Goal: Task Accomplishment & Management: Use online tool/utility

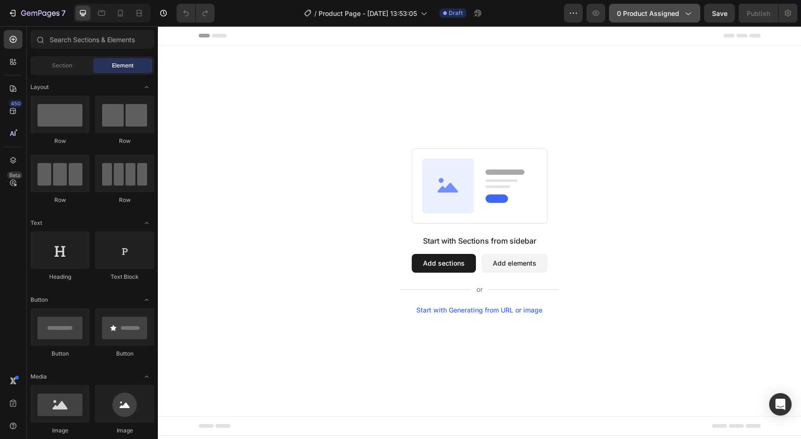
click at [657, 22] on button "0 product assigned" at bounding box center [654, 13] width 91 height 19
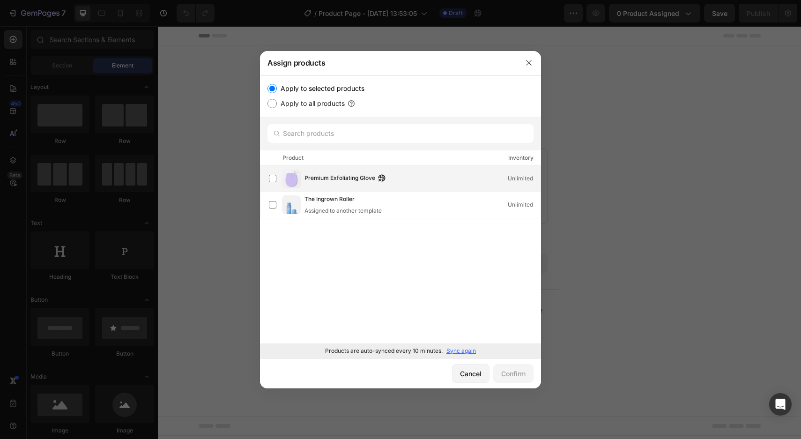
click at [335, 177] on span "Premium Exfoliating Glove" at bounding box center [340, 178] width 71 height 10
click at [515, 372] on div "Confirm" at bounding box center [513, 374] width 24 height 10
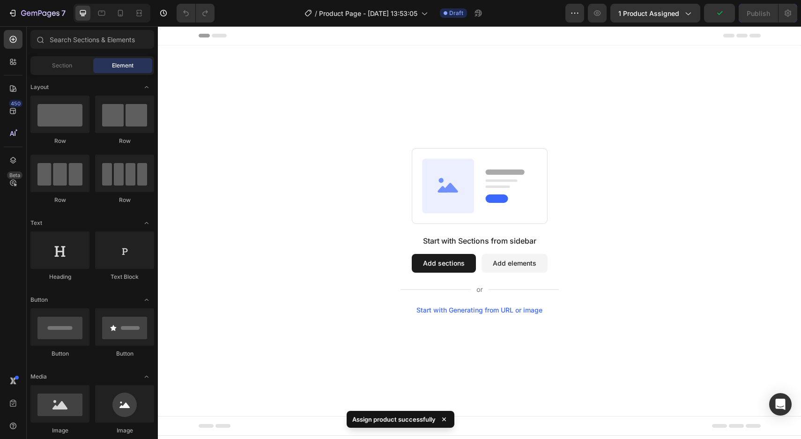
click at [449, 267] on button "Add sections" at bounding box center [444, 263] width 64 height 19
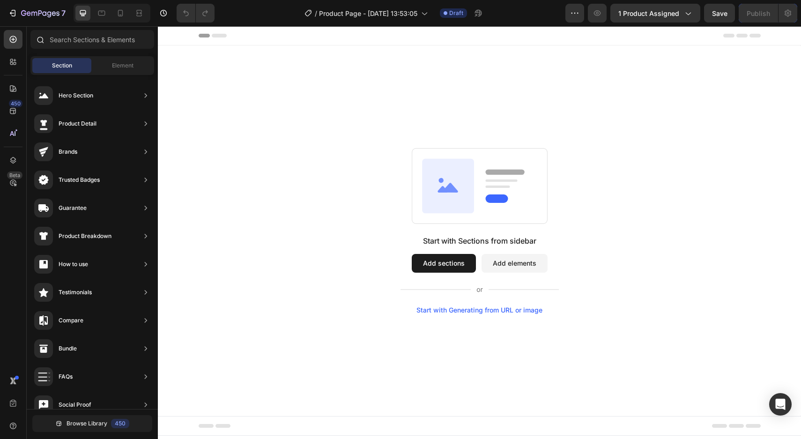
click at [117, 51] on div at bounding box center [92, 41] width 131 height 22
click at [116, 60] on div "Element" at bounding box center [122, 65] width 59 height 15
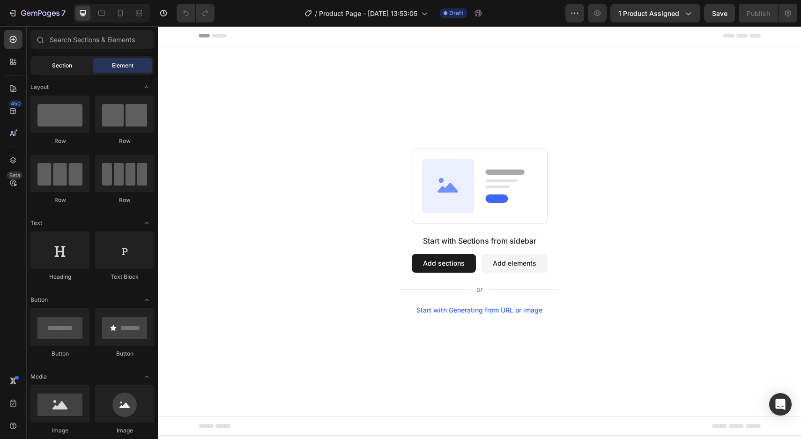
click at [65, 65] on span "Section" at bounding box center [62, 65] width 20 height 8
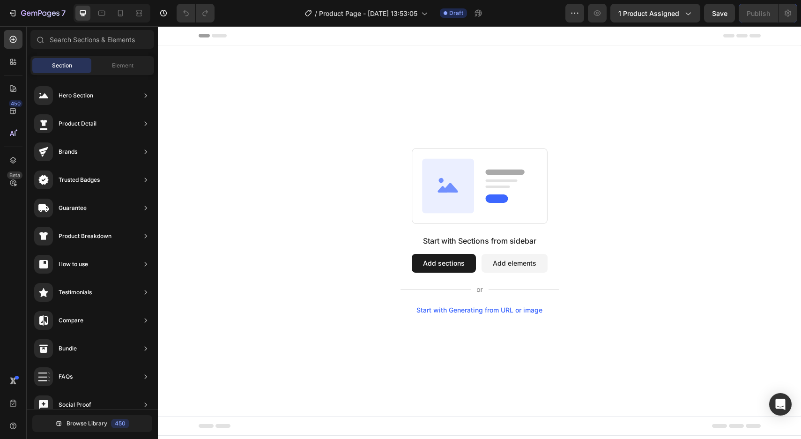
click at [451, 268] on button "Add sections" at bounding box center [444, 263] width 64 height 19
click at [447, 261] on button "Add sections" at bounding box center [444, 263] width 64 height 19
click at [118, 71] on div "Element" at bounding box center [122, 65] width 59 height 15
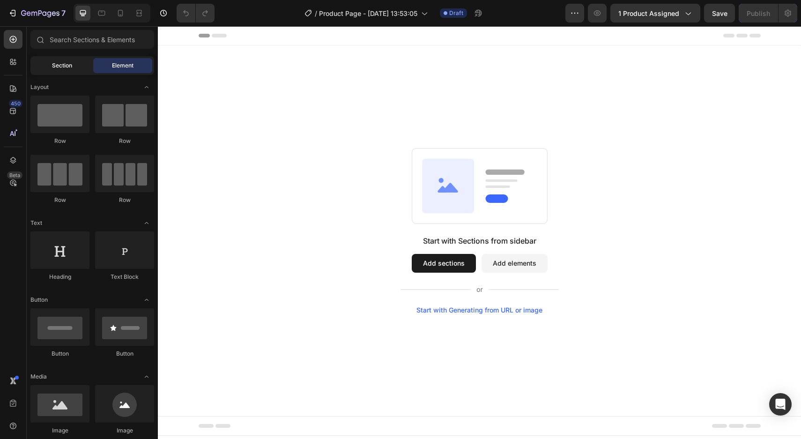
click at [77, 67] on div "Section" at bounding box center [61, 65] width 59 height 15
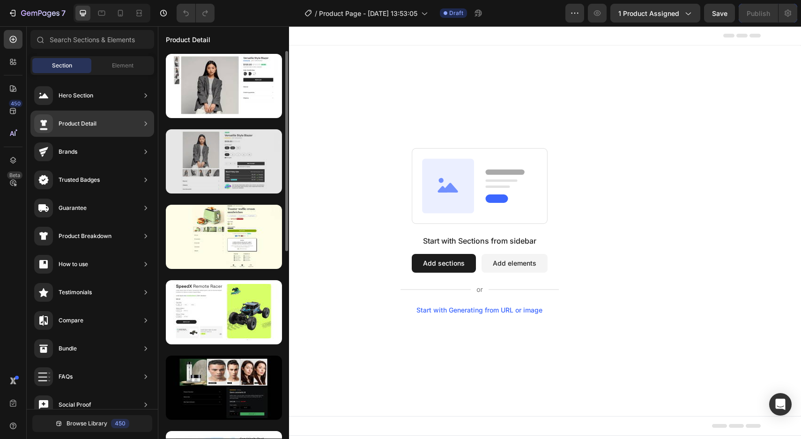
click at [232, 163] on div at bounding box center [224, 161] width 116 height 64
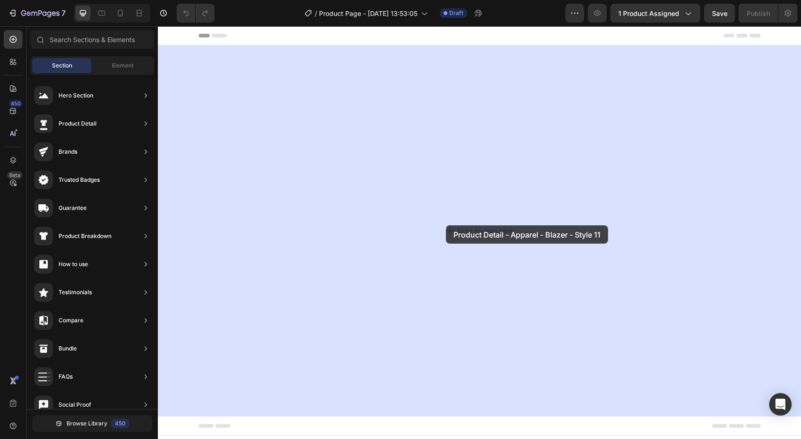
drag, startPoint x: 390, startPoint y: 189, endPoint x: 433, endPoint y: 204, distance: 46.1
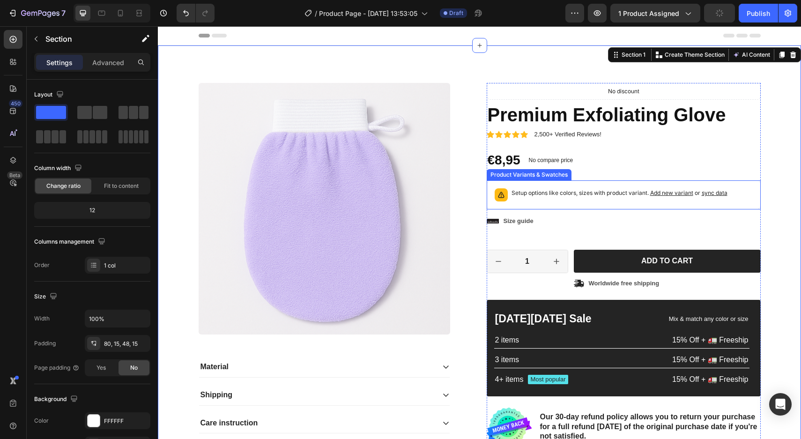
click at [544, 191] on p "Setup options like colors, sizes with product variant. Add new variant or sync …" at bounding box center [620, 192] width 216 height 9
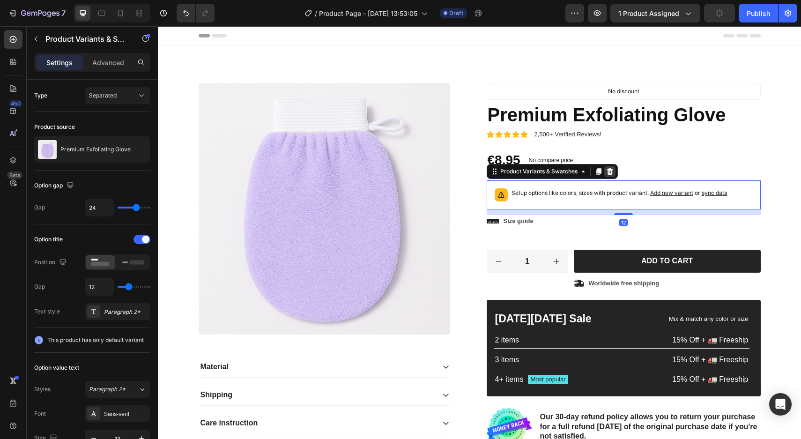
click at [610, 171] on icon at bounding box center [609, 171] width 7 height 7
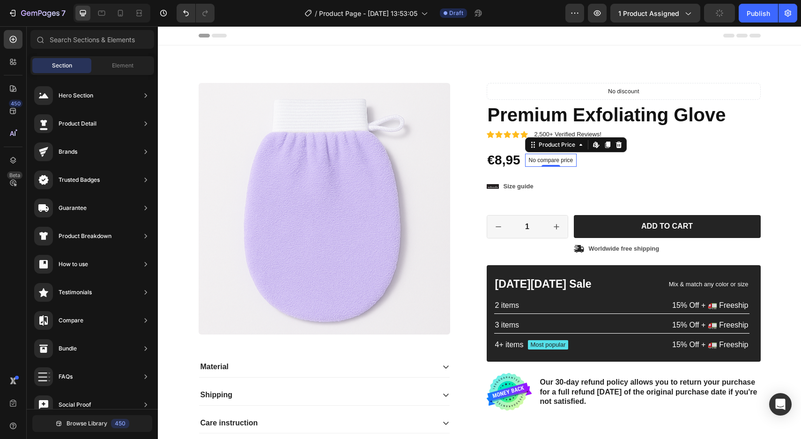
click at [556, 159] on p "No compare price" at bounding box center [551, 160] width 45 height 6
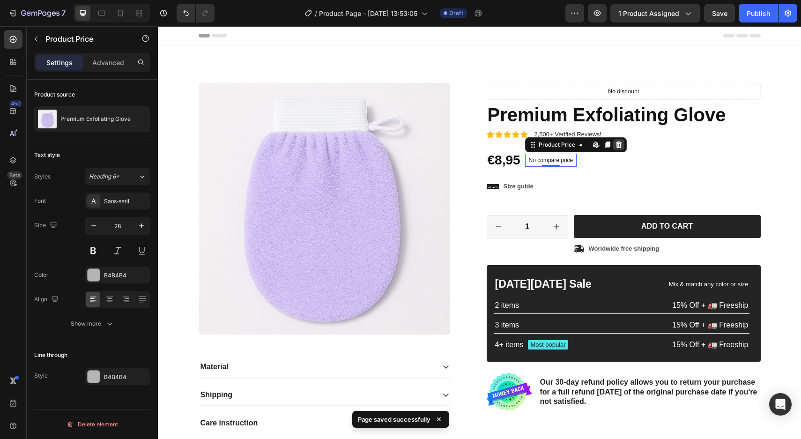
click at [617, 145] on icon at bounding box center [618, 144] width 7 height 7
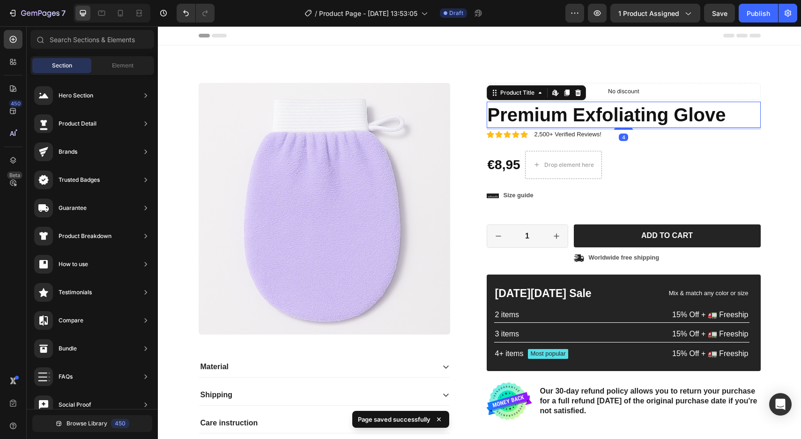
click at [590, 109] on h1 "Premium Exfoliating Glove" at bounding box center [624, 115] width 274 height 26
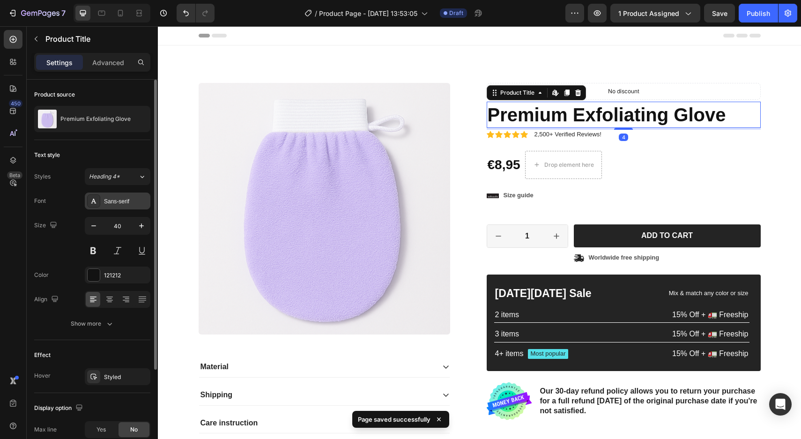
click at [121, 202] on div "Sans-serif" at bounding box center [126, 201] width 44 height 8
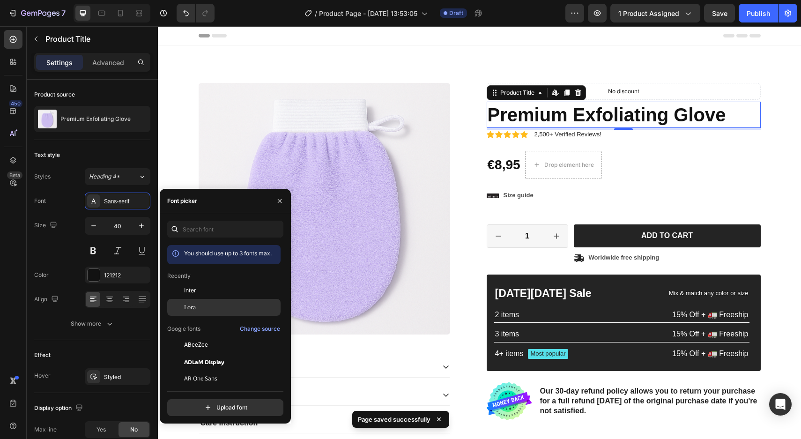
click at [189, 305] on span "Lora" at bounding box center [190, 307] width 12 height 8
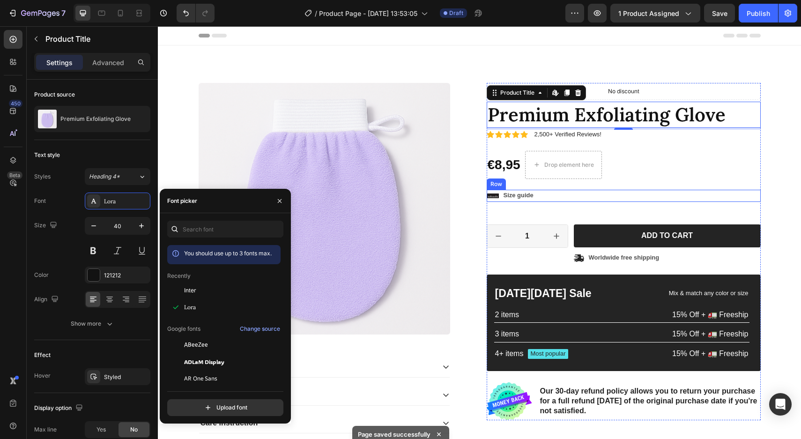
click at [618, 169] on div "€8,95 Product Price Product Price Drop element here No discount Not be displaye…" at bounding box center [624, 165] width 274 height 28
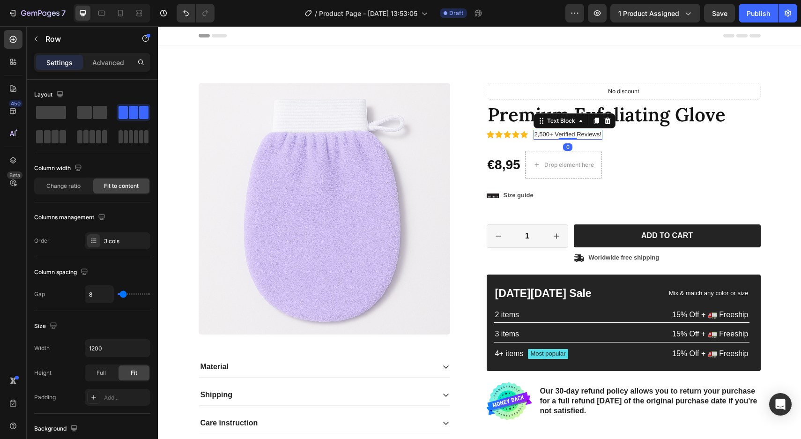
click at [578, 131] on p "2,500+ Verified Reviews!" at bounding box center [568, 135] width 67 height 8
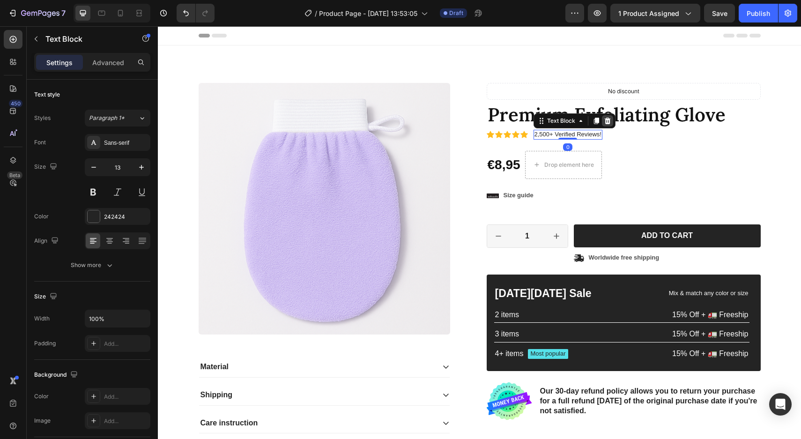
click at [604, 117] on icon at bounding box center [607, 120] width 7 height 7
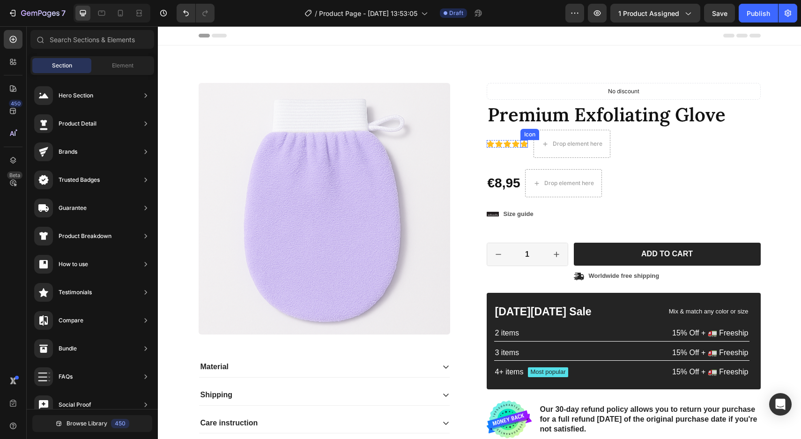
click at [520, 145] on div "Icon" at bounding box center [523, 143] width 7 height 7
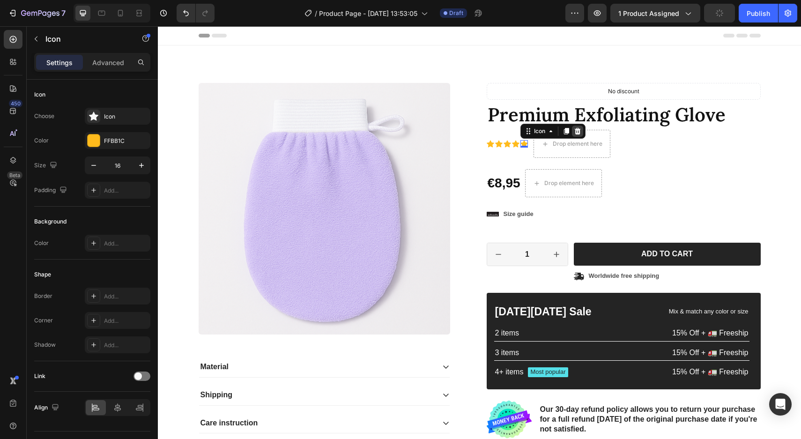
click at [578, 126] on div at bounding box center [577, 131] width 11 height 11
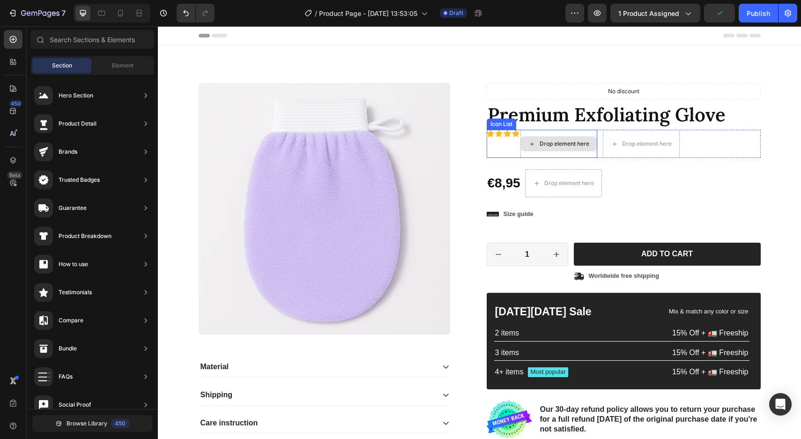
click at [535, 141] on div "Drop element here" at bounding box center [559, 143] width 76 height 15
click at [509, 147] on div "Icon" at bounding box center [507, 144] width 7 height 28
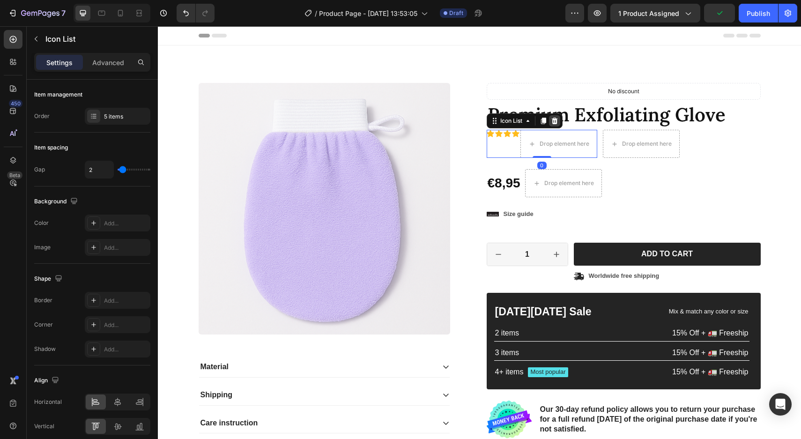
click at [554, 115] on div at bounding box center [554, 120] width 11 height 11
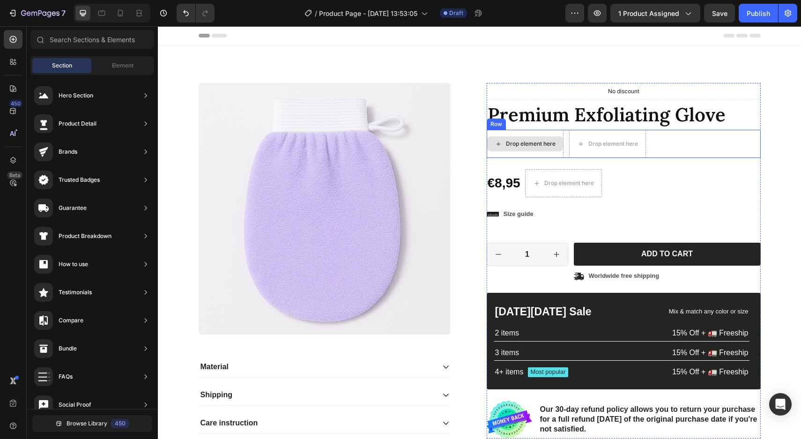
click at [519, 150] on div "Drop element here" at bounding box center [525, 143] width 76 height 15
click at [559, 134] on div "Drop element here" at bounding box center [525, 144] width 77 height 28
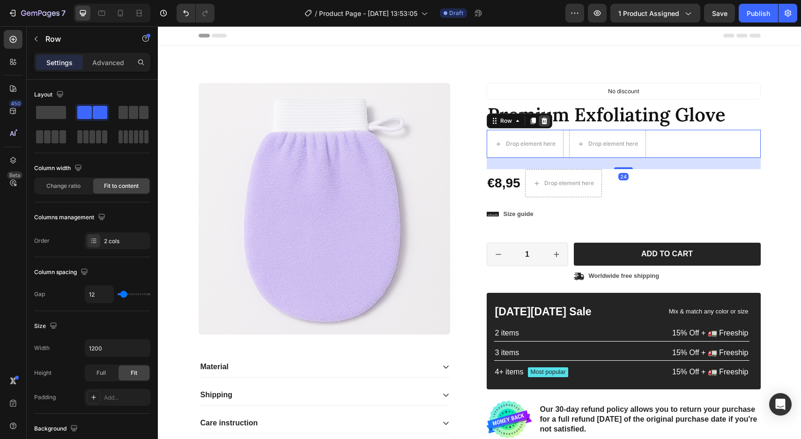
click at [544, 120] on icon at bounding box center [544, 120] width 7 height 7
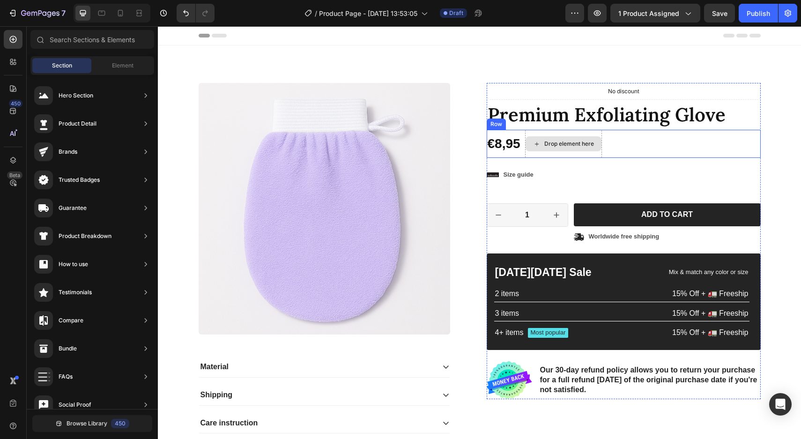
click at [594, 154] on div "Drop element here" at bounding box center [563, 144] width 77 height 28
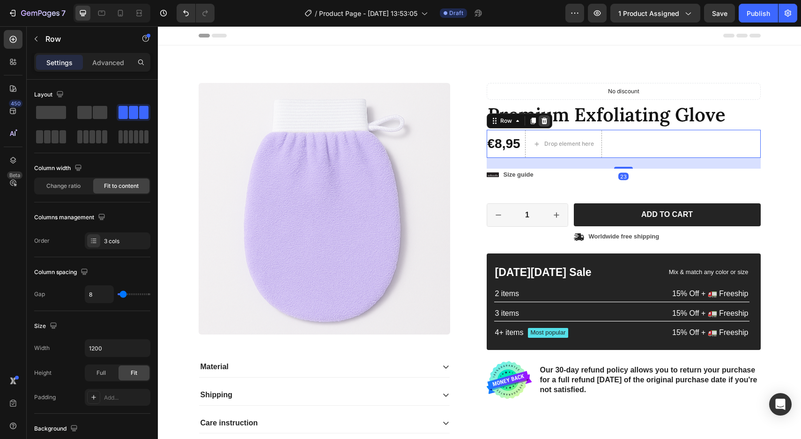
click at [544, 119] on icon at bounding box center [544, 121] width 6 height 7
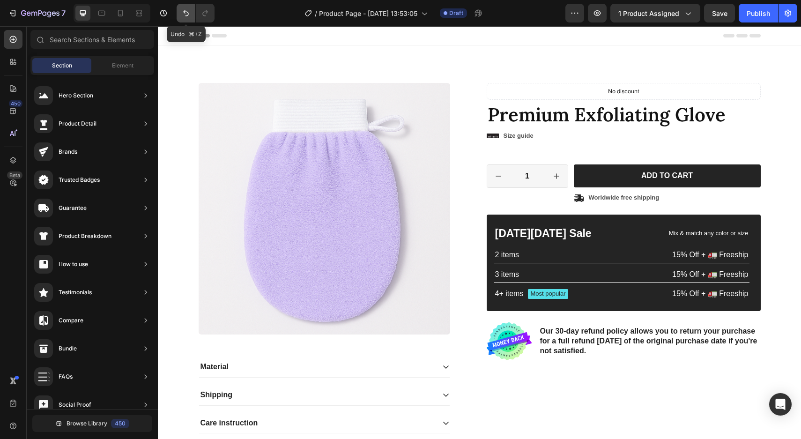
click at [183, 11] on icon "Undo/Redo" at bounding box center [185, 12] width 9 height 9
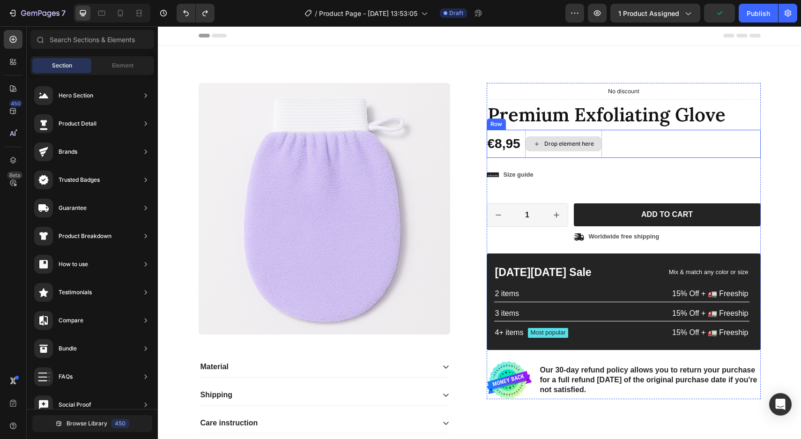
click at [546, 153] on div "Drop element here" at bounding box center [563, 144] width 77 height 28
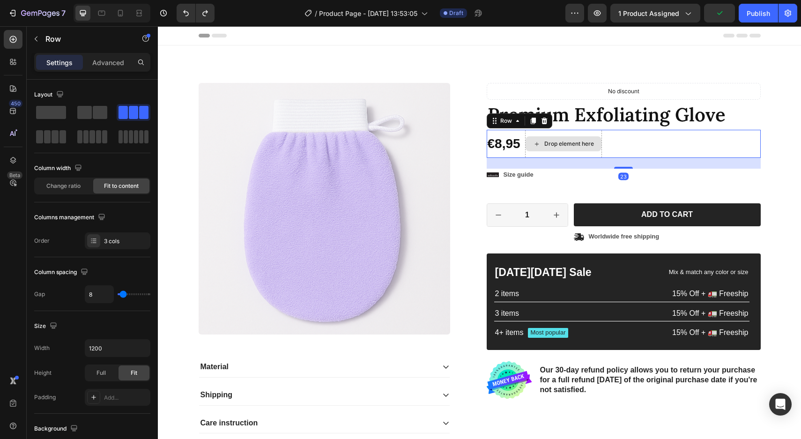
click at [595, 134] on div "Drop element here" at bounding box center [563, 144] width 77 height 28
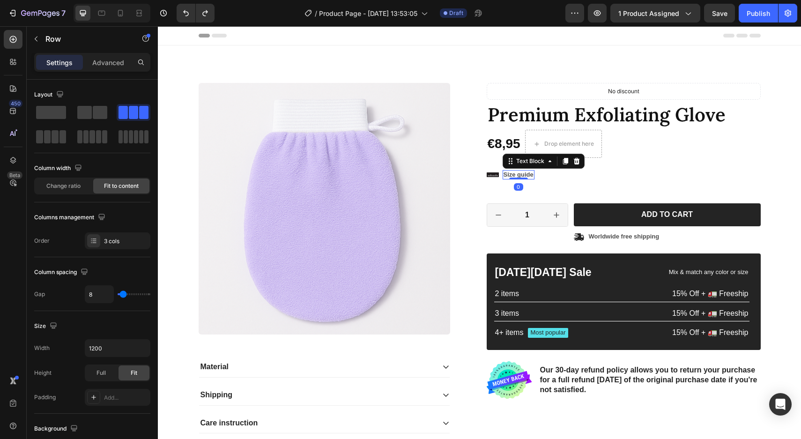
click at [514, 176] on p "Size guide" at bounding box center [519, 175] width 30 height 8
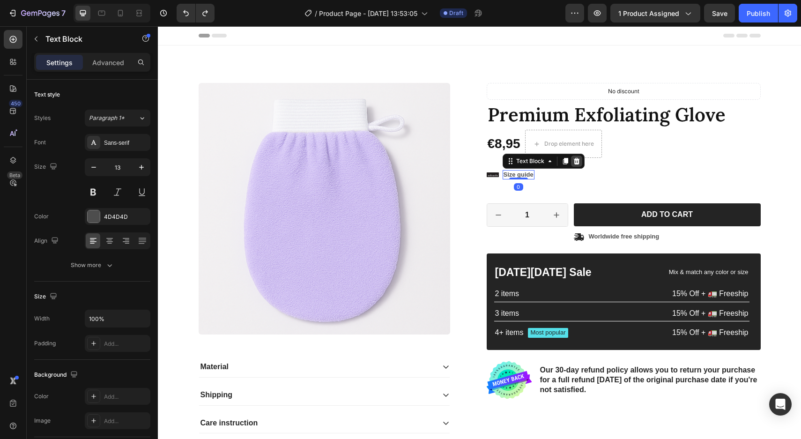
click at [575, 158] on icon at bounding box center [576, 160] width 6 height 7
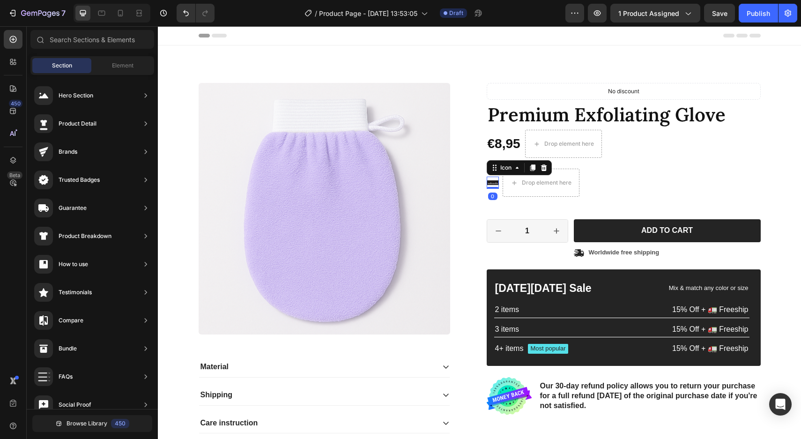
click at [496, 183] on icon at bounding box center [493, 183] width 12 height 12
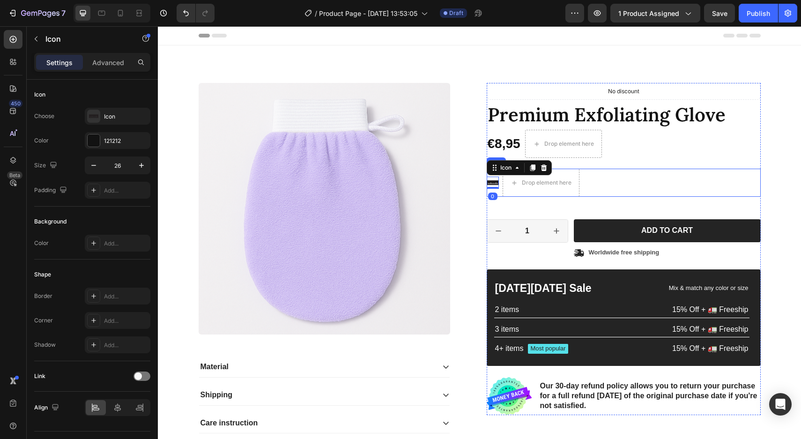
click at [626, 185] on div "Icon 0 Drop element here Row" at bounding box center [624, 183] width 274 height 28
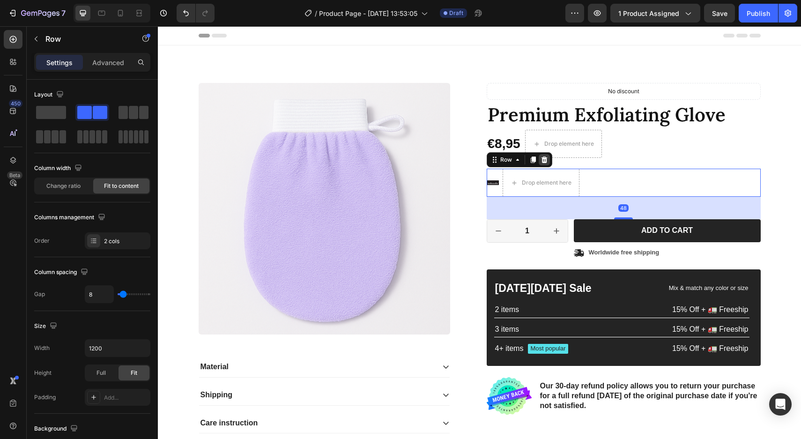
click at [544, 157] on icon at bounding box center [544, 159] width 6 height 7
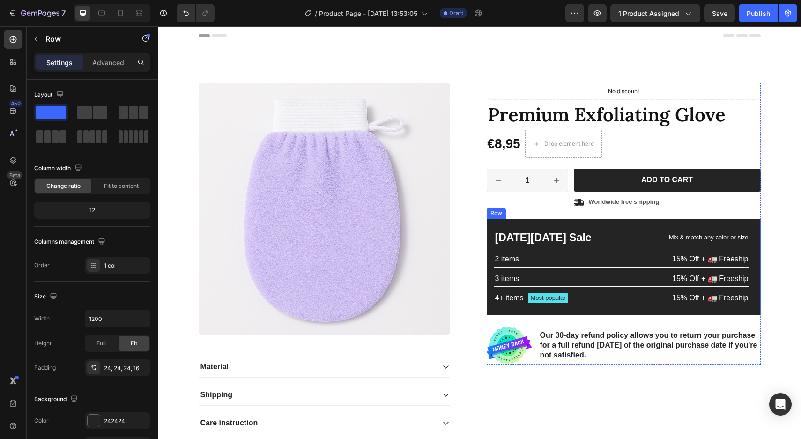
click at [490, 224] on div "Black Friday Sale Text Block Mix & match any color or size Text Block Row 2 ite…" at bounding box center [624, 267] width 274 height 97
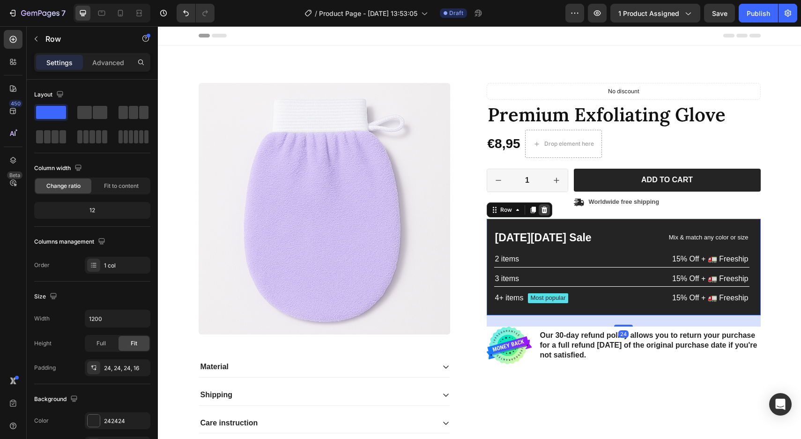
click at [543, 210] on icon at bounding box center [544, 210] width 6 height 7
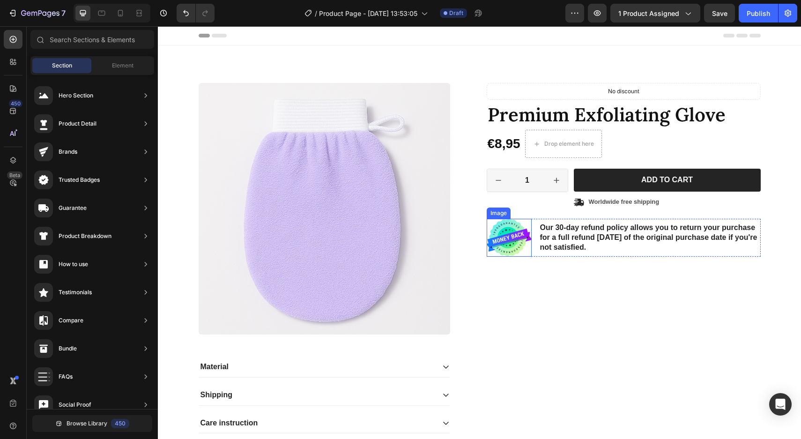
click at [487, 224] on img at bounding box center [509, 238] width 45 height 38
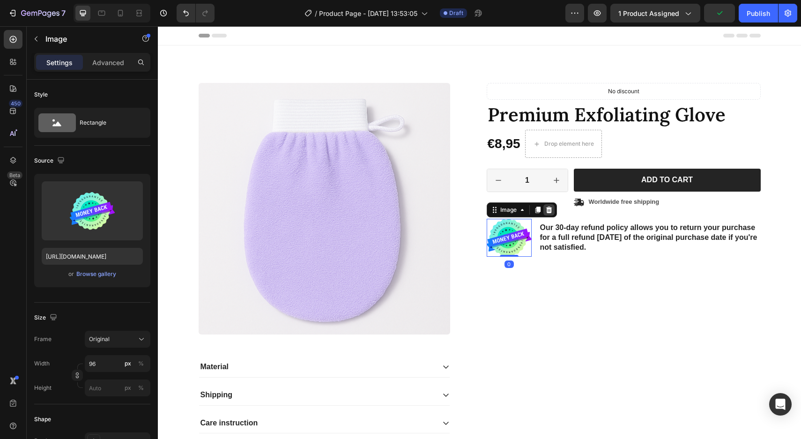
click at [546, 208] on icon at bounding box center [549, 210] width 6 height 7
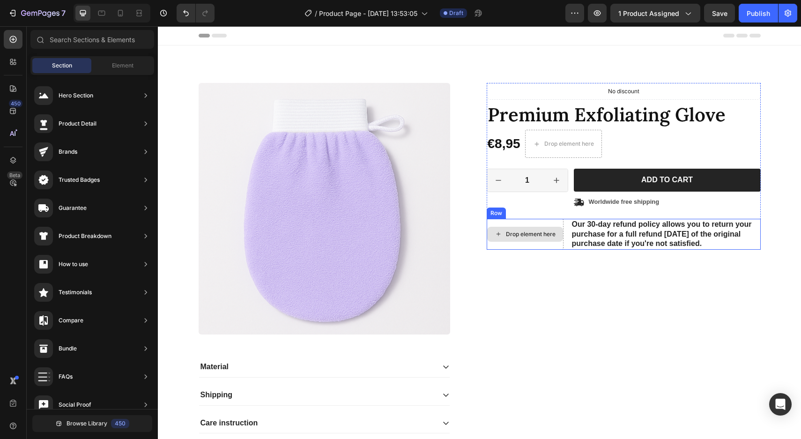
click at [513, 225] on div "Drop element here" at bounding box center [525, 234] width 77 height 31
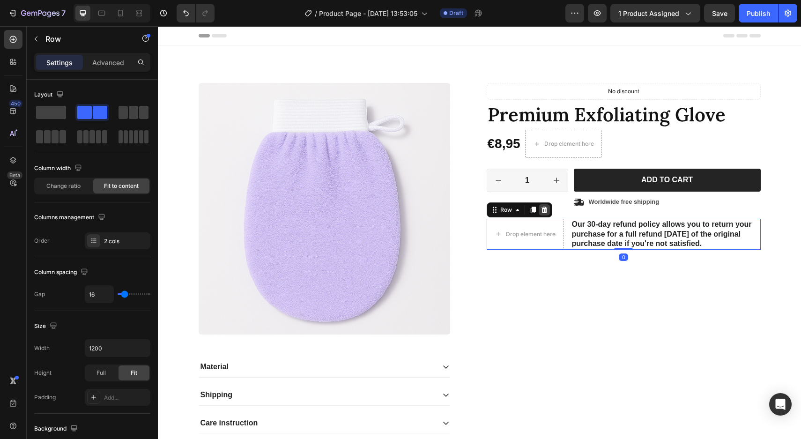
click at [542, 207] on icon at bounding box center [544, 209] width 7 height 7
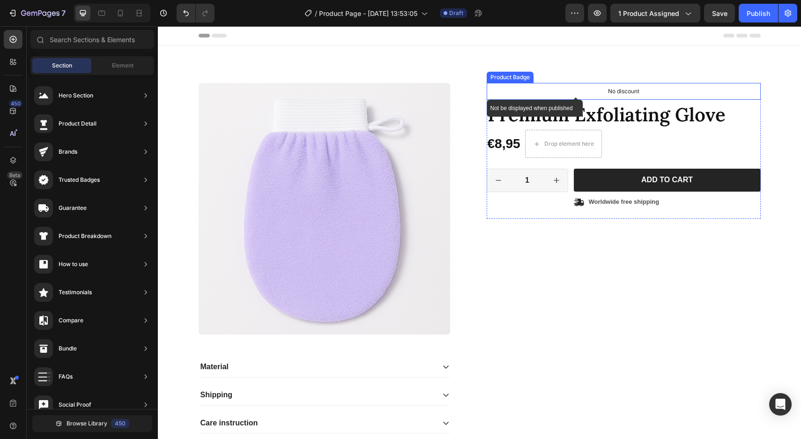
click at [625, 89] on p "No discount" at bounding box center [623, 91] width 31 height 8
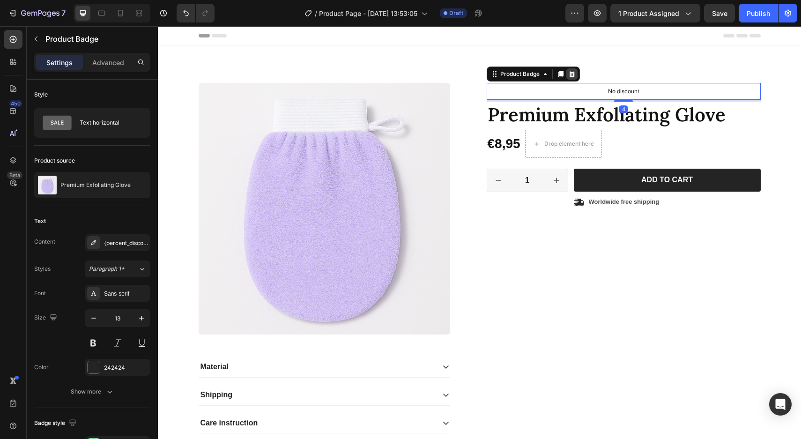
click at [571, 73] on icon at bounding box center [572, 74] width 6 height 7
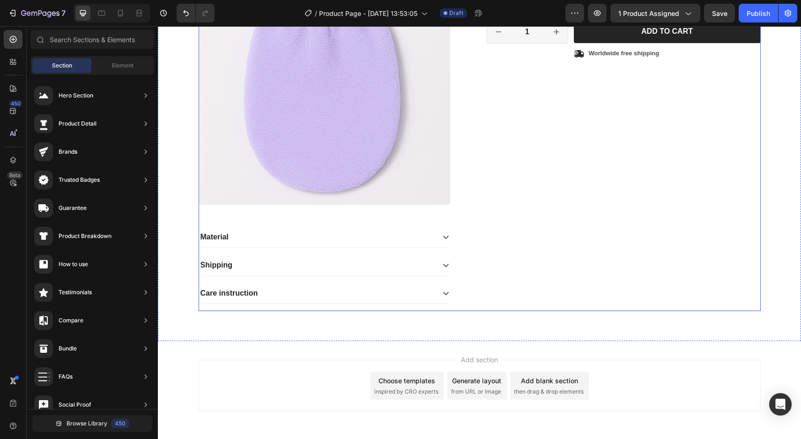
scroll to position [132, 0]
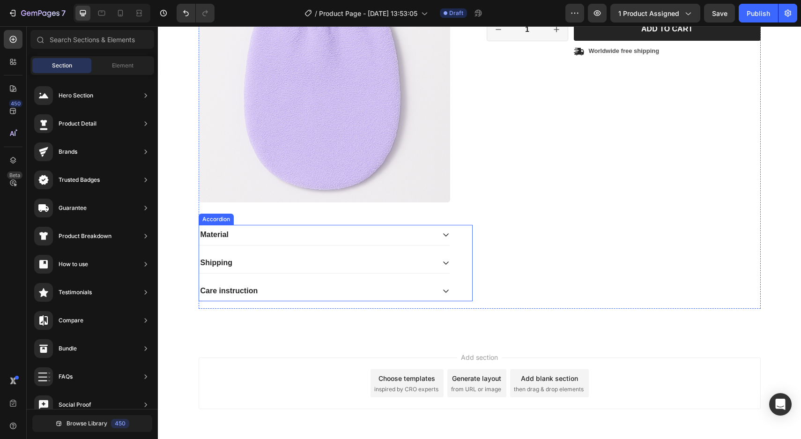
click at [364, 233] on div "Material" at bounding box center [317, 235] width 236 height 13
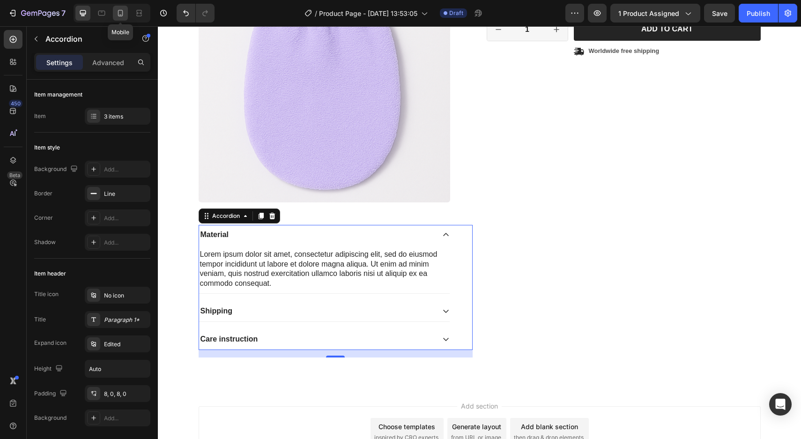
click at [118, 14] on icon at bounding box center [120, 12] width 9 height 9
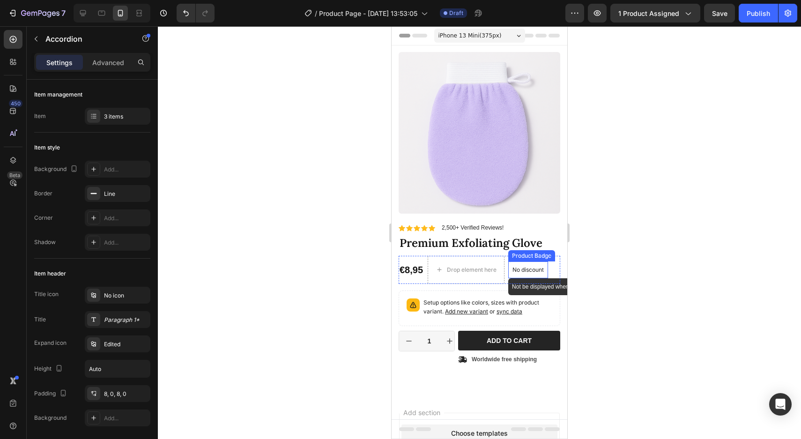
click at [532, 270] on p "No discount" at bounding box center [528, 270] width 31 height 8
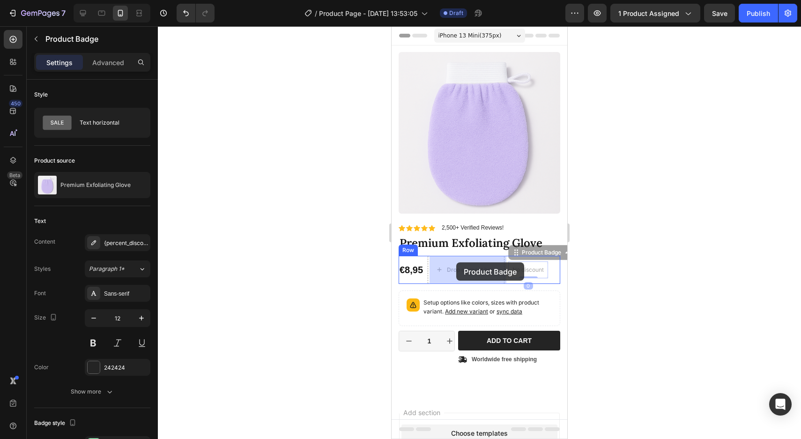
drag, startPoint x: 516, startPoint y: 253, endPoint x: 457, endPoint y: 263, distance: 59.8
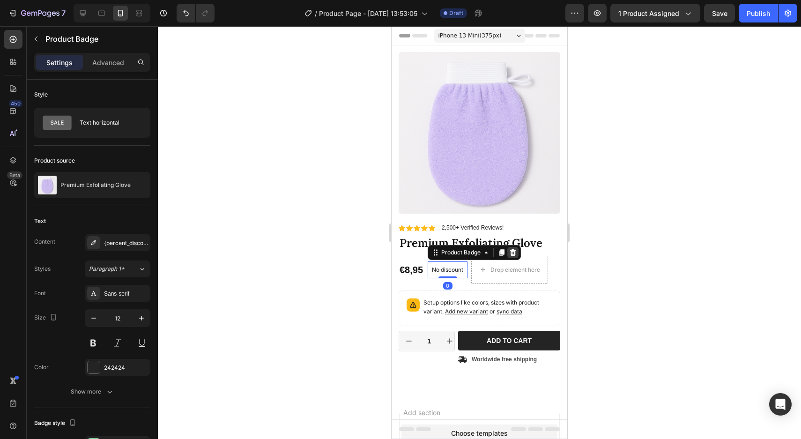
click at [515, 252] on icon at bounding box center [513, 252] width 6 height 7
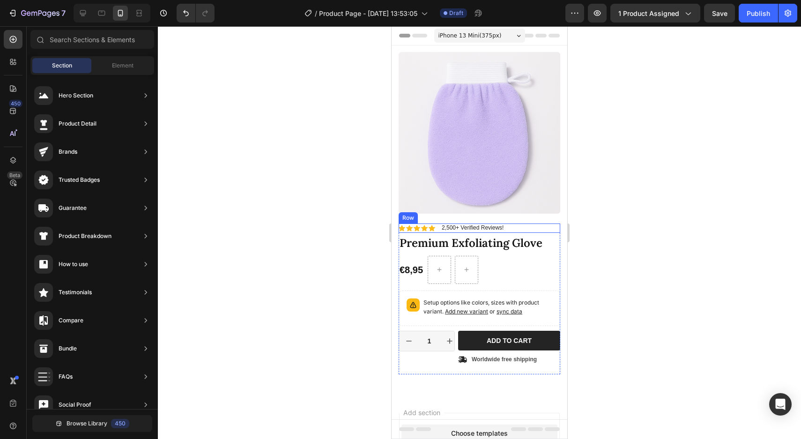
click at [513, 227] on div "Icon Icon Icon Icon Icon Icon List 2,500+ Verified Reviews! Text Block Row" at bounding box center [480, 227] width 162 height 9
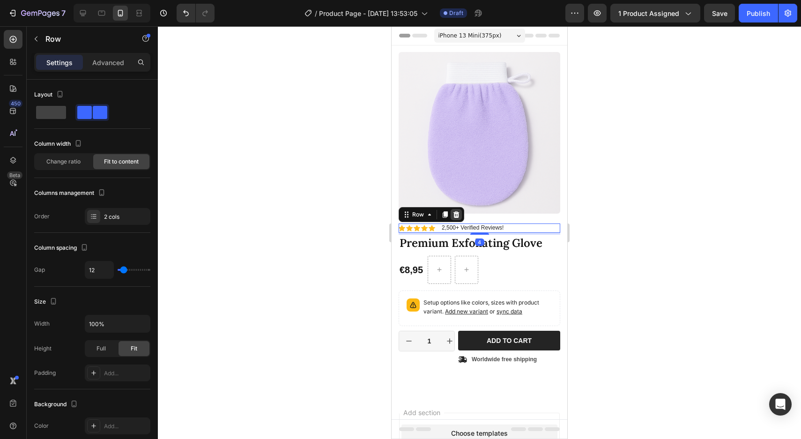
click at [459, 215] on icon at bounding box center [456, 214] width 7 height 7
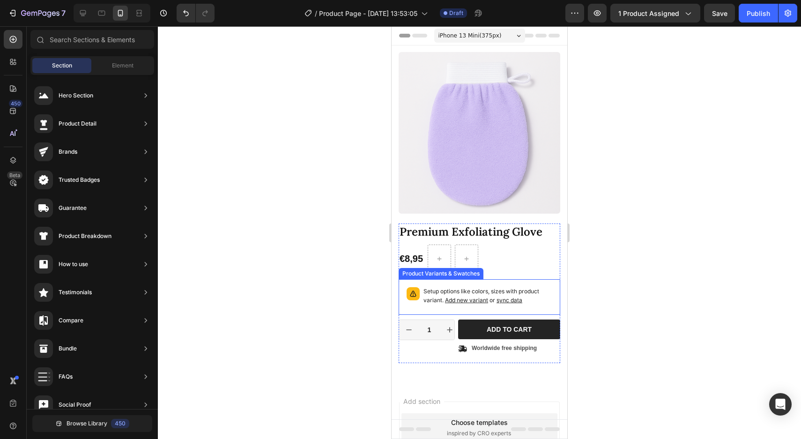
click at [458, 290] on p "Setup options like colors, sizes with product variant. Add new variant or sync …" at bounding box center [488, 296] width 129 height 18
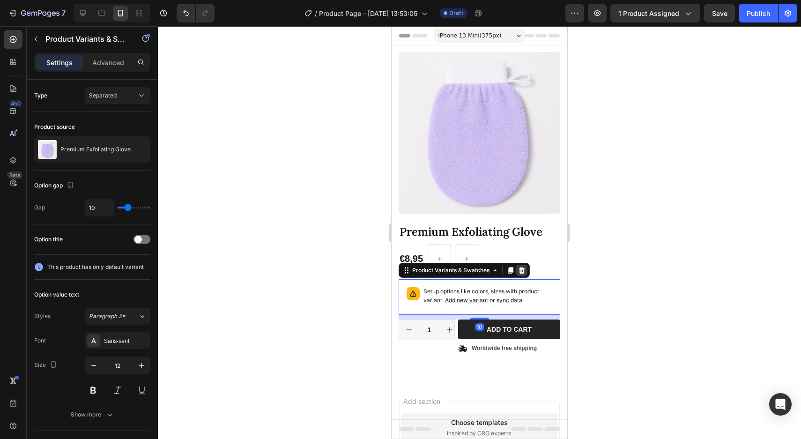
click at [522, 271] on icon at bounding box center [522, 270] width 6 height 7
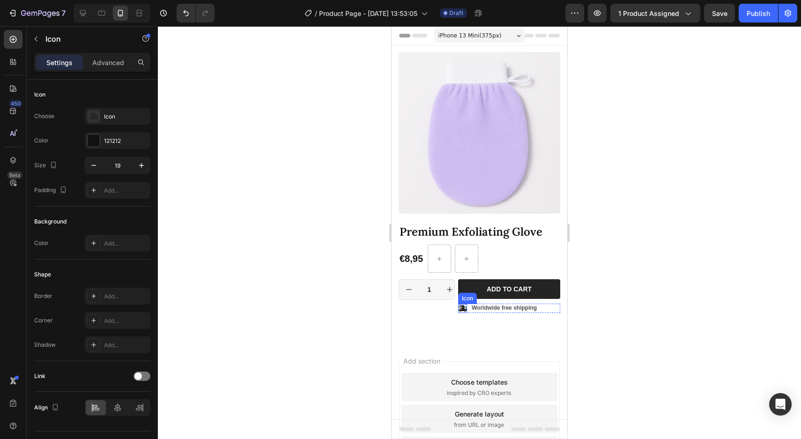
click at [460, 306] on icon at bounding box center [462, 308] width 9 height 7
click at [515, 296] on icon at bounding box center [516, 295] width 6 height 7
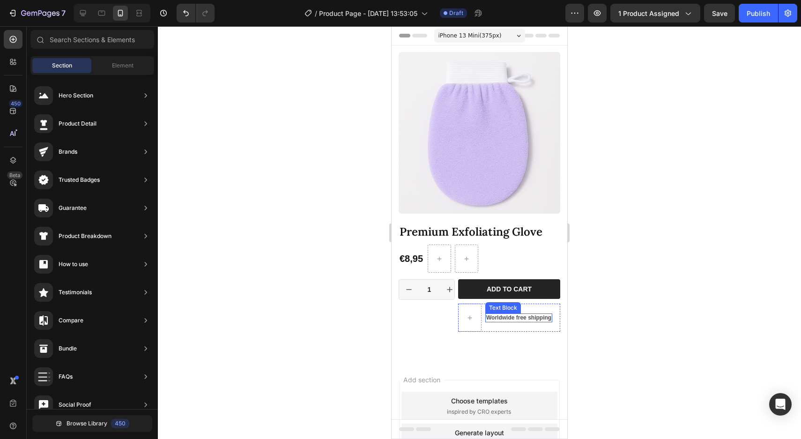
click at [503, 320] on p "Worldwide free shipping" at bounding box center [518, 317] width 65 height 7
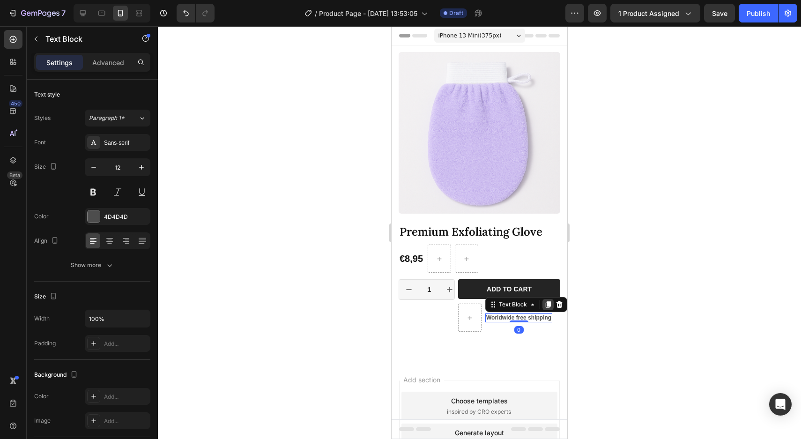
click at [551, 302] on icon at bounding box center [547, 304] width 7 height 7
click at [557, 309] on icon at bounding box center [559, 308] width 7 height 7
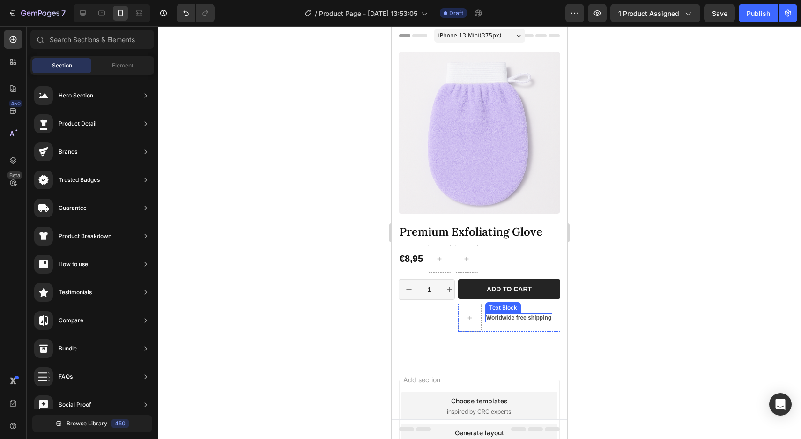
click at [532, 318] on p "Worldwide free shipping" at bounding box center [518, 317] width 65 height 7
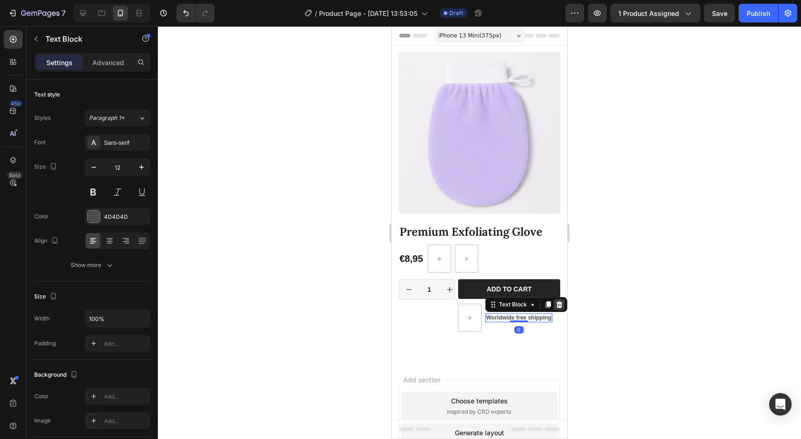
click at [558, 305] on icon at bounding box center [559, 304] width 7 height 7
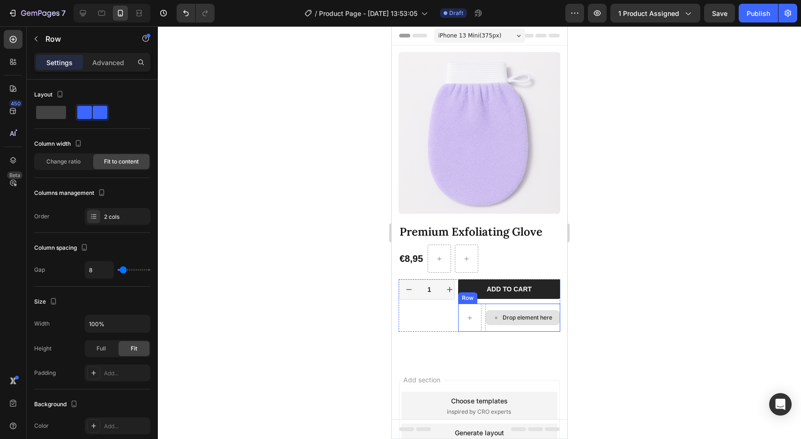
click at [508, 308] on div "Drop element here" at bounding box center [522, 318] width 75 height 28
click at [515, 292] on icon at bounding box center [515, 294] width 7 height 7
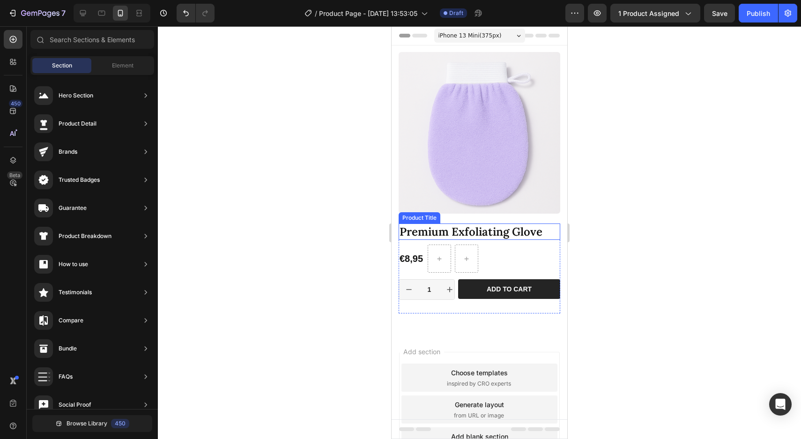
click at [500, 230] on h1 "Premium Exfoliating Glove" at bounding box center [480, 231] width 162 height 16
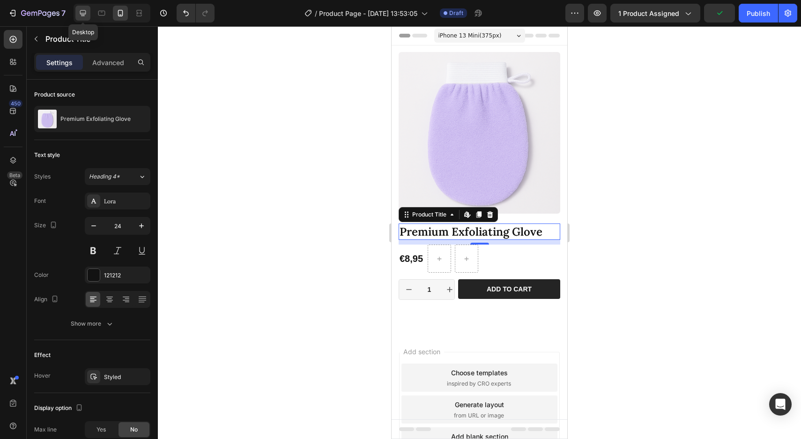
click at [85, 12] on icon at bounding box center [82, 12] width 9 height 9
type input "40"
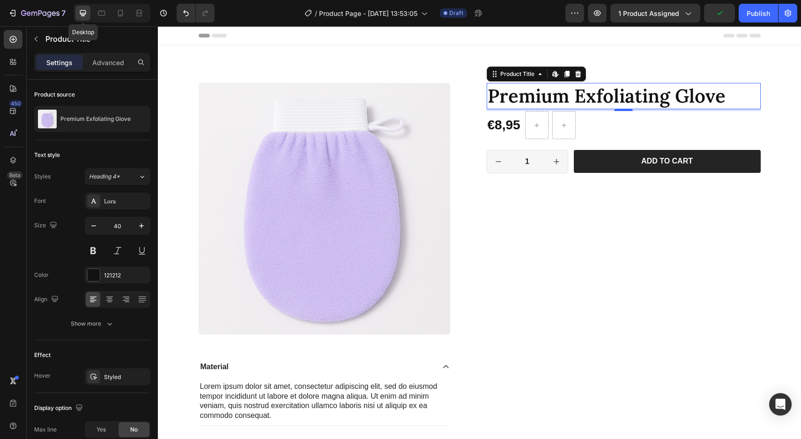
scroll to position [24, 0]
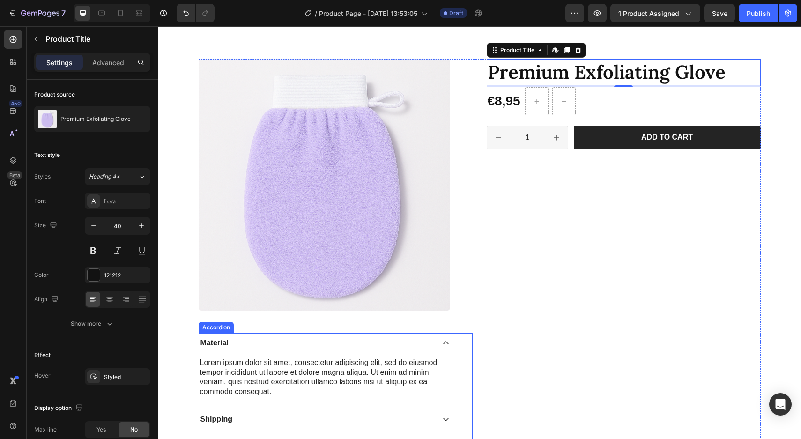
click at [409, 346] on div "Material" at bounding box center [317, 343] width 236 height 13
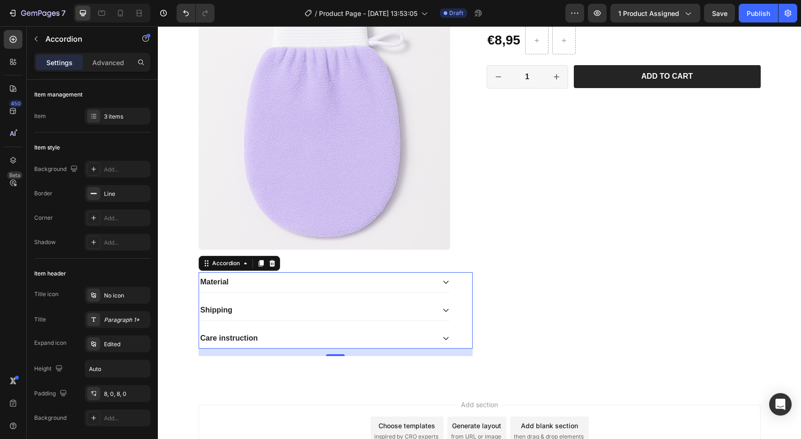
scroll to position [84, 0]
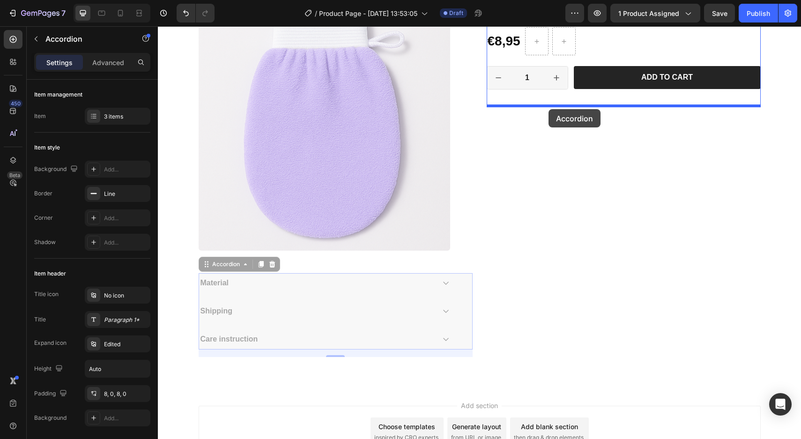
drag, startPoint x: 205, startPoint y: 261, endPoint x: 548, endPoint y: 105, distance: 376.8
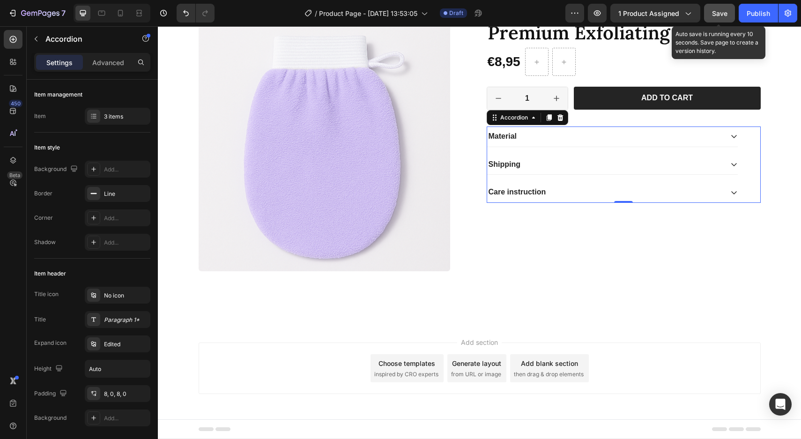
click at [721, 15] on span "Save" at bounding box center [719, 13] width 15 height 8
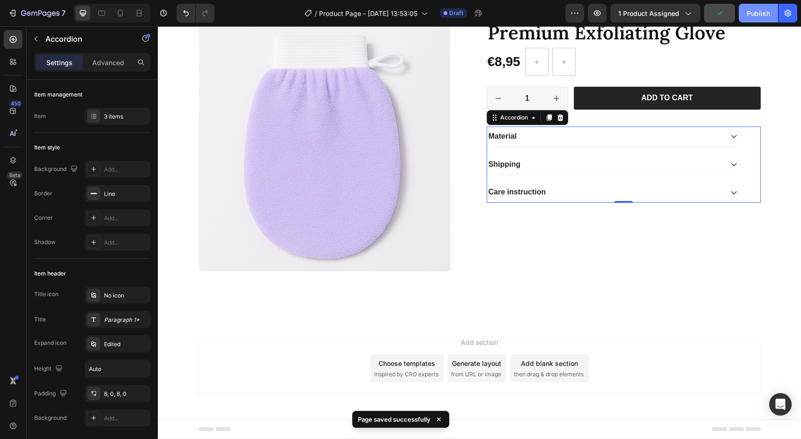
click at [760, 12] on div "Publish" at bounding box center [758, 13] width 23 height 10
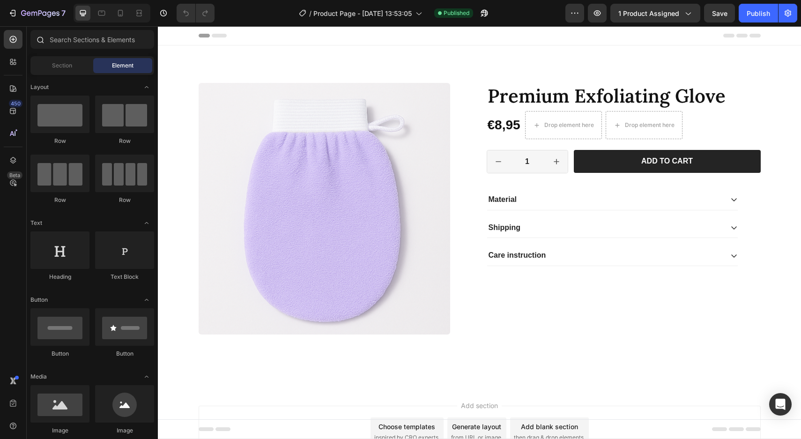
click at [61, 51] on div at bounding box center [92, 41] width 131 height 22
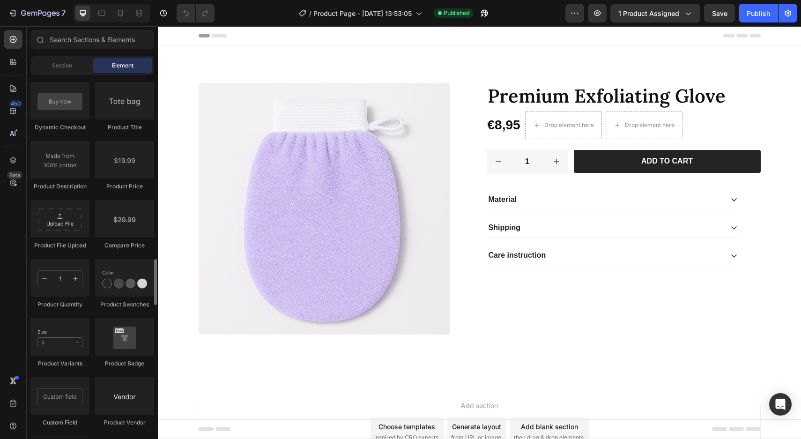
scroll to position [1507, 0]
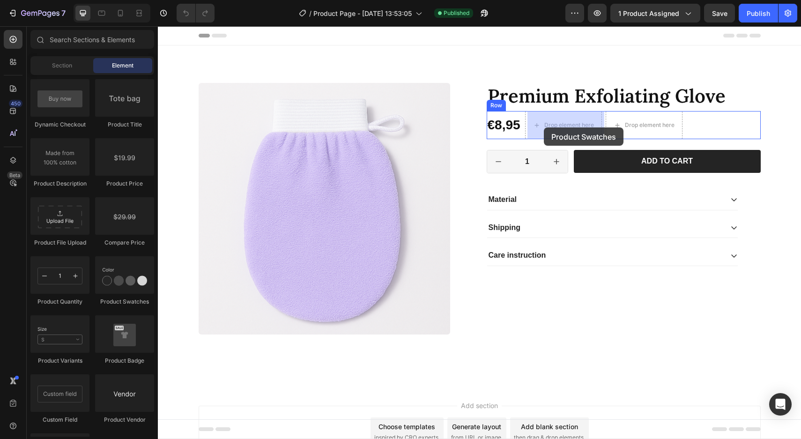
drag, startPoint x: 282, startPoint y: 315, endPoint x: 544, endPoint y: 127, distance: 321.6
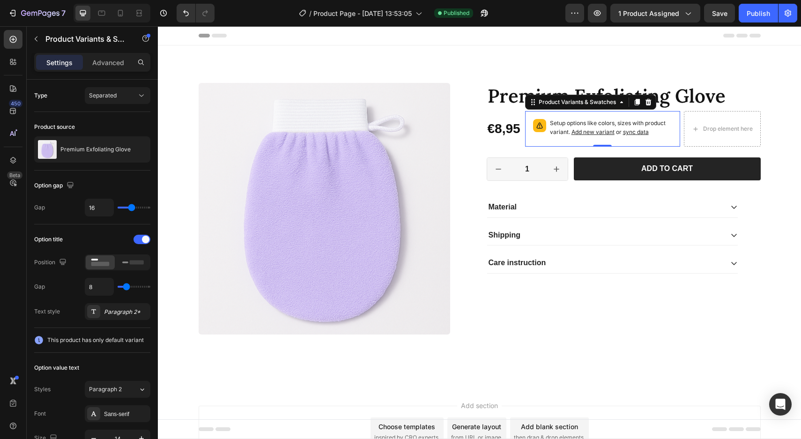
click at [590, 119] on p "Setup options like colors, sizes with product variant. Add new variant or sync …" at bounding box center [611, 128] width 122 height 18
click at [587, 131] on span "Add new variant" at bounding box center [593, 131] width 43 height 7
click at [530, 230] on div "Shipping" at bounding box center [605, 235] width 236 height 13
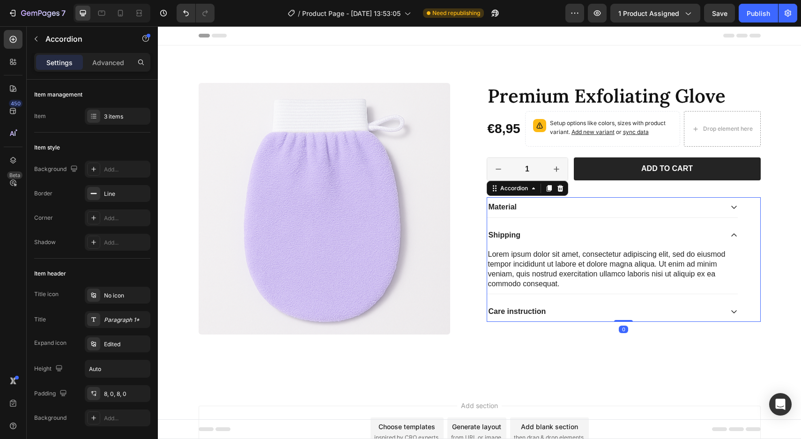
click at [511, 235] on p "Shipping" at bounding box center [505, 235] width 32 height 10
click at [547, 236] on div "Shipping" at bounding box center [605, 235] width 236 height 13
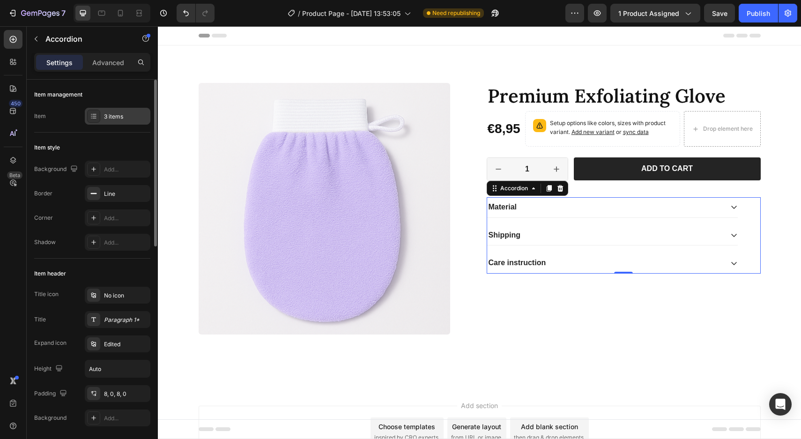
click at [122, 119] on div "3 items" at bounding box center [126, 116] width 44 height 8
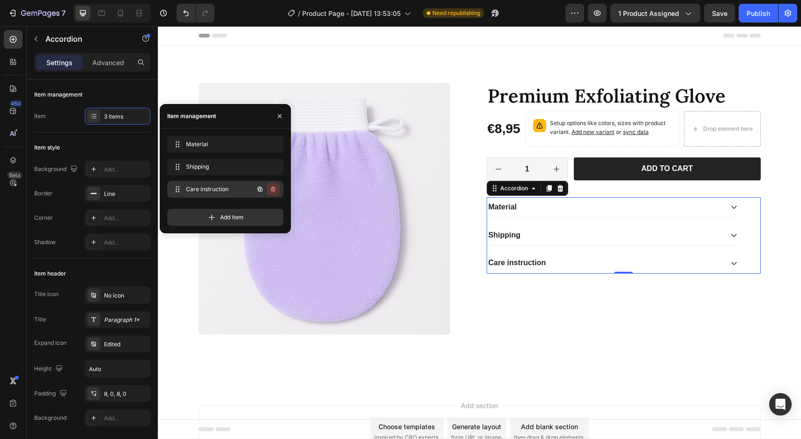
click at [270, 188] on icon "button" at bounding box center [272, 189] width 7 height 7
click at [272, 186] on div "Delete" at bounding box center [266, 189] width 17 height 8
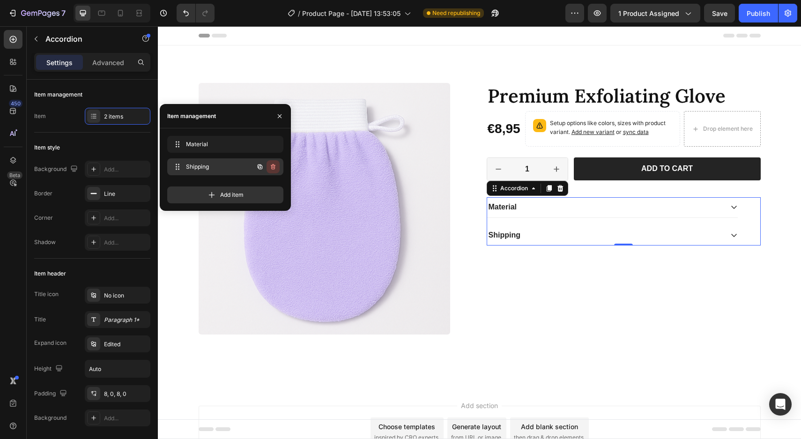
click at [276, 167] on icon "button" at bounding box center [272, 166] width 7 height 7
click at [268, 167] on div "Delete" at bounding box center [266, 167] width 17 height 8
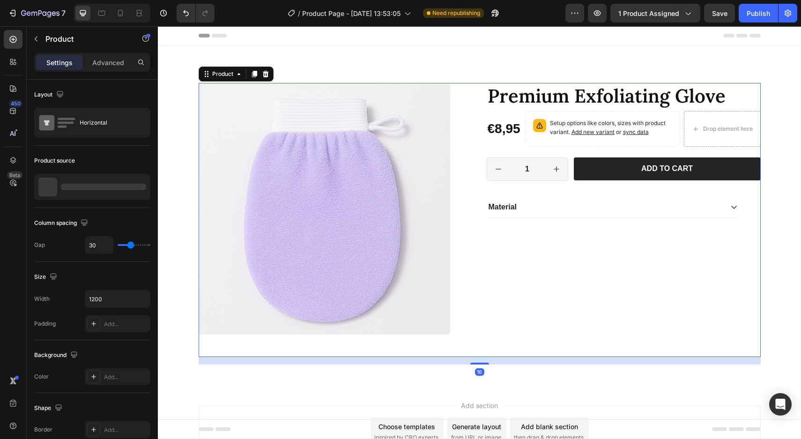
click at [620, 271] on div "Premium Exfoliating Glove Product Title €8,95 Product Price Product Price Setup…" at bounding box center [624, 220] width 274 height 274
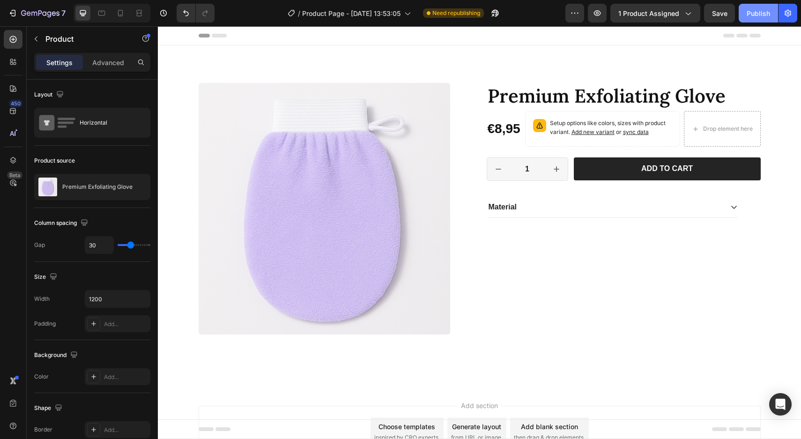
click at [751, 12] on div "Publish" at bounding box center [758, 13] width 23 height 10
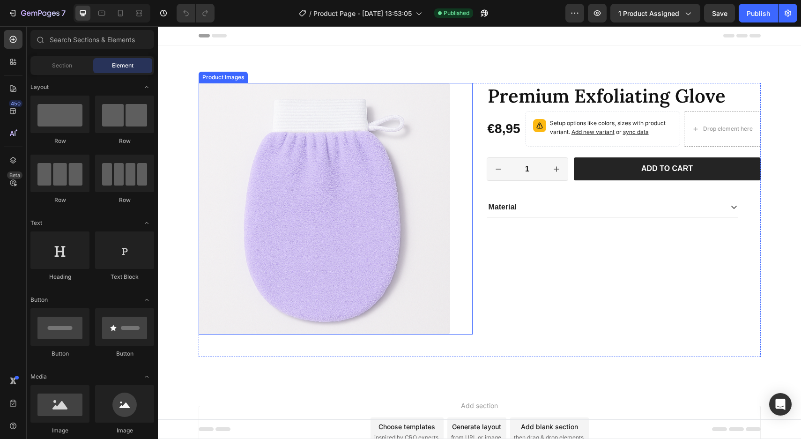
click at [287, 184] on img at bounding box center [325, 209] width 252 height 252
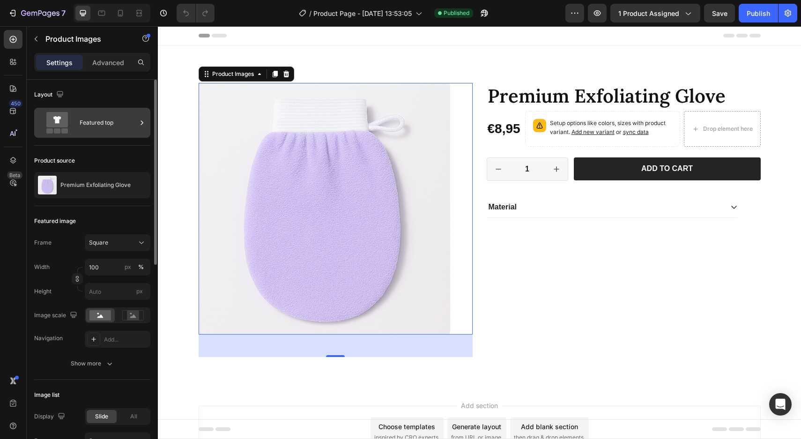
click at [112, 128] on div "Featured top" at bounding box center [108, 123] width 57 height 22
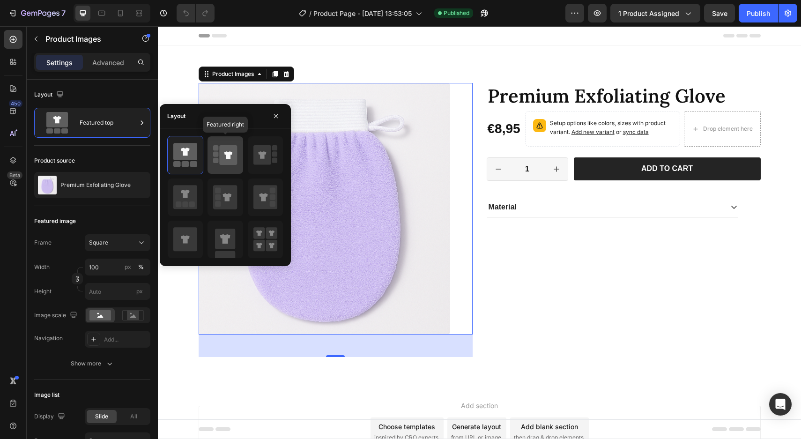
click at [221, 162] on icon at bounding box center [229, 155] width 18 height 20
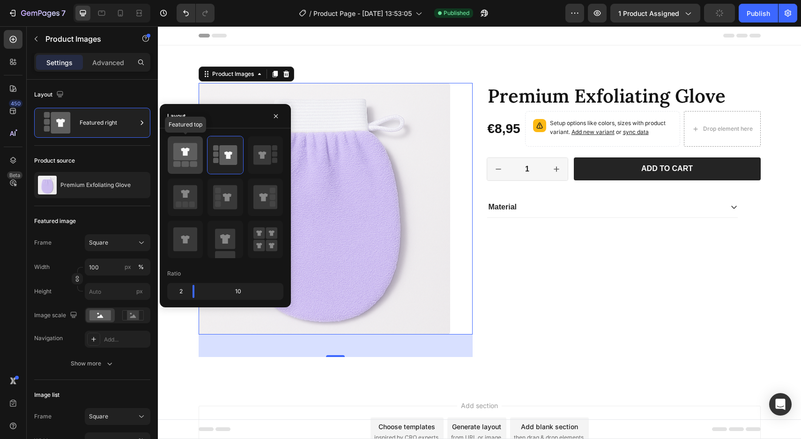
click at [187, 156] on icon at bounding box center [185, 151] width 24 height 17
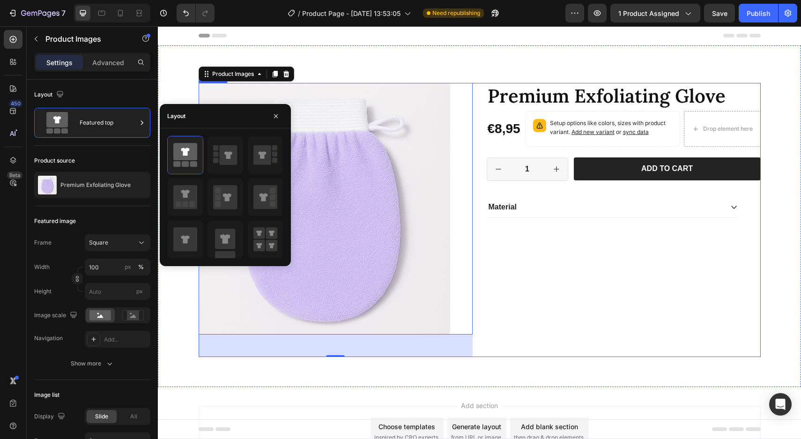
click at [568, 287] on div "Premium Exfoliating Glove Product Title €8,95 Product Price Product Price Setup…" at bounding box center [624, 220] width 274 height 274
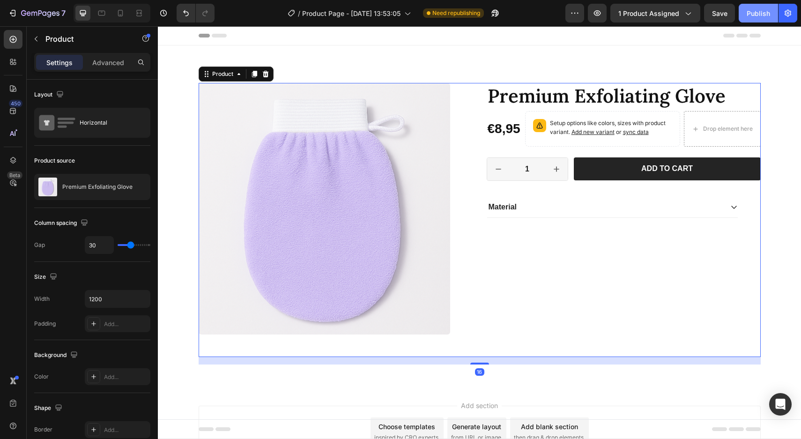
click at [753, 19] on button "Publish" at bounding box center [758, 13] width 39 height 19
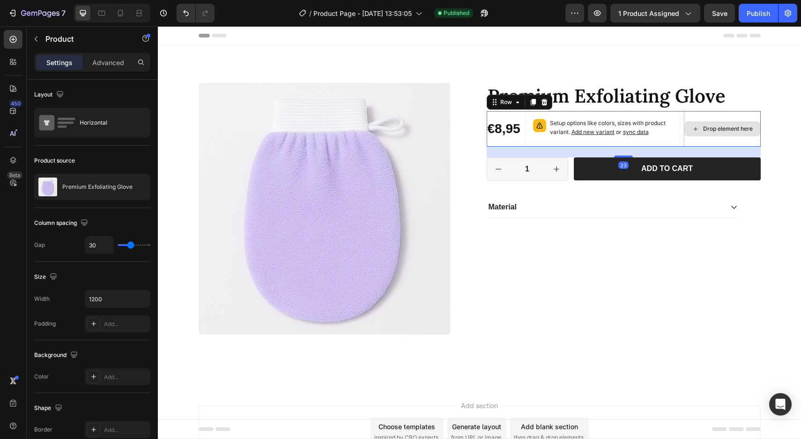
click at [737, 117] on div "Drop element here" at bounding box center [722, 129] width 77 height 36
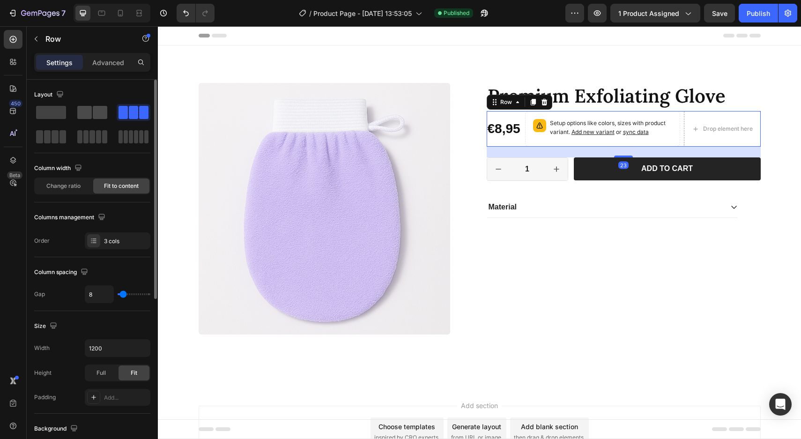
click at [87, 110] on span at bounding box center [84, 112] width 15 height 13
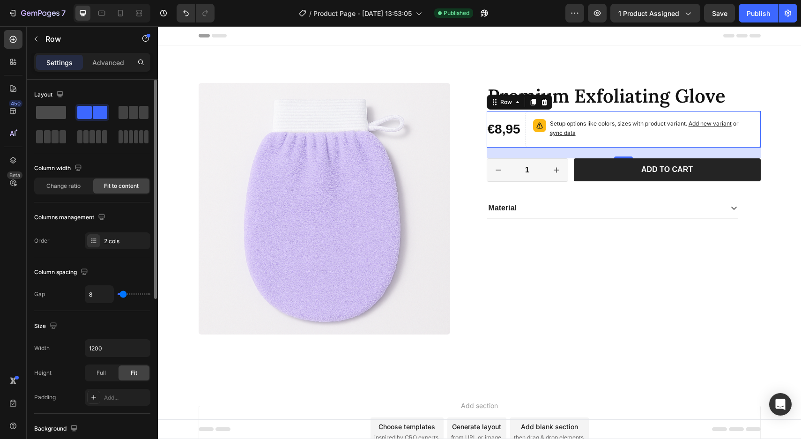
click at [47, 113] on span at bounding box center [51, 112] width 30 height 13
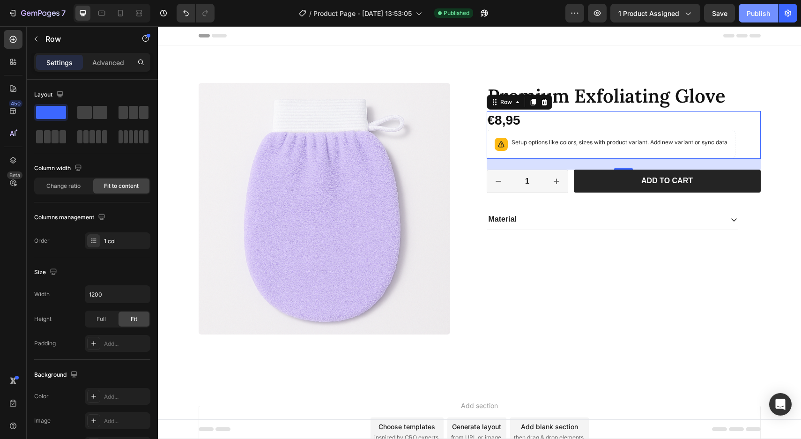
click at [762, 6] on button "Publish" at bounding box center [758, 13] width 39 height 19
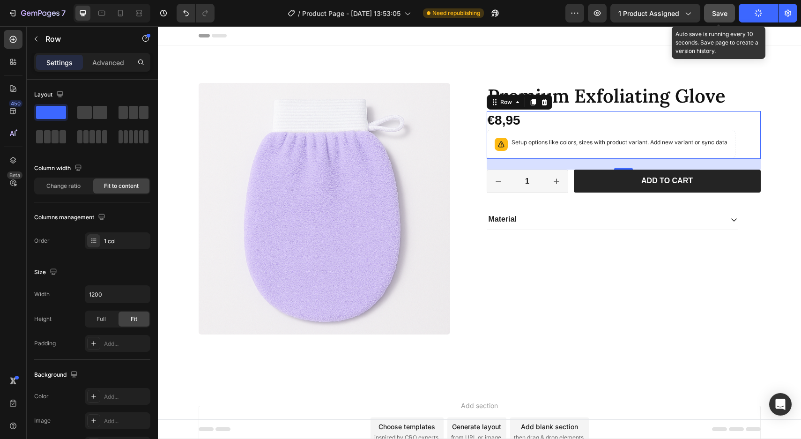
click at [719, 18] on button "Save" at bounding box center [719, 13] width 31 height 19
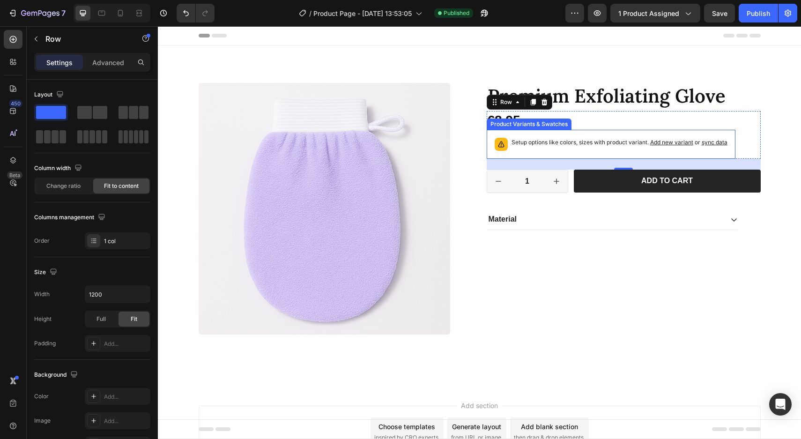
click at [587, 143] on p "Setup options like colors, sizes with product variant. Add new variant or sync …" at bounding box center [620, 142] width 216 height 9
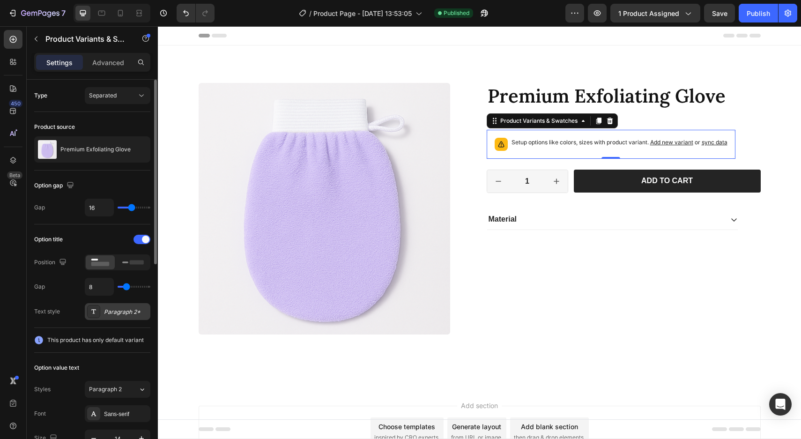
click at [126, 312] on div "Paragraph 2*" at bounding box center [126, 312] width 44 height 8
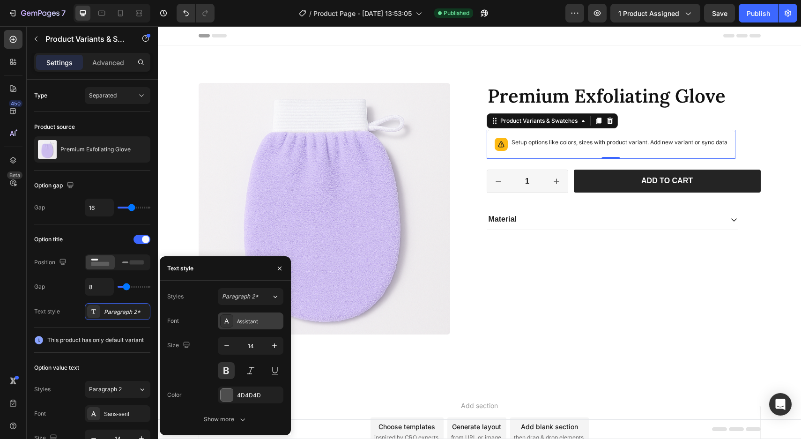
click at [250, 315] on div "Assistant" at bounding box center [251, 320] width 66 height 17
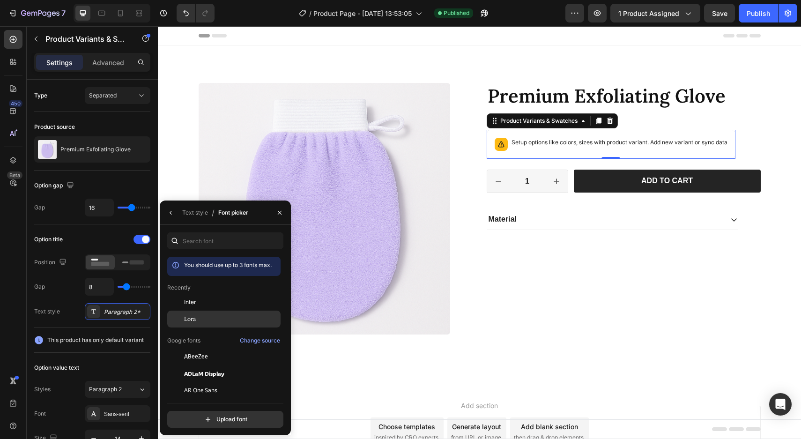
click at [247, 316] on div "Lora" at bounding box center [231, 319] width 95 height 8
click at [121, 360] on div "Option value text" at bounding box center [92, 367] width 116 height 15
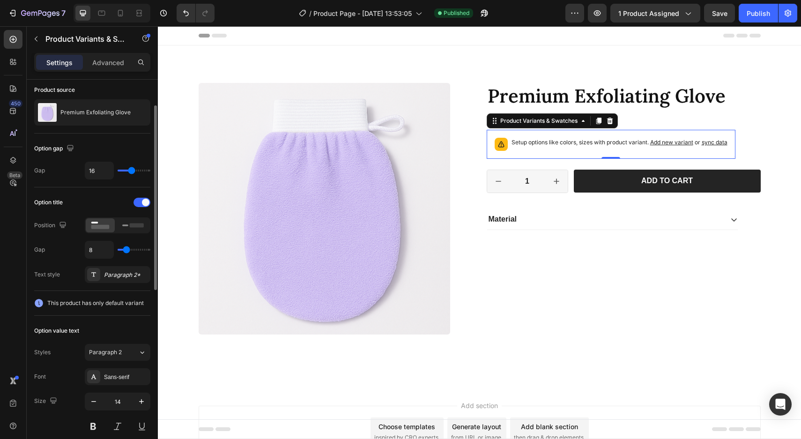
scroll to position [53, 0]
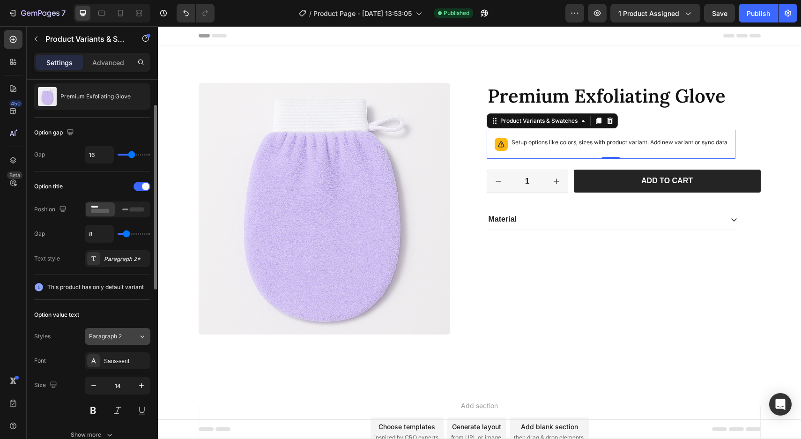
click at [123, 339] on div "Paragraph 2" at bounding box center [108, 336] width 38 height 8
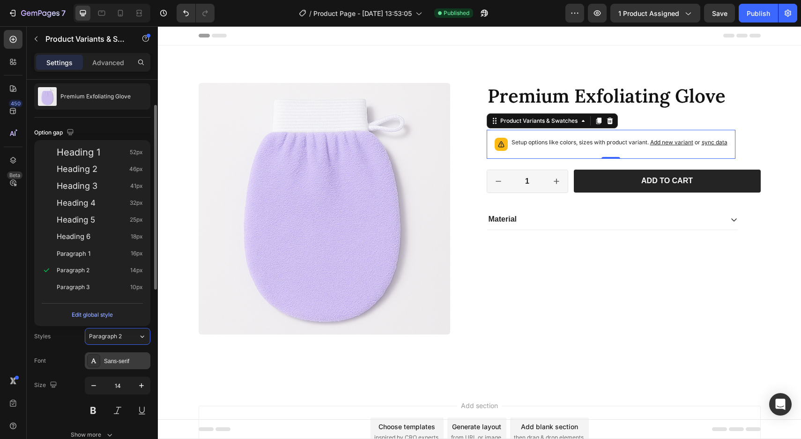
click at [122, 361] on div "Sans-serif" at bounding box center [126, 361] width 44 height 8
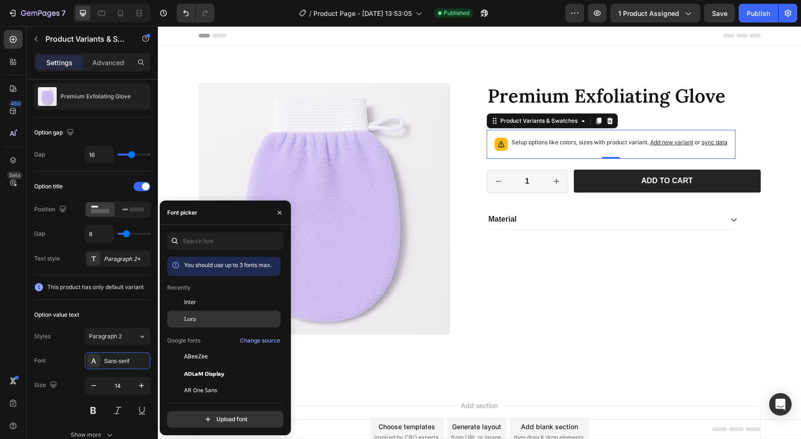
click at [197, 313] on div "Lora" at bounding box center [223, 319] width 113 height 17
click at [124, 319] on div "Option value text" at bounding box center [92, 314] width 116 height 15
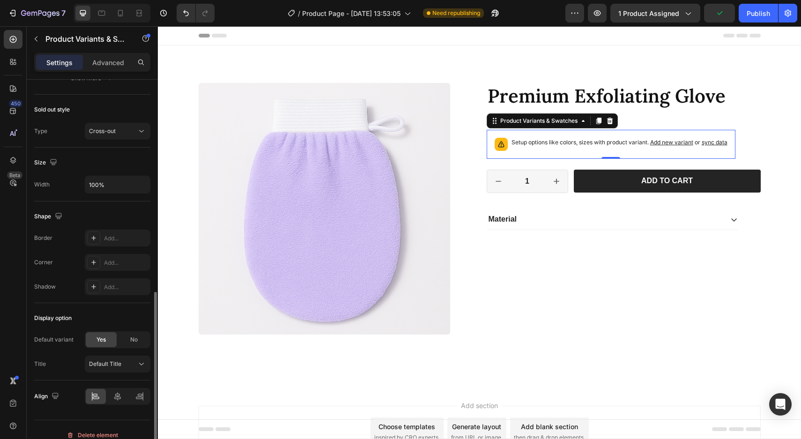
scroll to position [420, 0]
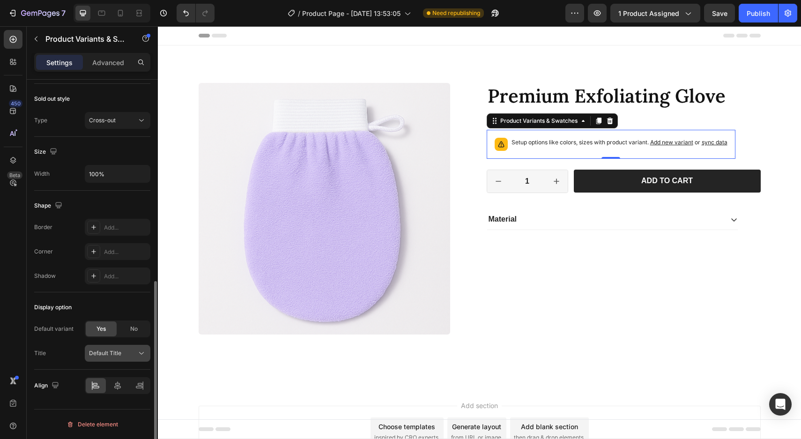
click at [124, 359] on button "Default Title" at bounding box center [118, 353] width 66 height 17
click at [69, 348] on div "Title Default Title" at bounding box center [92, 353] width 116 height 17
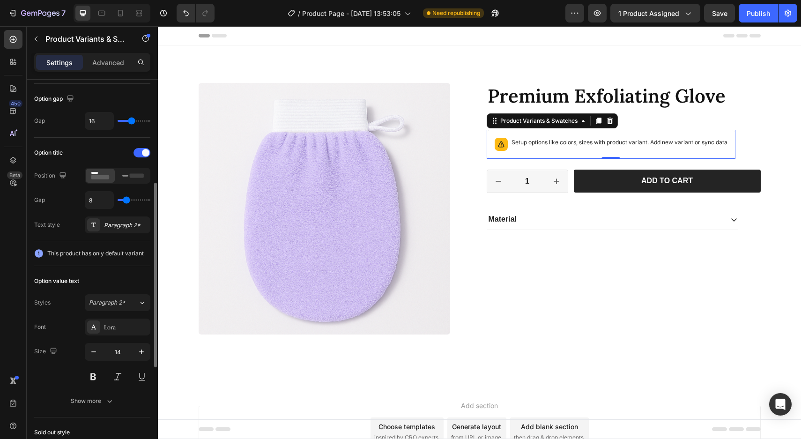
scroll to position [84, 0]
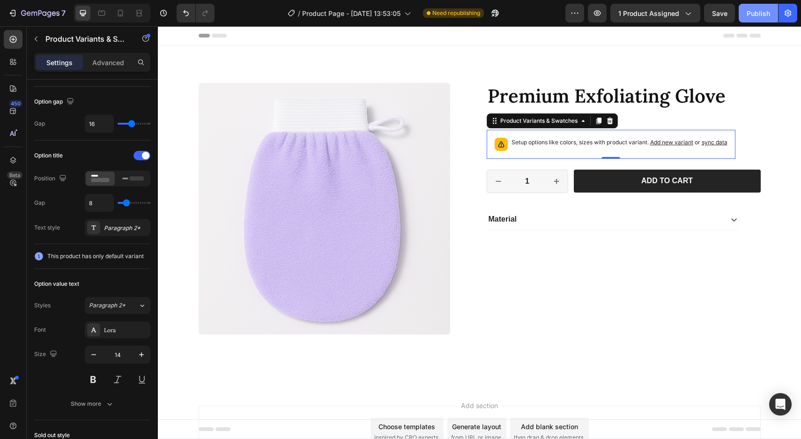
click at [753, 14] on div "Publish" at bounding box center [758, 13] width 23 height 10
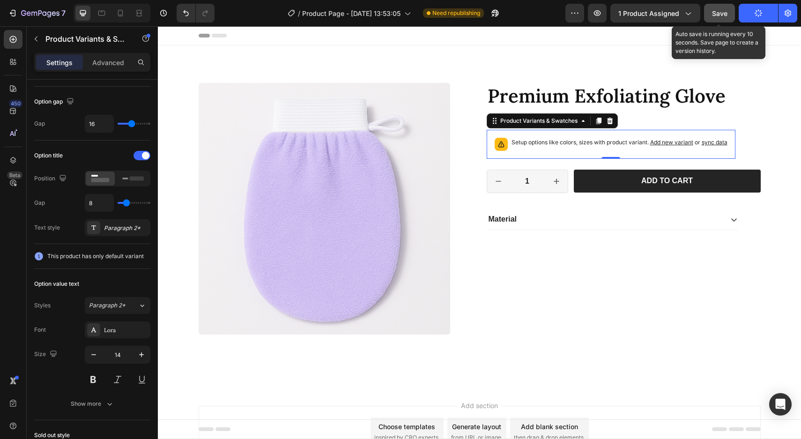
click at [726, 12] on span "Save" at bounding box center [719, 13] width 15 height 8
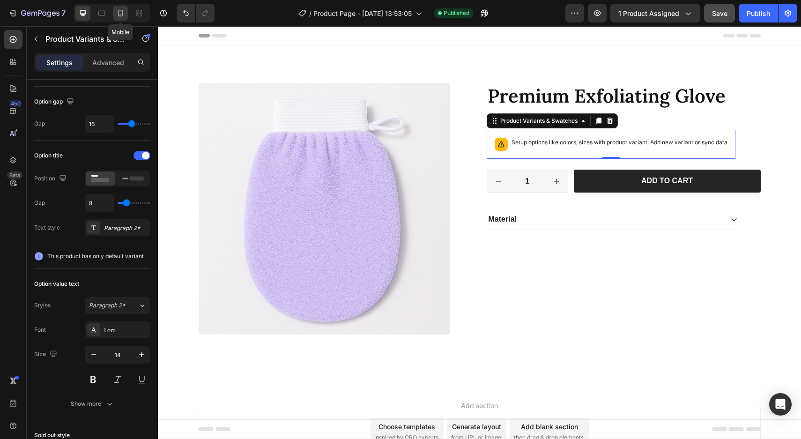
click at [120, 10] on icon at bounding box center [120, 13] width 5 height 7
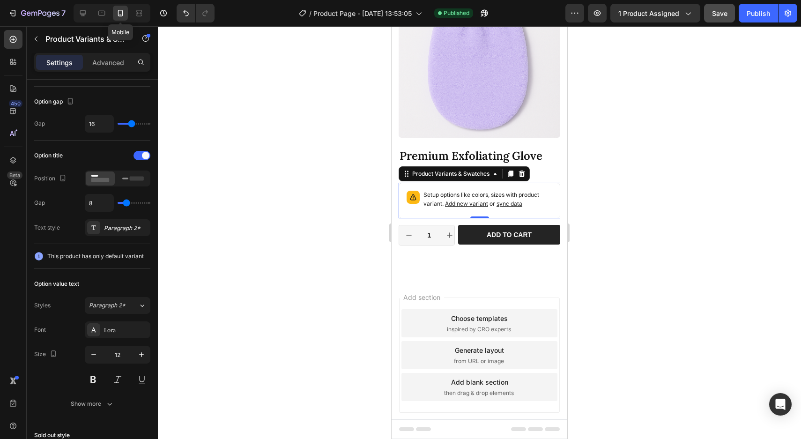
scroll to position [95, 0]
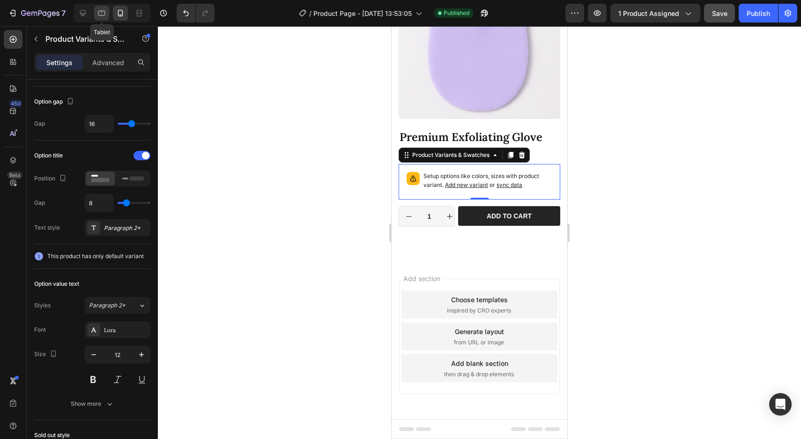
click at [100, 10] on icon at bounding box center [101, 12] width 9 height 9
type input "14"
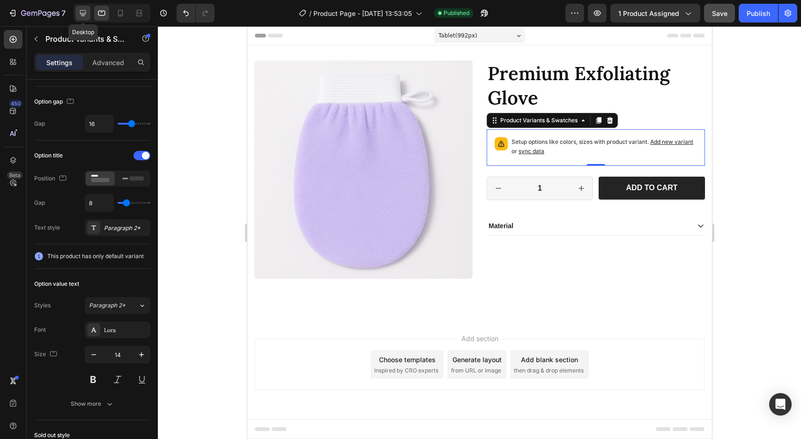
click at [81, 10] on icon at bounding box center [82, 12] width 9 height 9
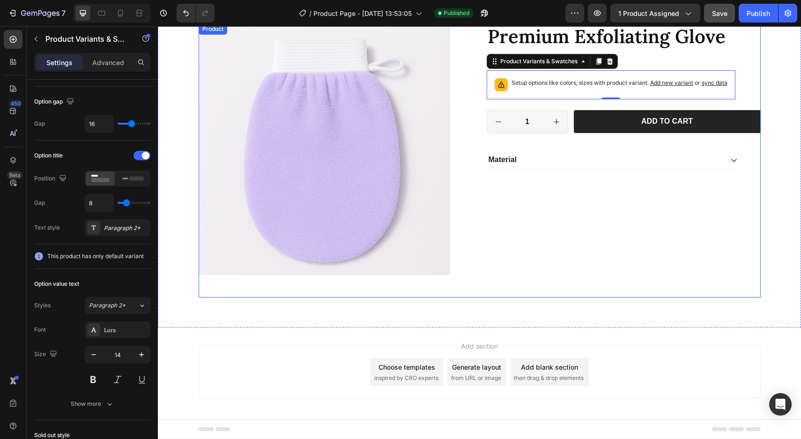
scroll to position [63, 0]
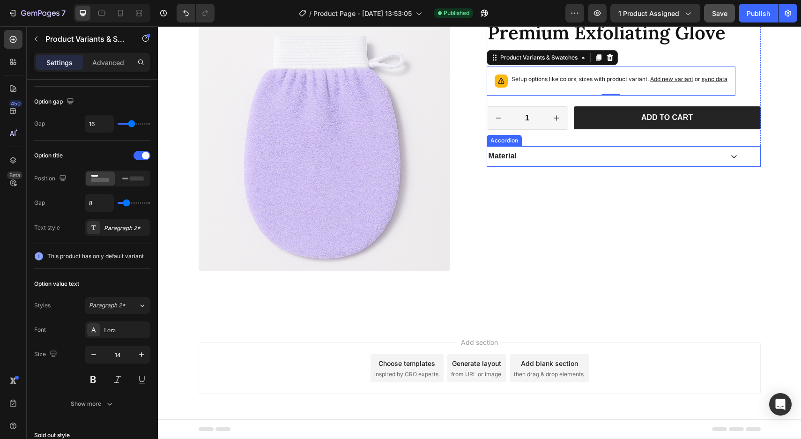
click at [539, 151] on div "Material" at bounding box center [605, 156] width 236 height 13
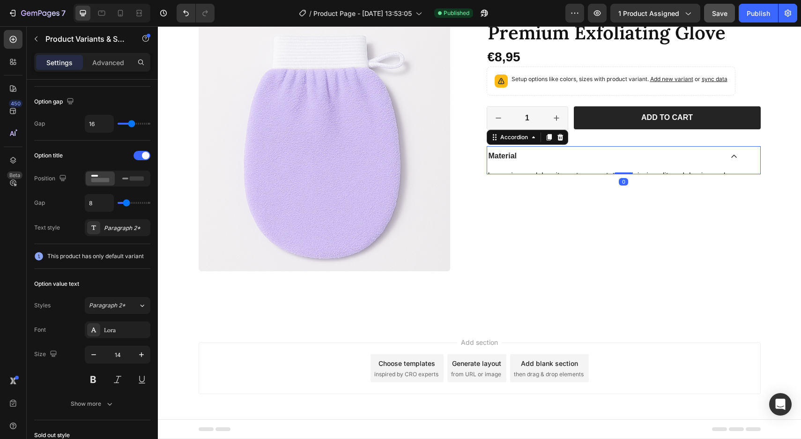
scroll to position [0, 0]
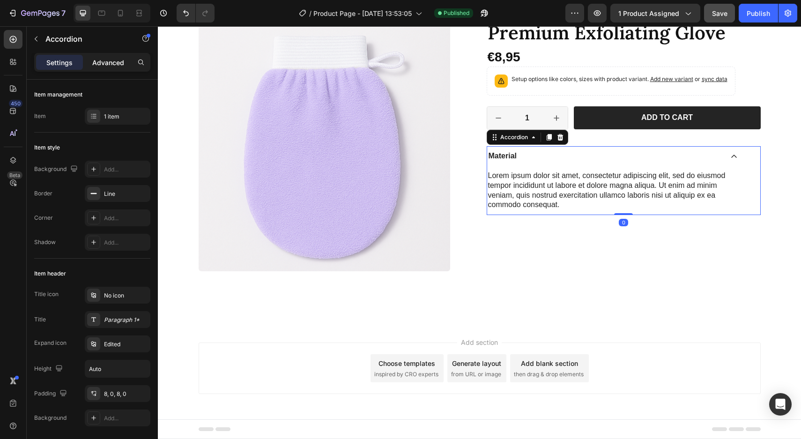
click at [109, 58] on p "Advanced" at bounding box center [108, 63] width 32 height 10
type input "100%"
type input "100"
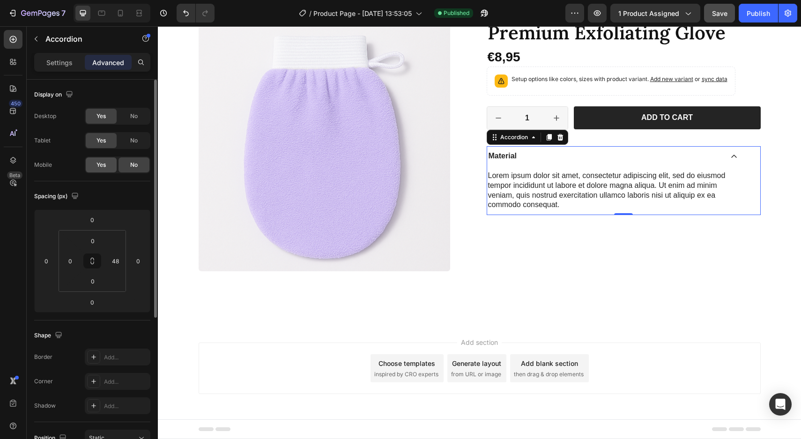
click at [98, 167] on span "Yes" at bounding box center [101, 165] width 9 height 8
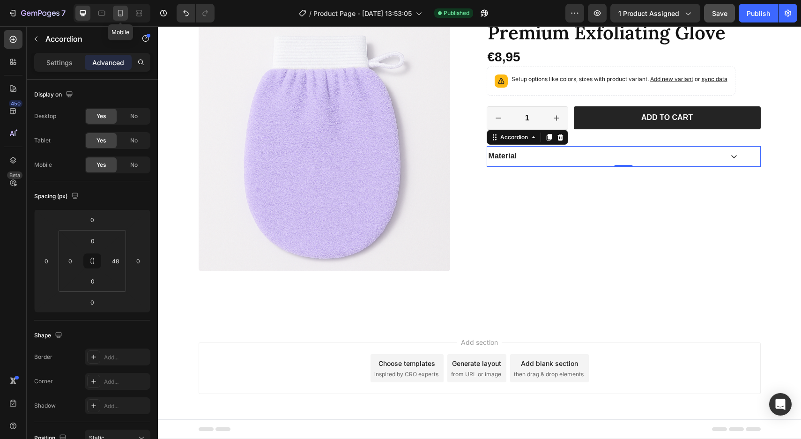
click at [113, 8] on div at bounding box center [120, 13] width 15 height 15
type input "0"
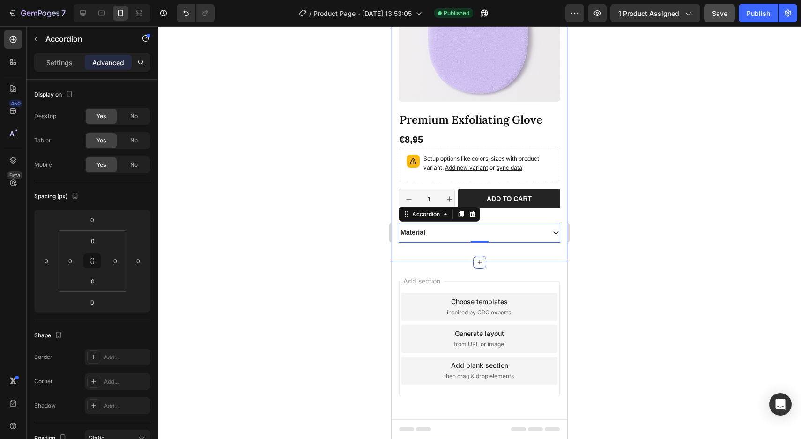
scroll to position [114, 0]
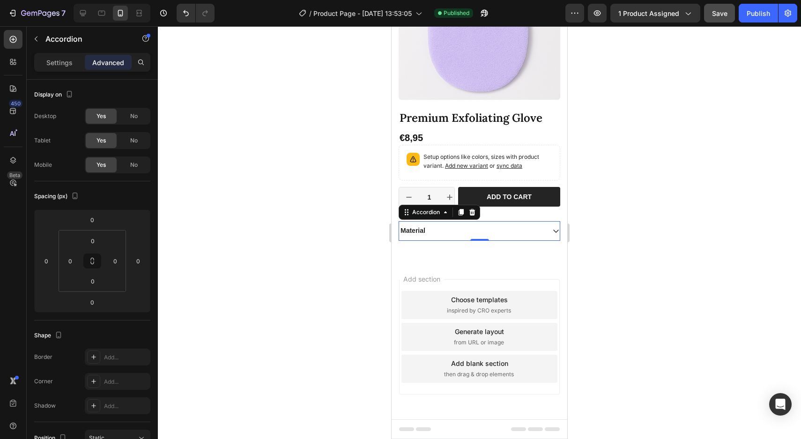
click at [528, 234] on div "Material" at bounding box center [472, 230] width 146 height 11
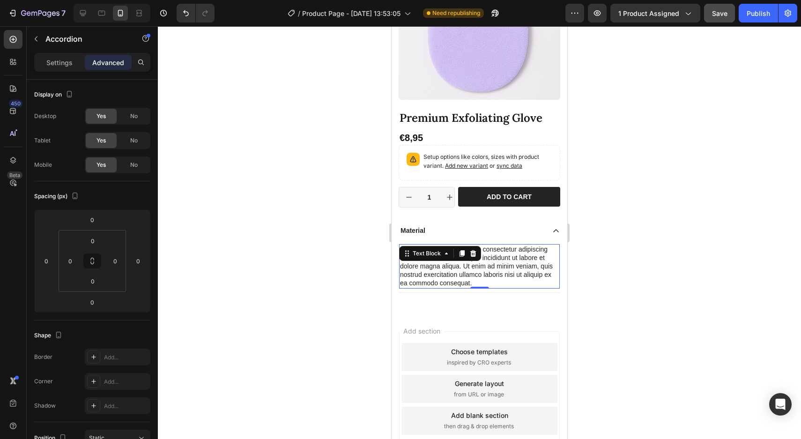
click at [432, 265] on div "Lorem ipsum dolor sit amet, consectetur adipiscing elit, sed do eiusmod tempor …" at bounding box center [479, 266] width 161 height 45
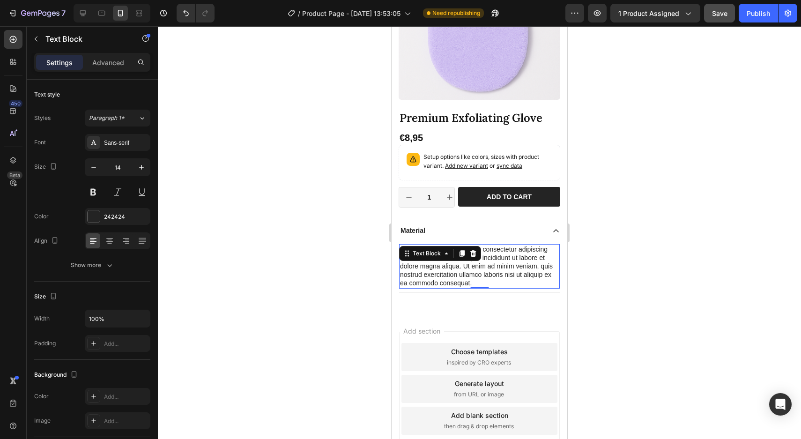
click at [432, 265] on p "Lorem ipsum dolor sit amet, consectetur adipiscing elit, sed do eiusmod tempor …" at bounding box center [479, 266] width 159 height 43
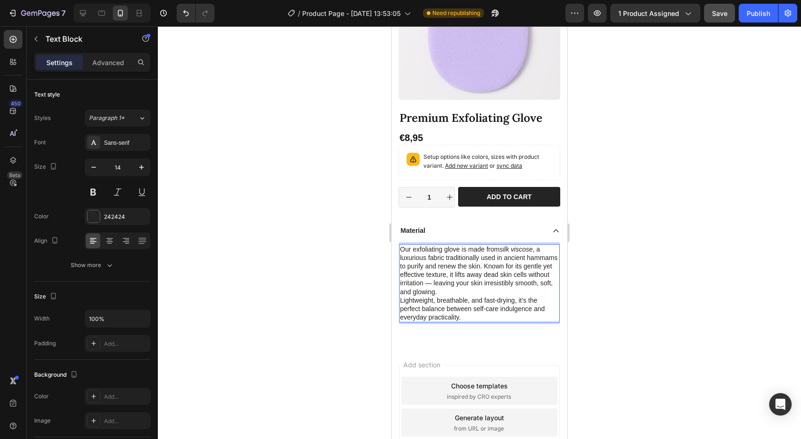
click at [433, 285] on p "Our exfoliating glove is made from silk viscose , a luxurious fabric traditiona…" at bounding box center [479, 283] width 159 height 77
click at [450, 291] on p "Our exfoliating glove is made from silk viscose , a luxurious fabric traditiona…" at bounding box center [479, 283] width 159 height 77
click at [401, 302] on p "Our exfoliating glove is made from silk viscose , a luxurious fabric traditiona…" at bounding box center [479, 283] width 159 height 77
click at [520, 232] on div "Material" at bounding box center [472, 230] width 146 height 11
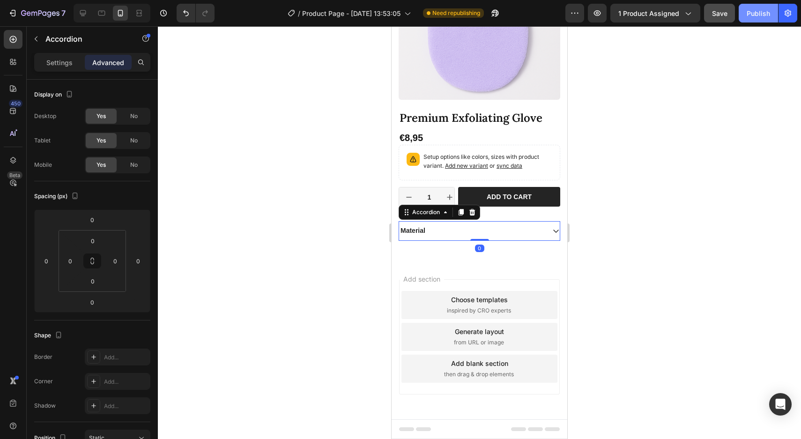
click at [744, 13] on button "Publish" at bounding box center [758, 13] width 39 height 19
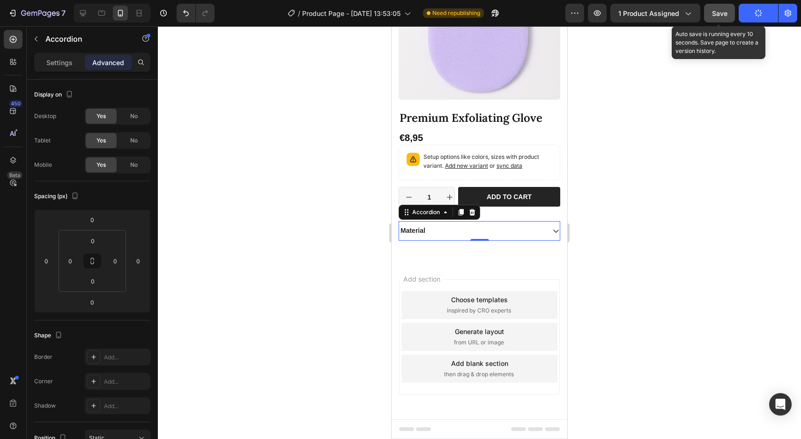
click at [728, 12] on button "Save" at bounding box center [719, 13] width 31 height 19
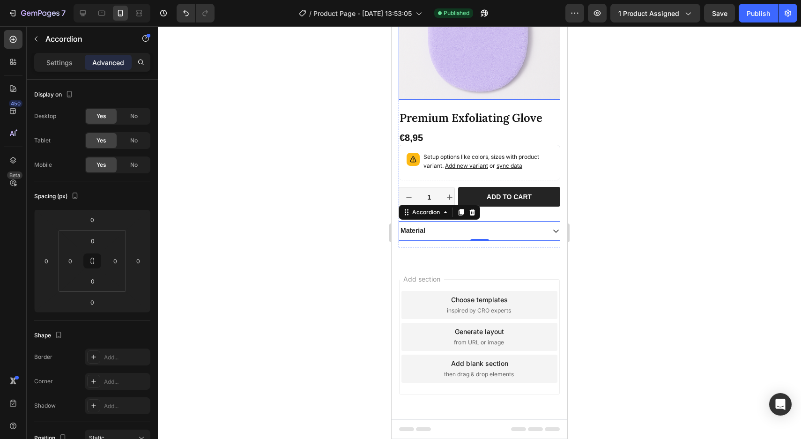
scroll to position [0, 0]
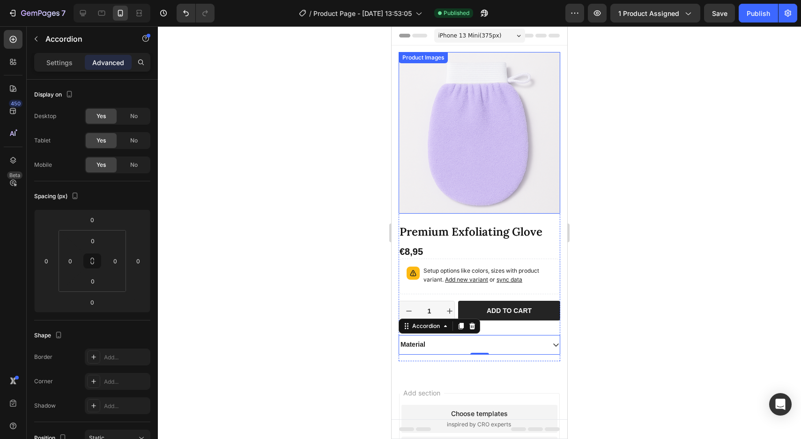
click at [506, 111] on img at bounding box center [480, 133] width 162 height 162
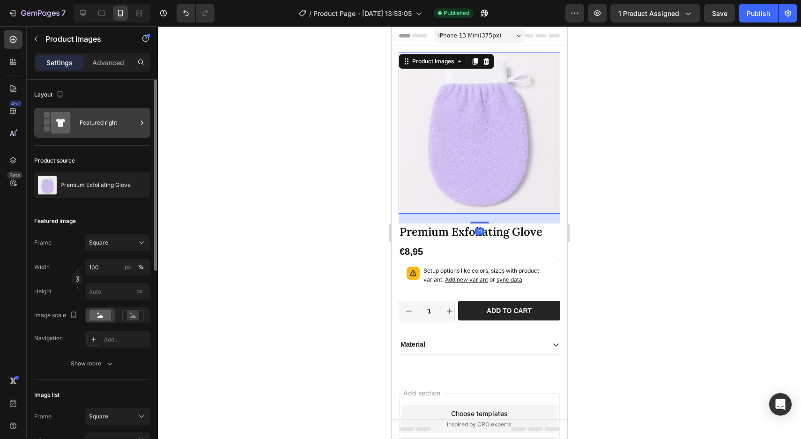
click at [92, 126] on div "Featured right" at bounding box center [108, 123] width 57 height 22
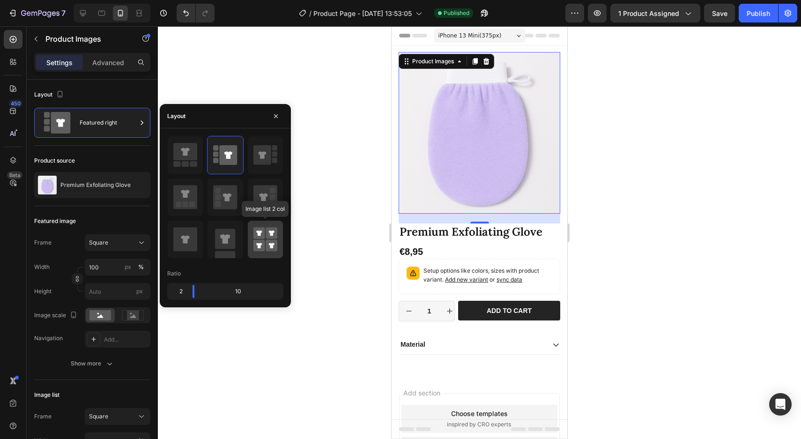
click at [266, 232] on rect at bounding box center [272, 233] width 12 height 12
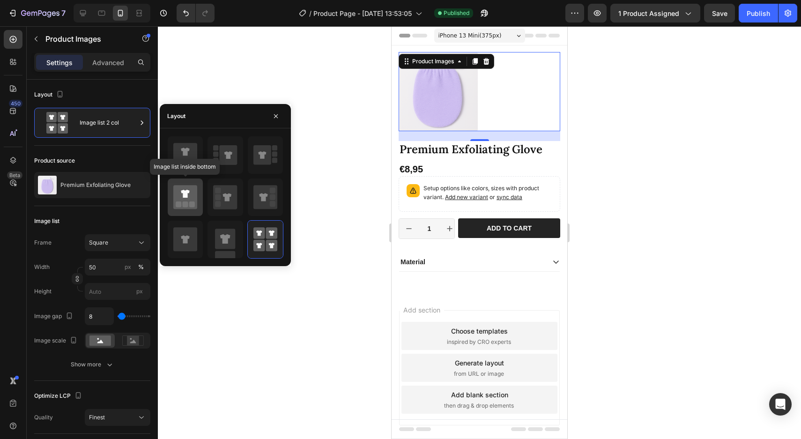
click at [194, 197] on icon at bounding box center [185, 197] width 24 height 24
type input "100"
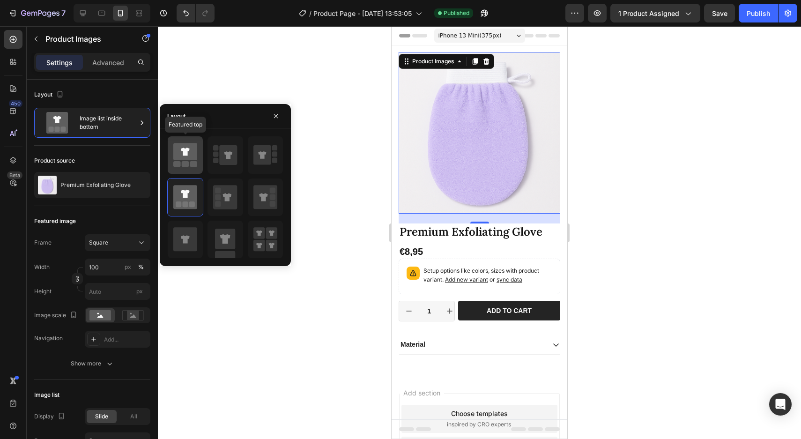
click at [189, 154] on icon at bounding box center [185, 151] width 24 height 17
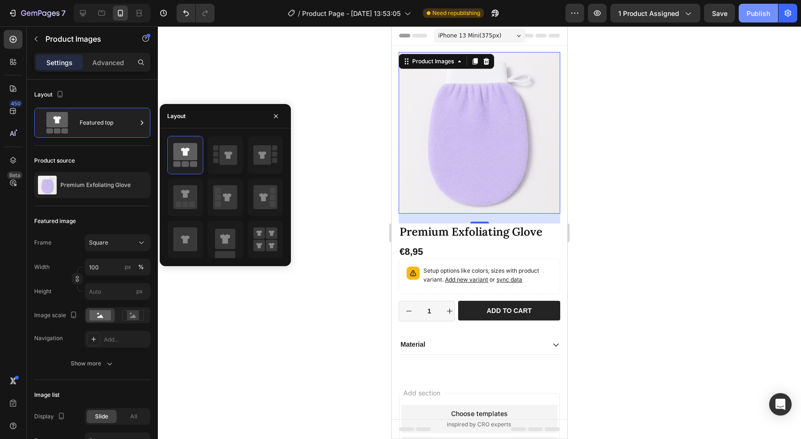
click at [771, 8] on button "Publish" at bounding box center [758, 13] width 39 height 19
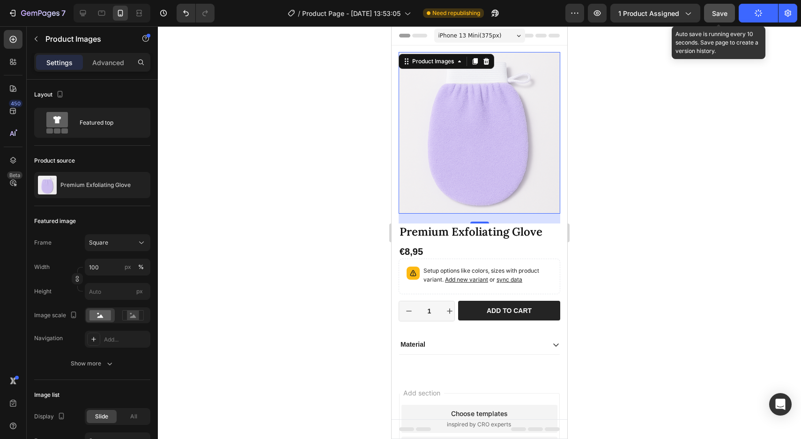
click at [706, 21] on button "Save" at bounding box center [719, 13] width 31 height 19
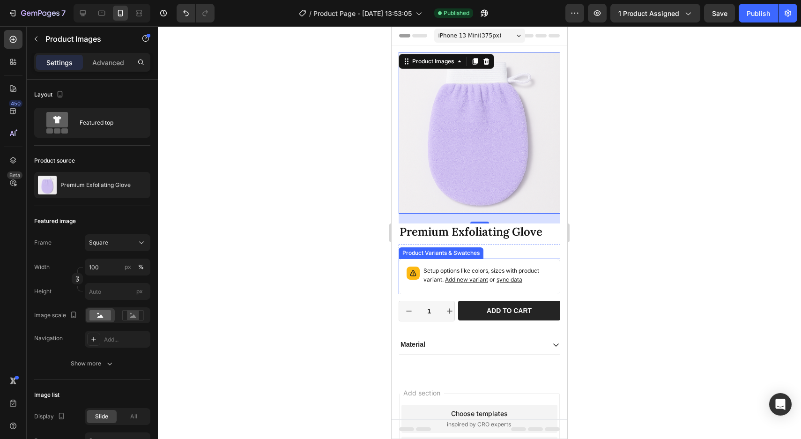
click at [545, 268] on p "Setup options like colors, sizes with product variant. Add new variant or sync …" at bounding box center [488, 276] width 129 height 18
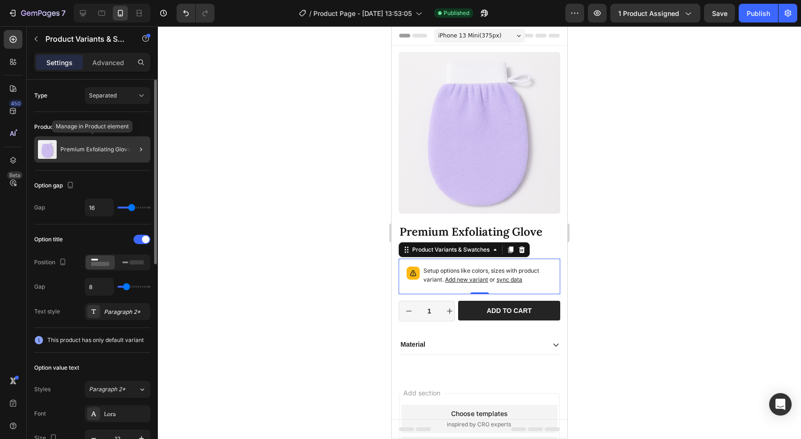
click at [106, 150] on p "Premium Exfoliating Glove" at bounding box center [95, 149] width 70 height 7
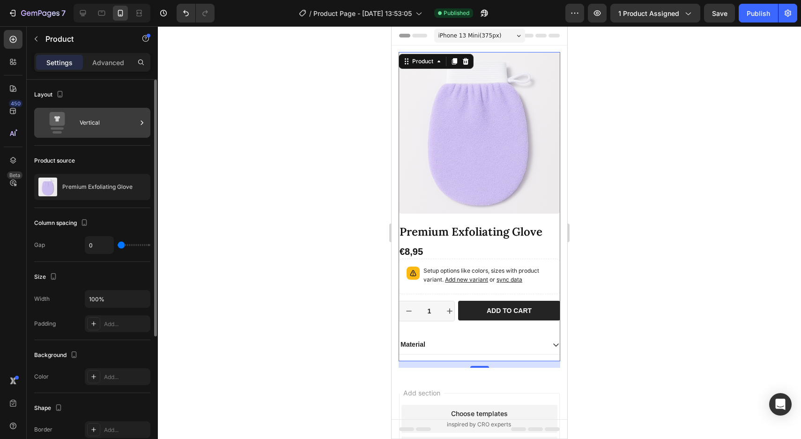
click at [95, 127] on div "Vertical" at bounding box center [108, 123] width 57 height 22
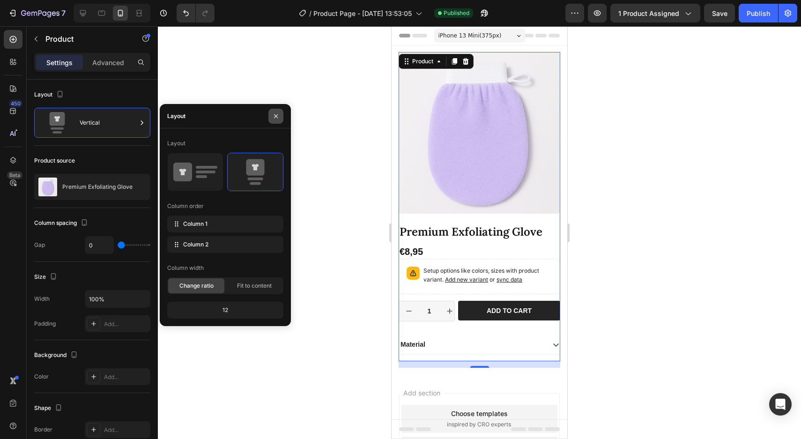
click at [274, 120] on button "button" at bounding box center [275, 116] width 15 height 15
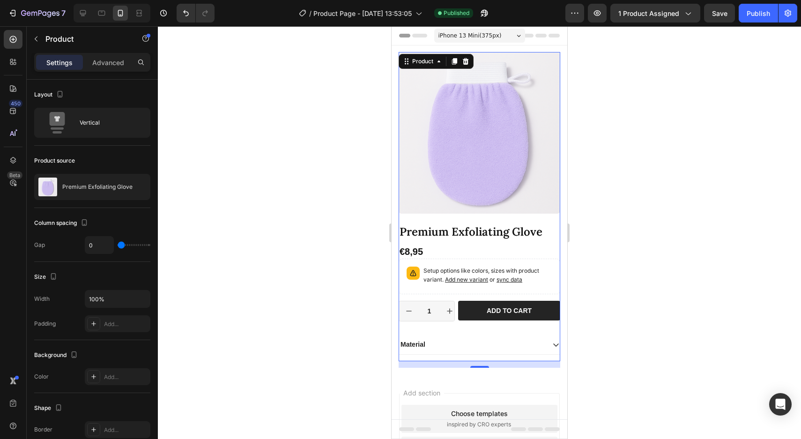
click at [118, 70] on div "Settings Advanced" at bounding box center [92, 62] width 116 height 19
click at [115, 63] on p "Advanced" at bounding box center [108, 63] width 32 height 10
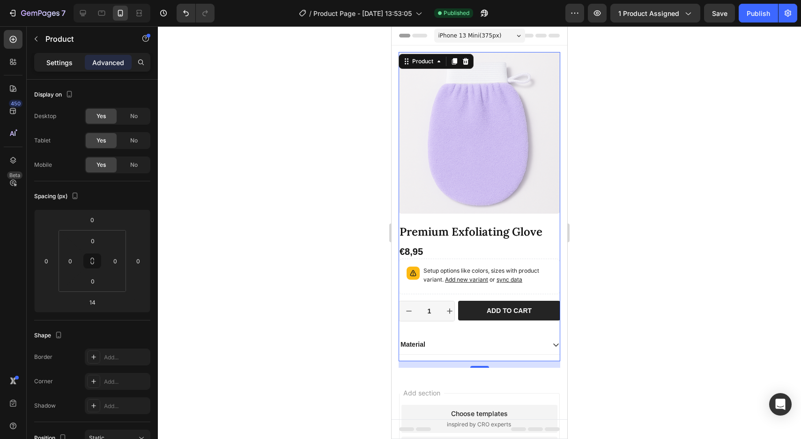
click at [52, 59] on p "Settings" at bounding box center [59, 63] width 26 height 10
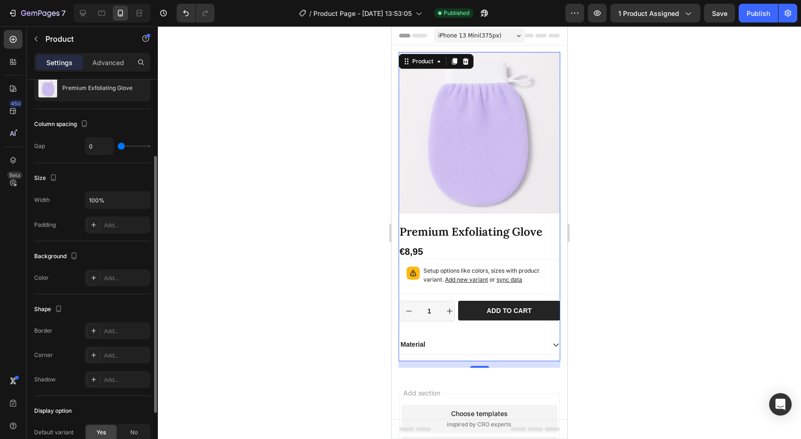
scroll to position [105, 0]
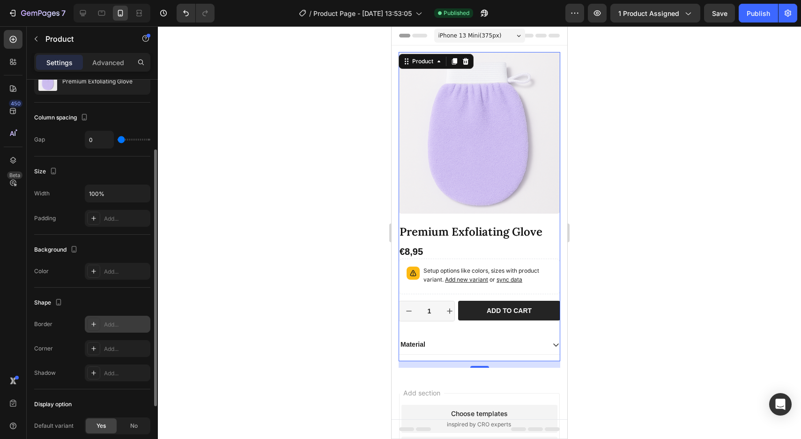
click at [107, 322] on div "Add..." at bounding box center [126, 324] width 44 height 8
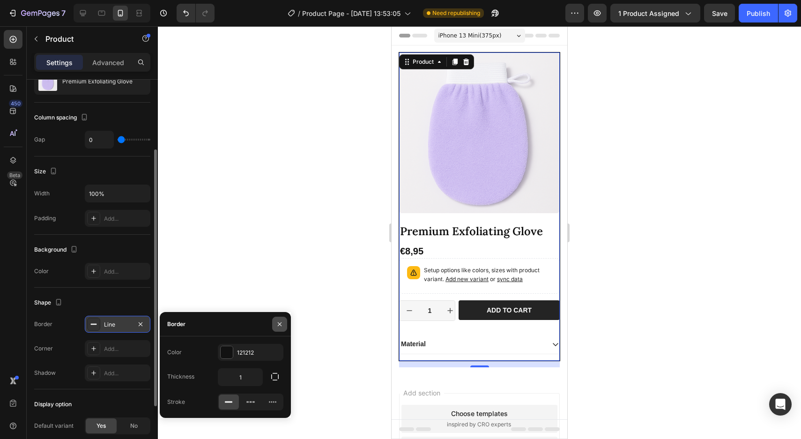
click at [278, 321] on icon "button" at bounding box center [279, 323] width 7 height 7
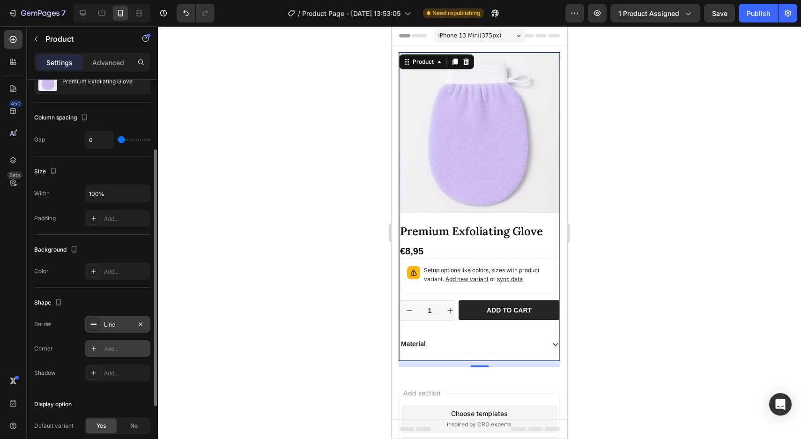
click at [113, 349] on div "Add..." at bounding box center [126, 349] width 44 height 8
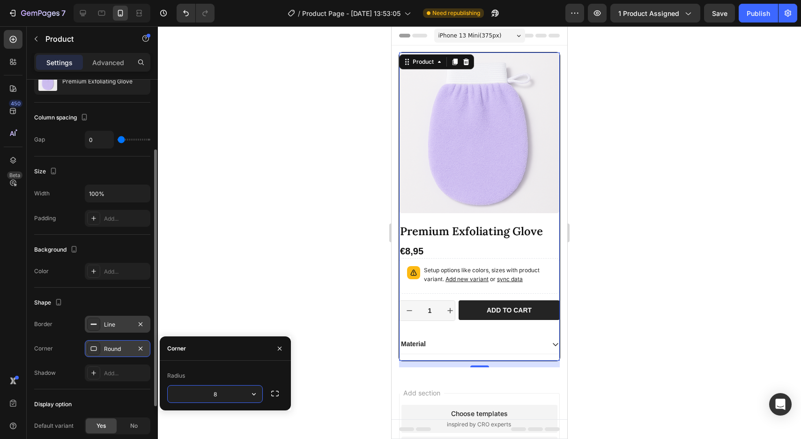
type input "4"
click at [223, 308] on div at bounding box center [479, 232] width 643 height 413
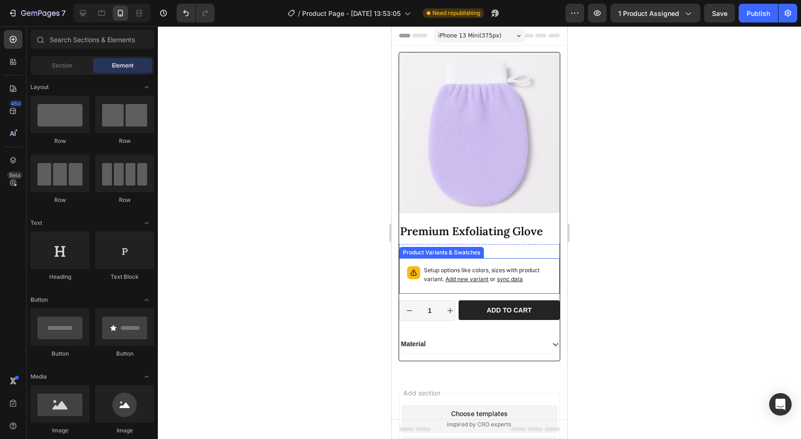
click at [518, 268] on p "Setup options like colors, sizes with product variant. Add new variant or sync …" at bounding box center [488, 275] width 128 height 18
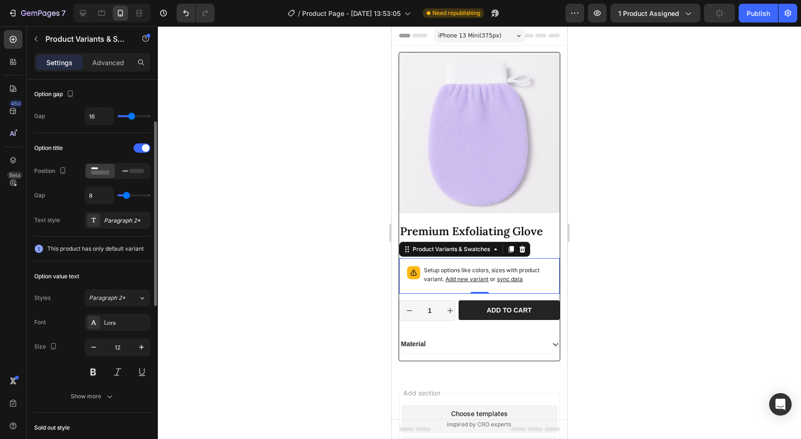
scroll to position [0, 0]
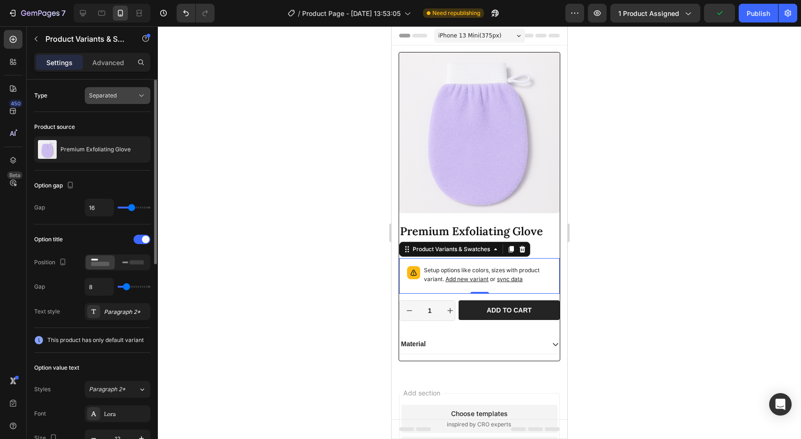
click at [110, 97] on span "Separated" at bounding box center [103, 95] width 28 height 7
click at [91, 186] on div "Option gap" at bounding box center [92, 185] width 116 height 15
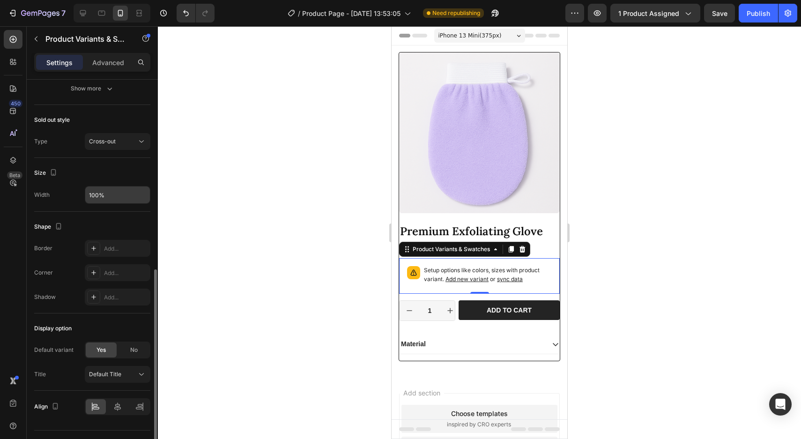
scroll to position [401, 0]
click at [114, 249] on div "Add..." at bounding box center [126, 247] width 44 height 8
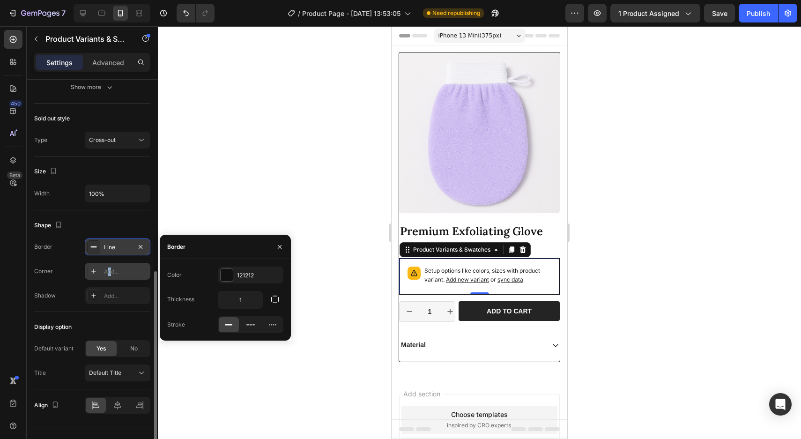
click at [109, 274] on div "Add..." at bounding box center [126, 272] width 44 height 8
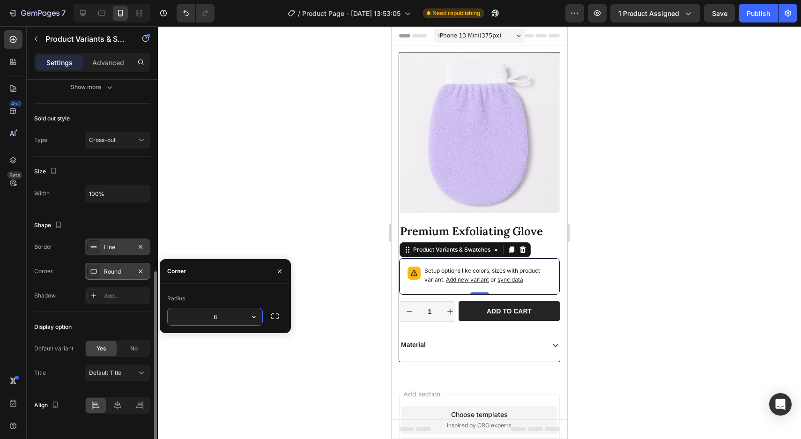
type input "4"
click at [142, 316] on div "Display option Default variant Yes No Title Default Title" at bounding box center [92, 350] width 116 height 77
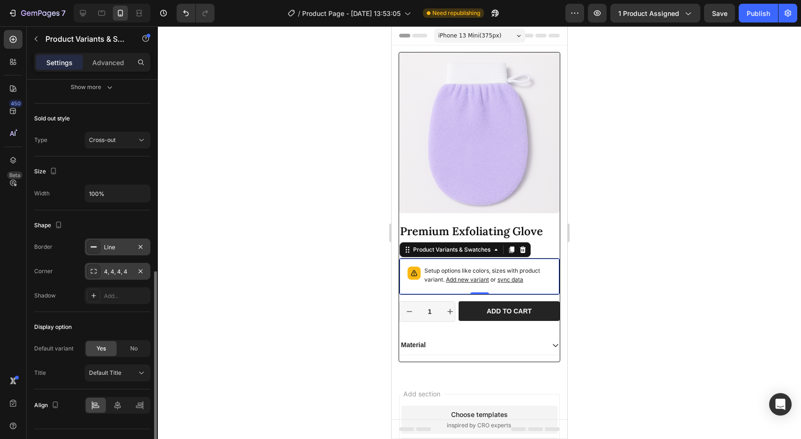
scroll to position [420, 0]
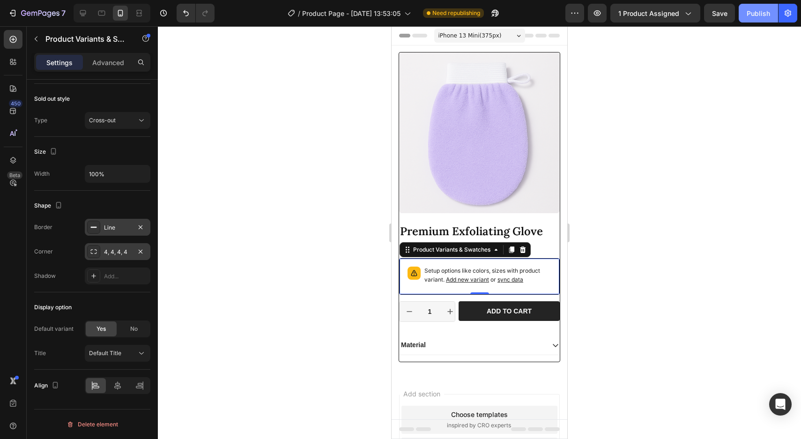
click at [751, 8] on div "Publish" at bounding box center [758, 13] width 23 height 10
click at [116, 231] on div "Line" at bounding box center [117, 227] width 27 height 8
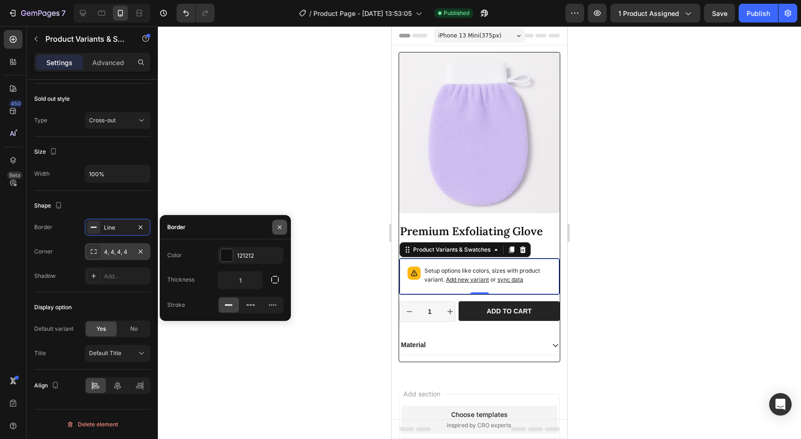
click at [276, 222] on button "button" at bounding box center [279, 227] width 15 height 15
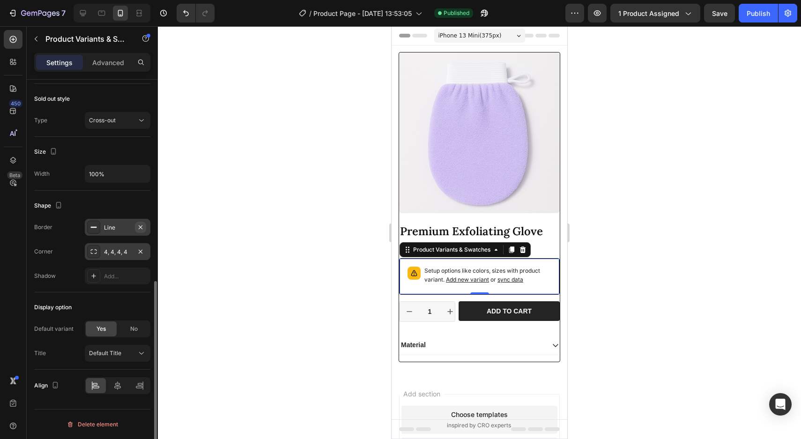
click at [140, 227] on icon "button" at bounding box center [141, 227] width 4 height 4
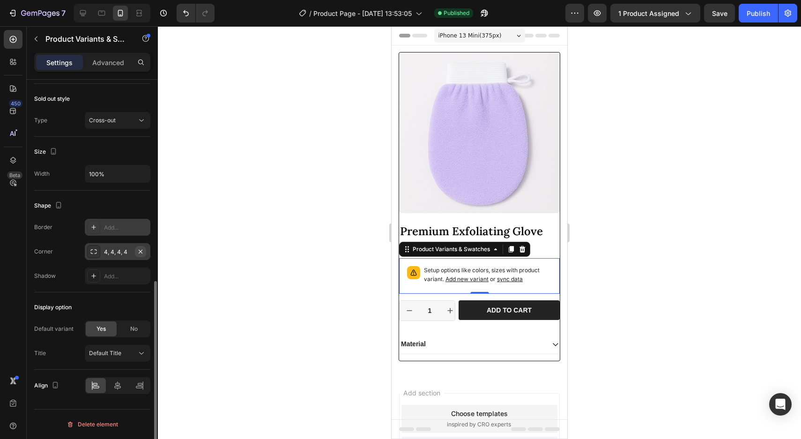
click at [139, 250] on icon "button" at bounding box center [140, 251] width 7 height 7
click at [757, 5] on button "Publish" at bounding box center [758, 13] width 39 height 19
click at [722, 17] on div "Save" at bounding box center [719, 13] width 15 height 10
click at [550, 83] on img at bounding box center [479, 132] width 161 height 161
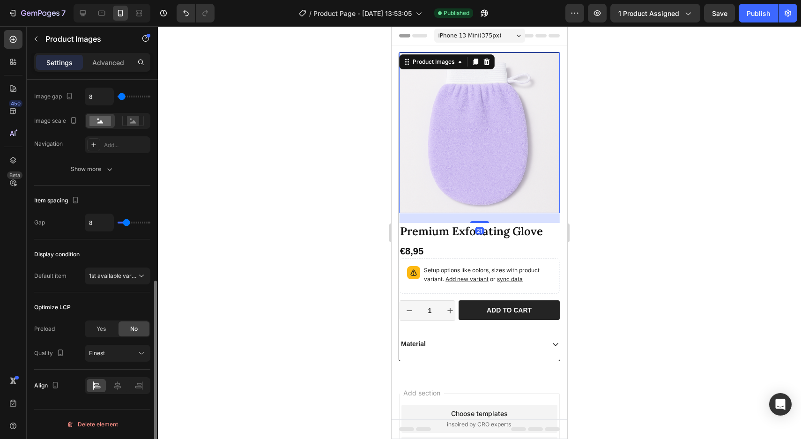
scroll to position [0, 0]
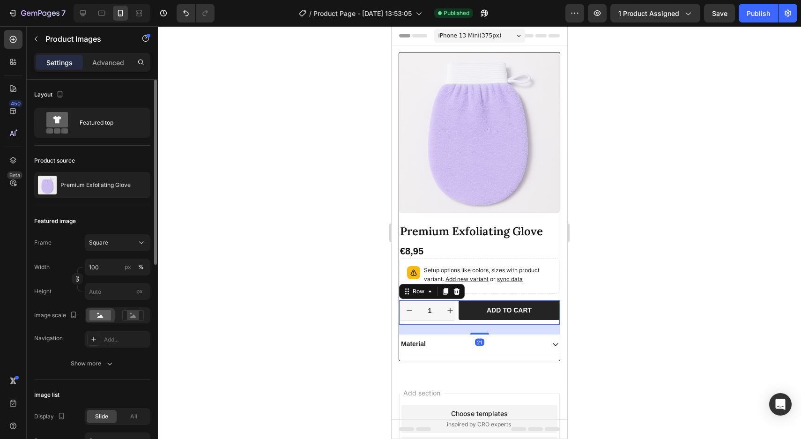
click at [400, 324] on div "1 Product Quantity Row" at bounding box center [427, 312] width 56 height 24
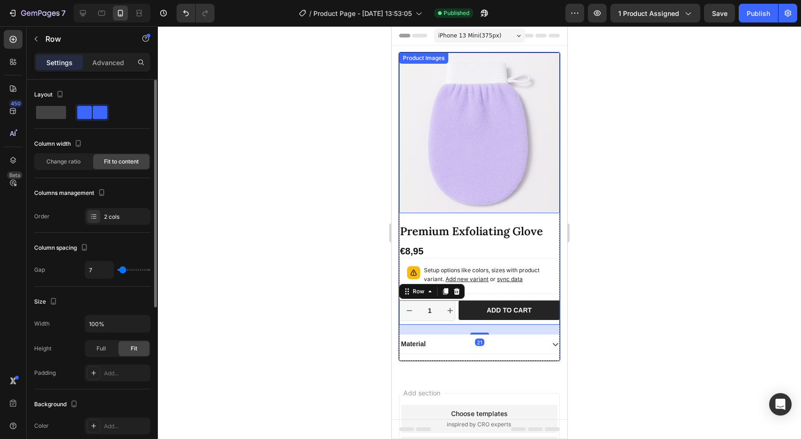
click at [401, 66] on div "Product Images" at bounding box center [479, 132] width 161 height 161
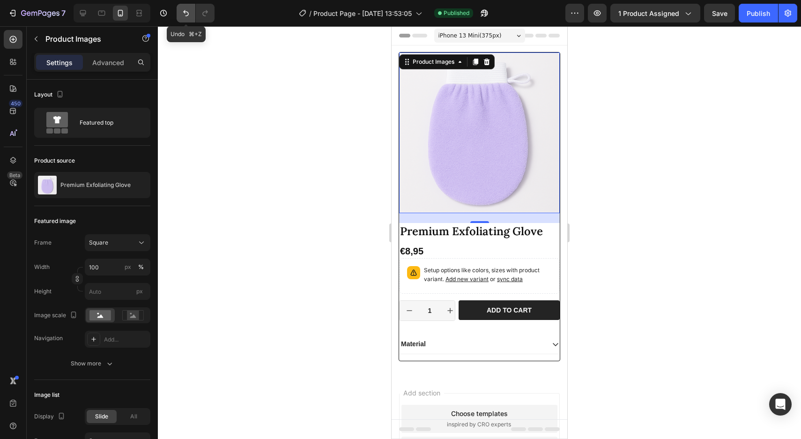
click at [185, 9] on icon "Undo/Redo" at bounding box center [185, 12] width 9 height 9
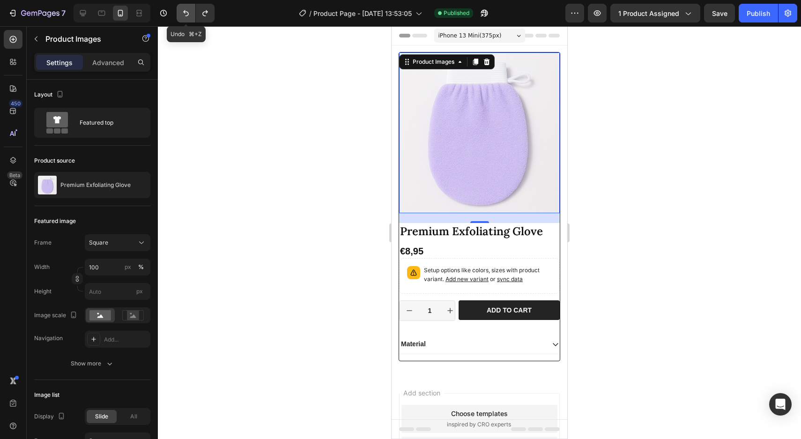
click at [185, 9] on icon "Undo/Redo" at bounding box center [185, 12] width 9 height 9
click at [682, 171] on div at bounding box center [479, 232] width 643 height 413
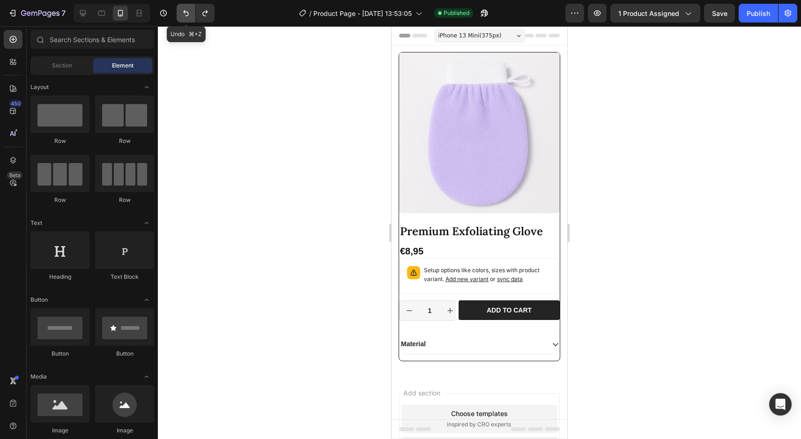
click at [185, 16] on icon "Undo/Redo" at bounding box center [185, 12] width 9 height 9
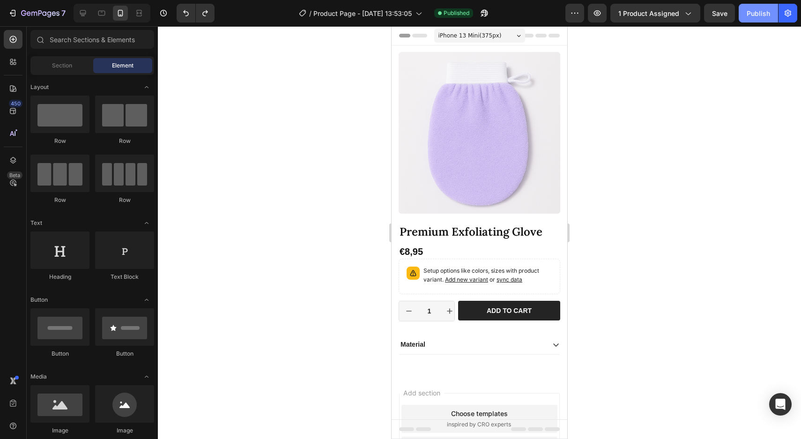
click at [768, 14] on div "Publish" at bounding box center [758, 13] width 23 height 10
click at [26, 18] on div "7" at bounding box center [43, 12] width 45 height 11
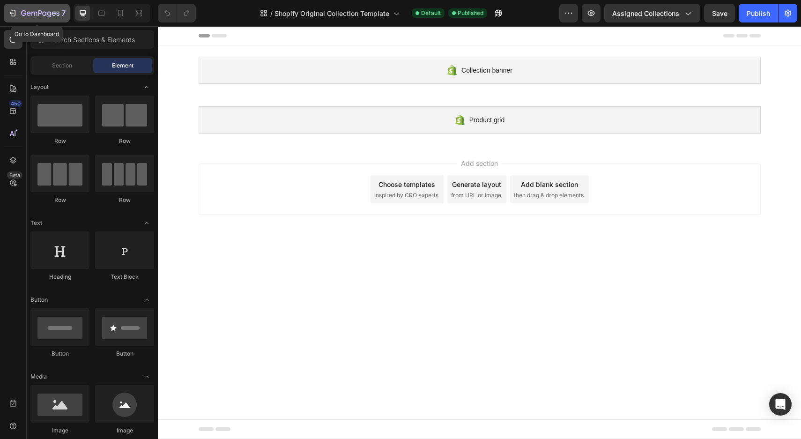
click at [22, 15] on icon "button" at bounding box center [40, 14] width 38 height 8
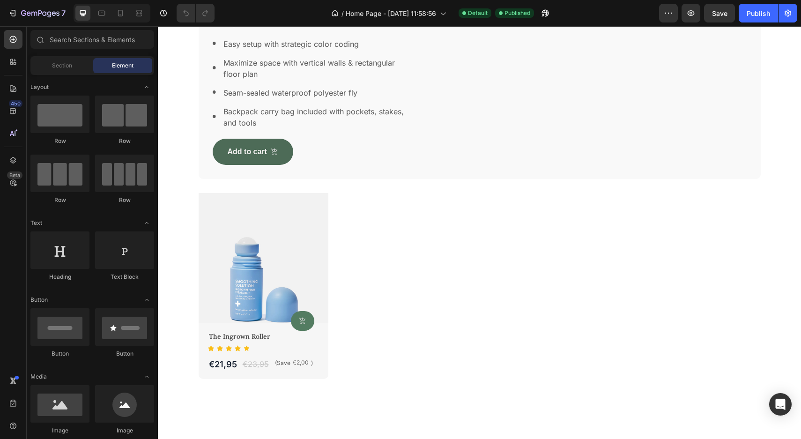
scroll to position [617, 0]
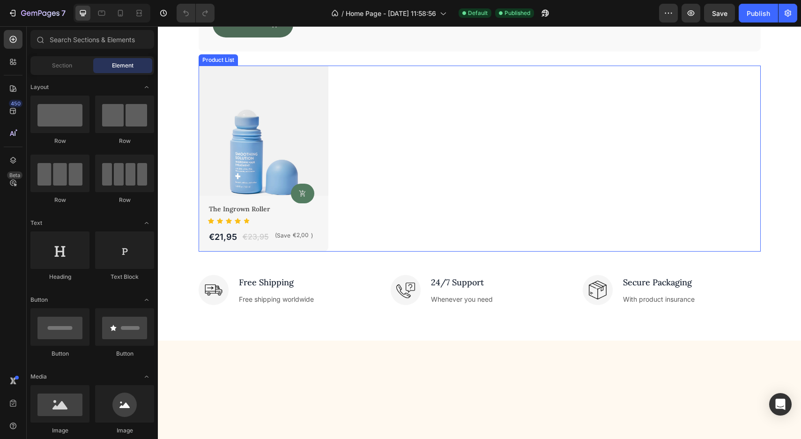
click at [371, 245] on div "Product Images The Ingrown Roller Product Title Product Cart Button Icon Icon I…" at bounding box center [480, 159] width 562 height 186
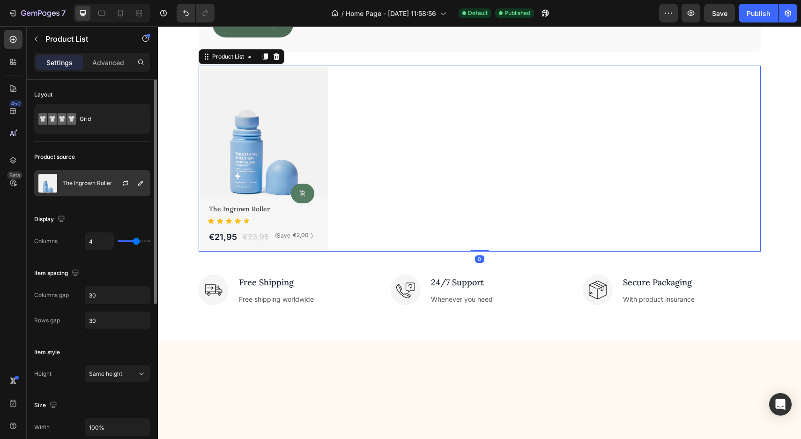
click at [89, 190] on div "The Ingrown Roller" at bounding box center [92, 183] width 116 height 26
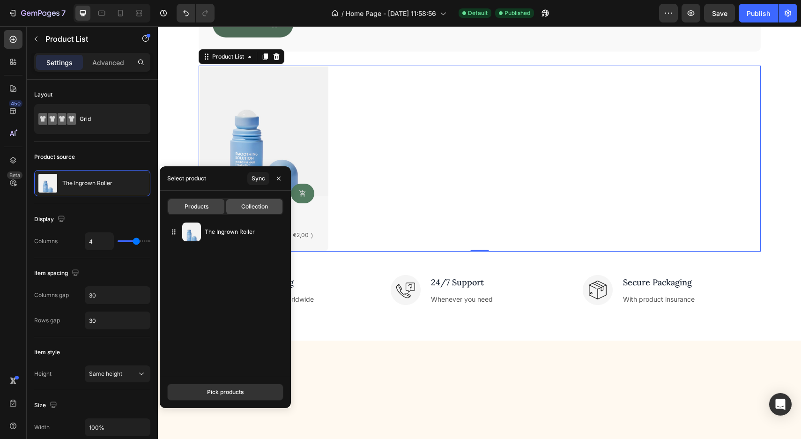
click at [241, 207] on span "Collection" at bounding box center [254, 206] width 27 height 8
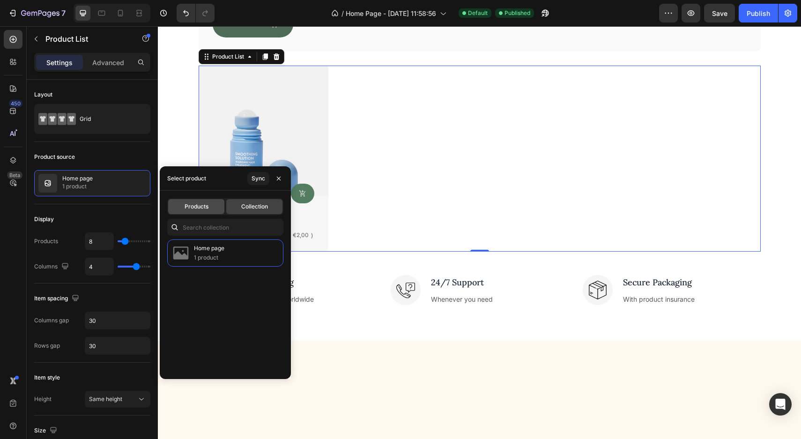
click at [190, 213] on div "Products" at bounding box center [196, 206] width 56 height 15
type input "4"
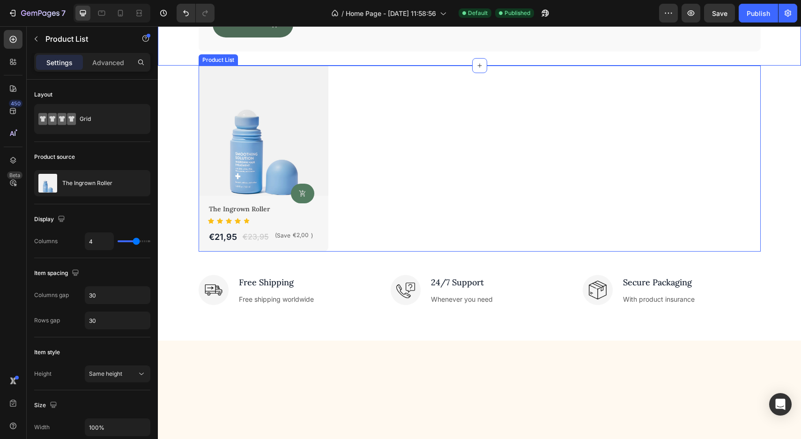
click at [407, 230] on div "Product Images The Ingrown Roller Product Title Product Cart Button Icon Icon I…" at bounding box center [480, 159] width 562 height 186
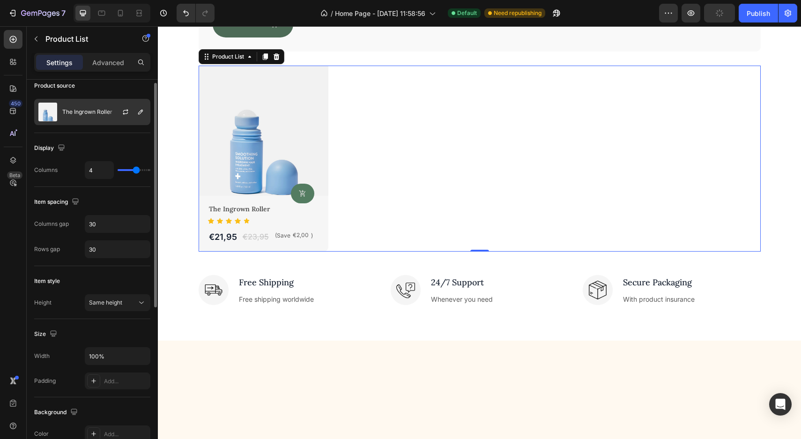
scroll to position [0, 0]
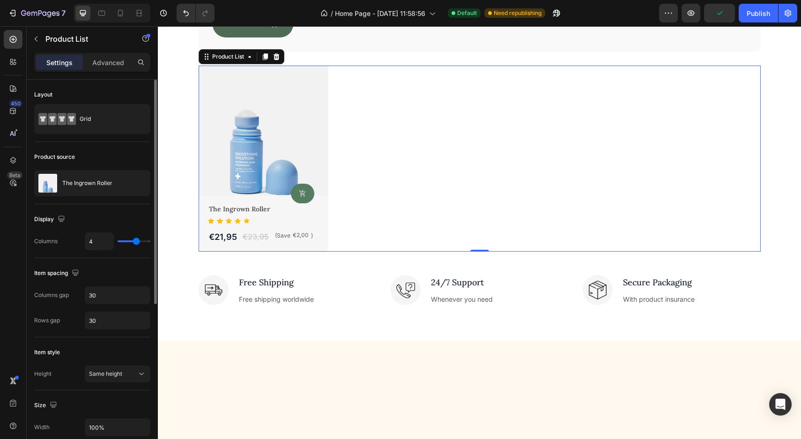
click at [89, 102] on div "Layout Grid" at bounding box center [92, 110] width 116 height 47
click at [89, 119] on div "Grid" at bounding box center [108, 119] width 57 height 22
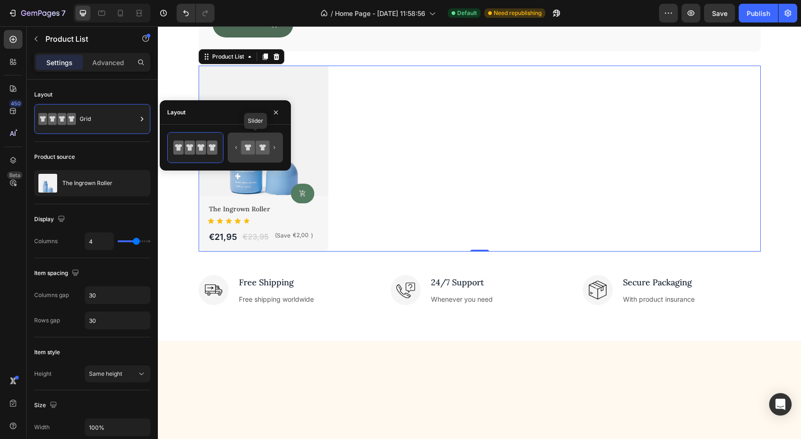
click at [238, 140] on icon at bounding box center [255, 147] width 44 height 19
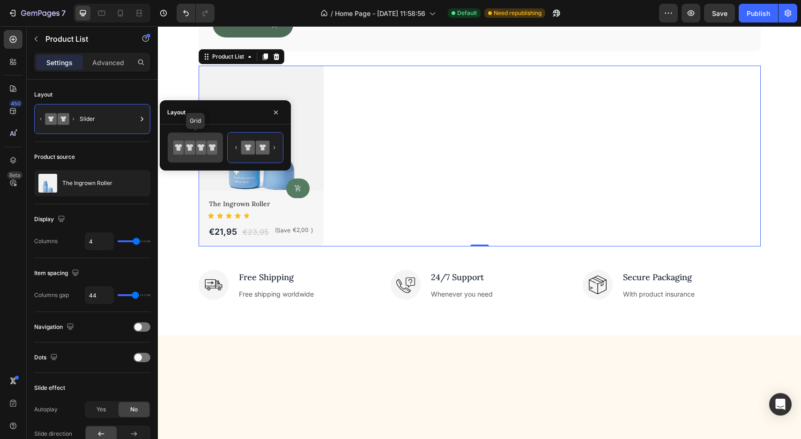
click at [193, 144] on icon at bounding box center [190, 148] width 10 height 14
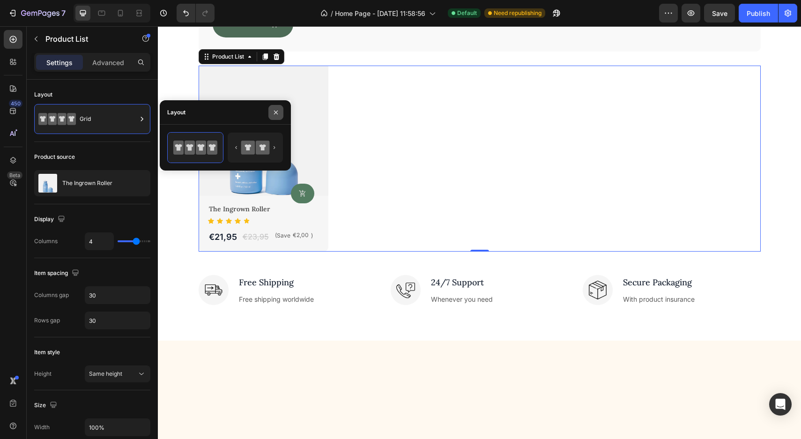
click at [271, 114] on button "button" at bounding box center [275, 112] width 15 height 15
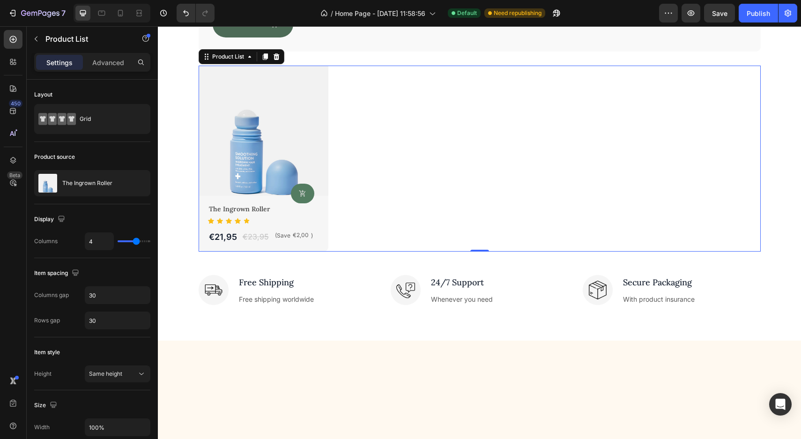
click at [122, 3] on div "7 Version history / Home Page - [DATE] 11:58:56 Default Need republishing Previ…" at bounding box center [400, 13] width 801 height 27
click at [121, 12] on icon at bounding box center [120, 12] width 9 height 9
type input "2"
type input "21"
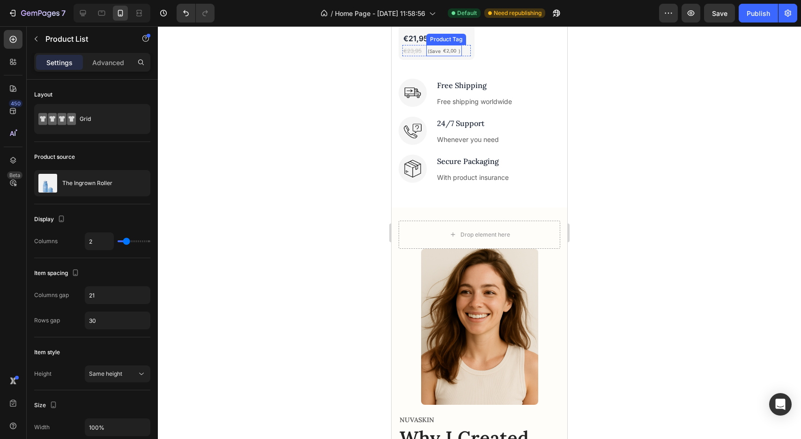
scroll to position [702, 0]
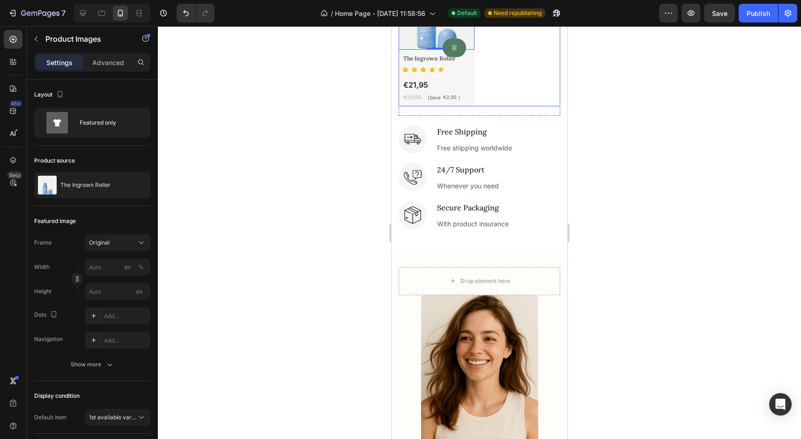
drag, startPoint x: 476, startPoint y: 125, endPoint x: 525, endPoint y: 61, distance: 81.2
click at [526, 61] on div "Product Images Product Images 0 The Ingrown Roller Product Title Product Cart B…" at bounding box center [480, 2] width 162 height 208
drag, startPoint x: 409, startPoint y: 126, endPoint x: 471, endPoint y: 83, distance: 75.9
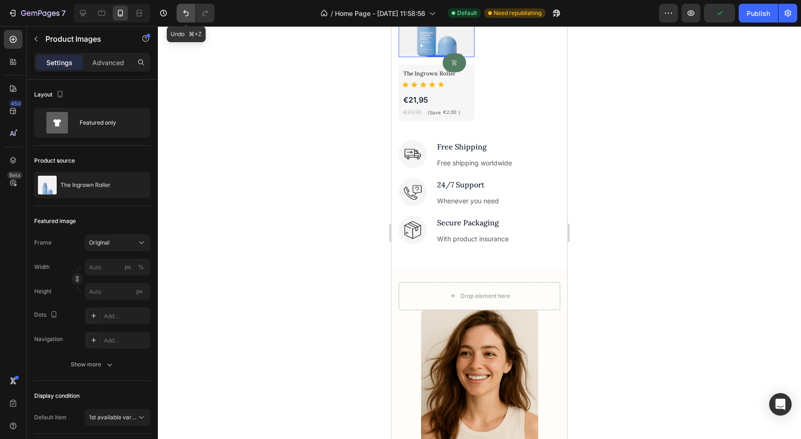
click at [186, 13] on icon "Undo/Redo" at bounding box center [185, 12] width 9 height 9
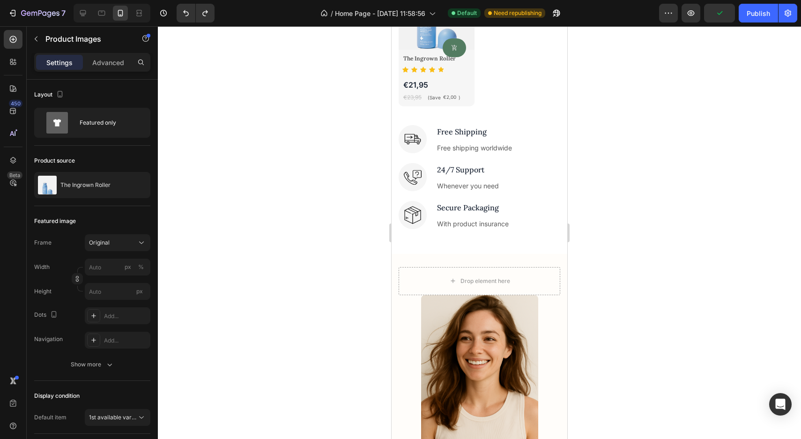
click at [453, 50] on img at bounding box center [437, 12] width 76 height 76
click at [179, 9] on button "Undo/Redo" at bounding box center [186, 13] width 19 height 19
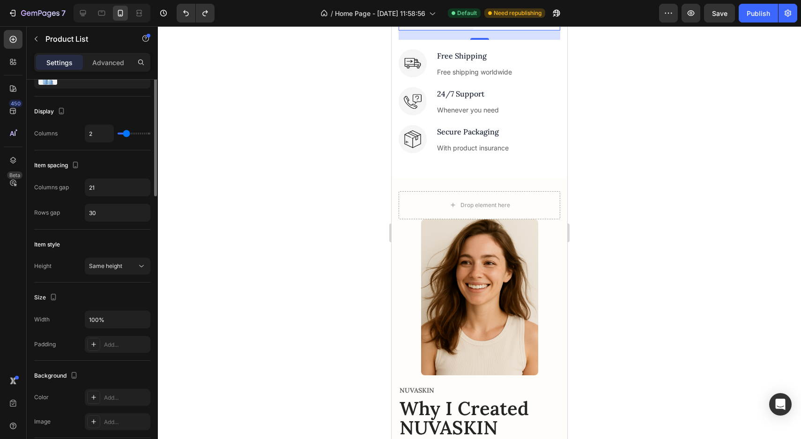
scroll to position [0, 0]
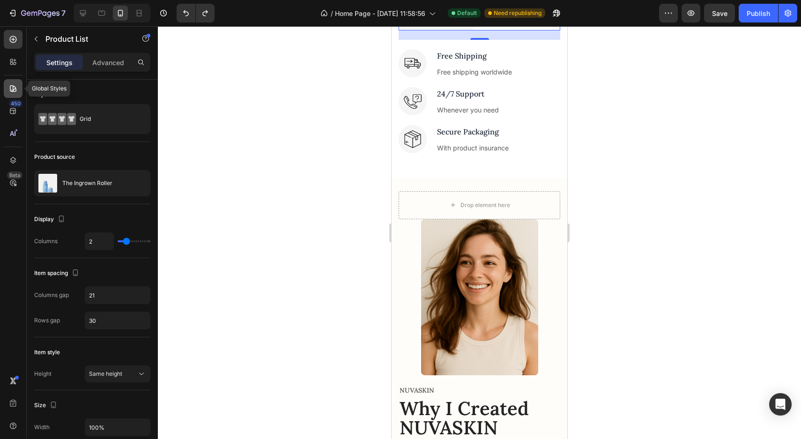
click at [15, 84] on icon at bounding box center [12, 88] width 9 height 9
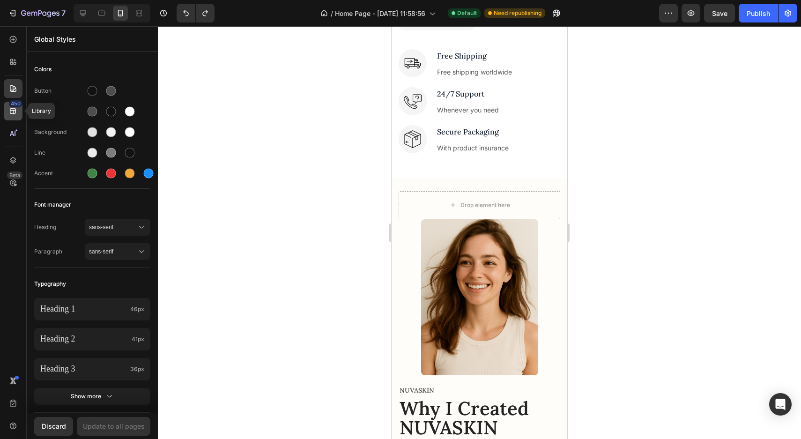
click at [14, 109] on icon at bounding box center [12, 110] width 9 height 9
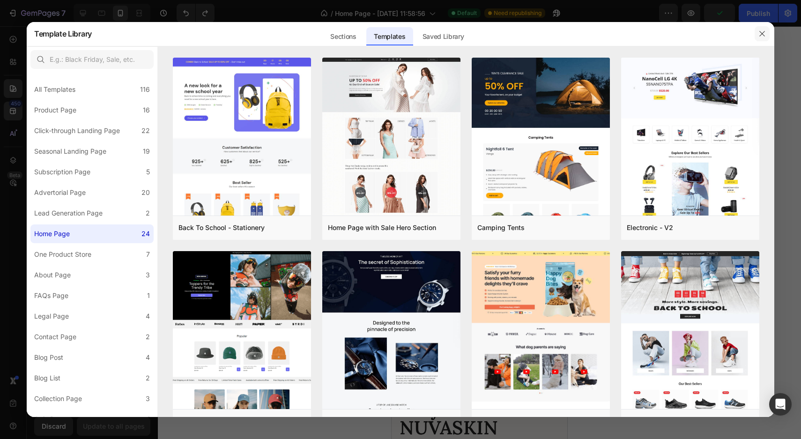
click at [766, 34] on button "button" at bounding box center [762, 33] width 15 height 15
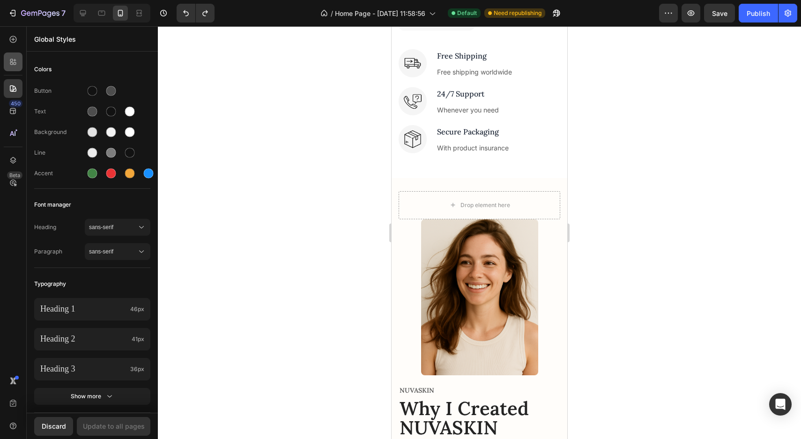
click at [15, 64] on icon at bounding box center [15, 63] width 3 height 3
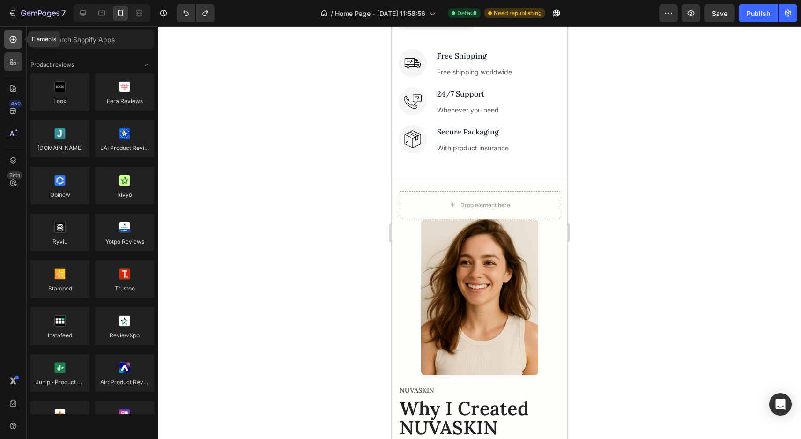
click at [8, 42] on icon at bounding box center [12, 39] width 9 height 9
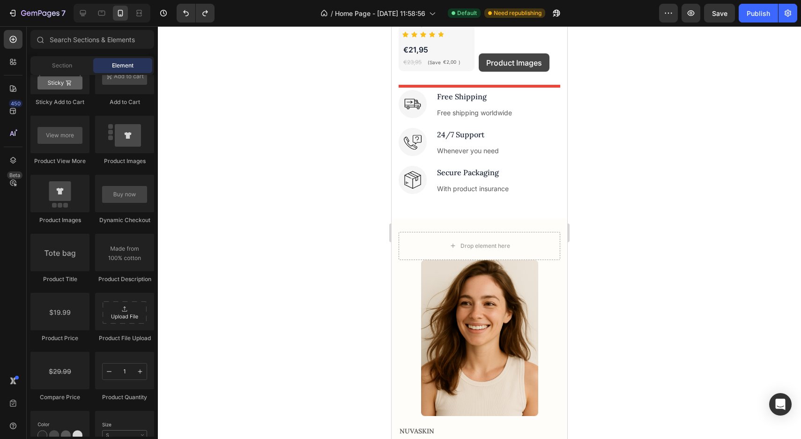
scroll to position [648, 0]
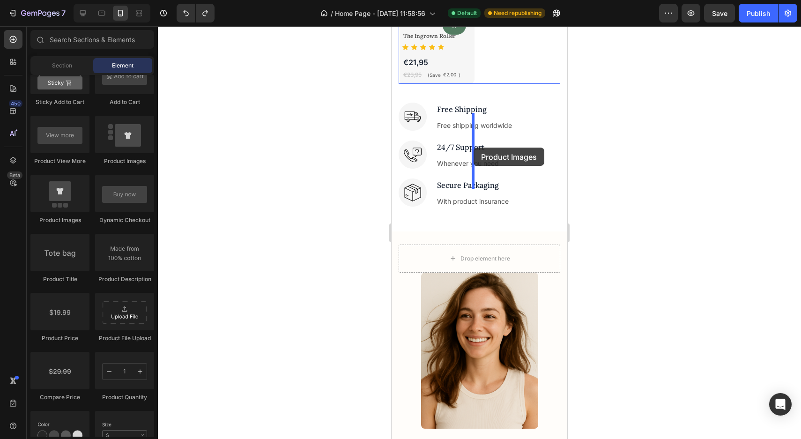
drag, startPoint x: 456, startPoint y: 236, endPoint x: 474, endPoint y: 147, distance: 90.9
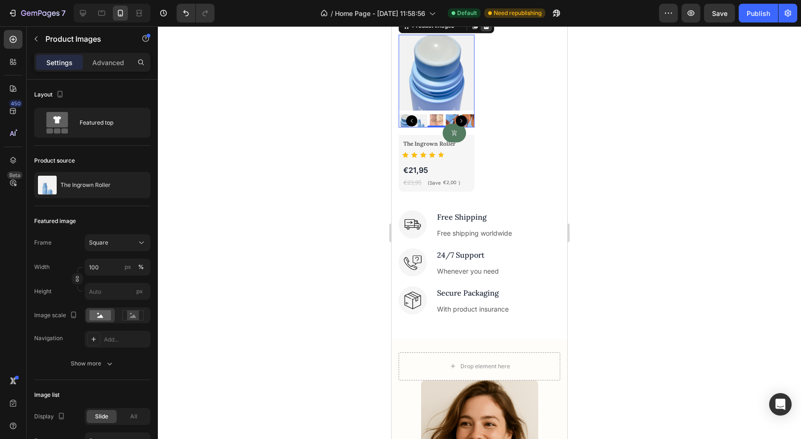
click at [487, 30] on icon at bounding box center [486, 25] width 7 height 7
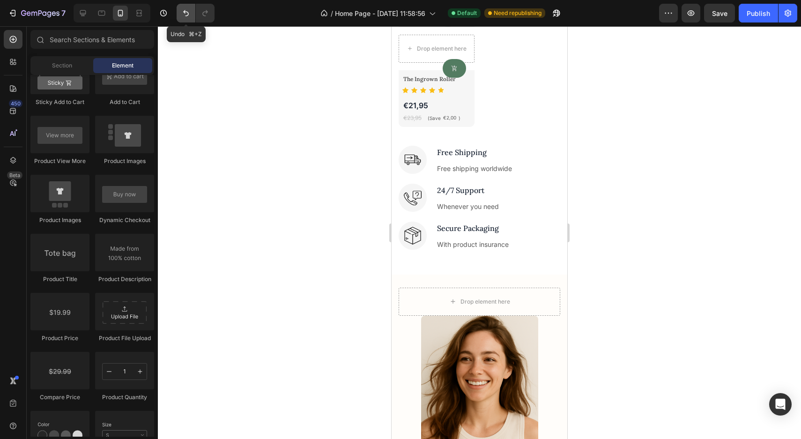
click at [186, 13] on icon "Undo/Redo" at bounding box center [185, 12] width 9 height 9
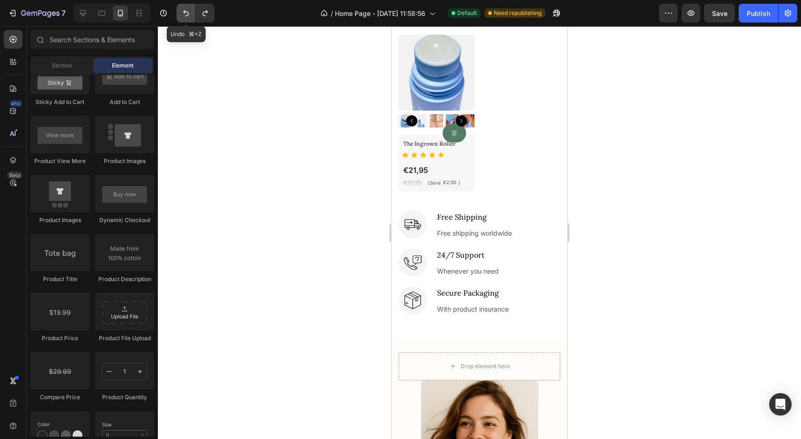
click at [186, 13] on icon "Undo/Redo" at bounding box center [185, 12] width 9 height 9
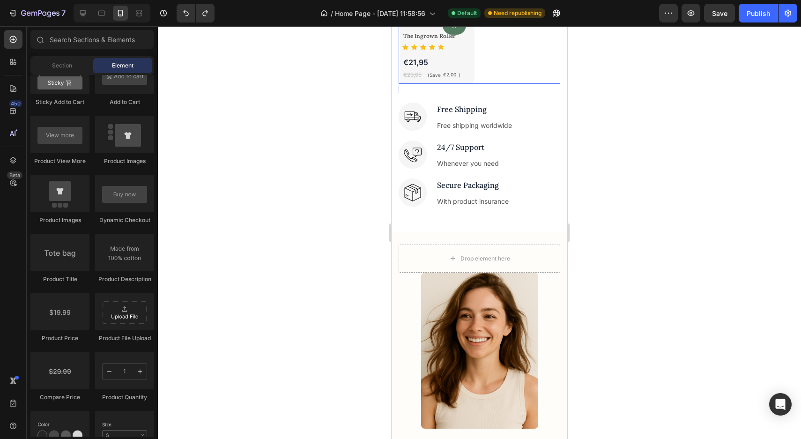
click at [511, 84] on div "Product Images The Ingrown Roller Product Title Product Cart Button Icon Icon I…" at bounding box center [480, 17] width 162 height 133
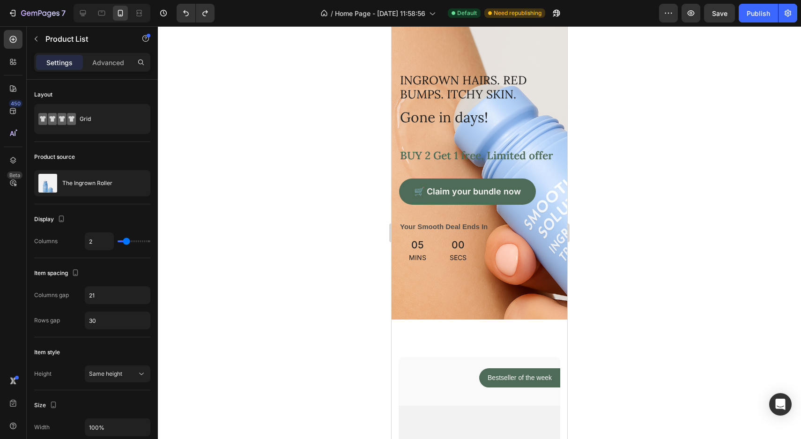
scroll to position [34, 0]
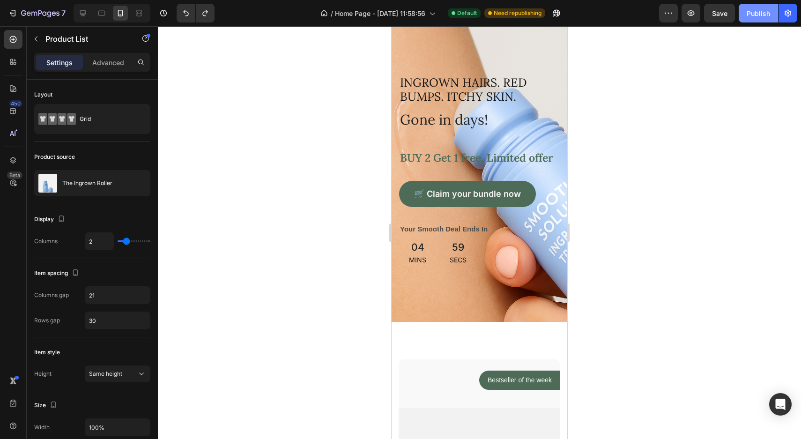
click at [767, 7] on button "Publish" at bounding box center [758, 13] width 39 height 19
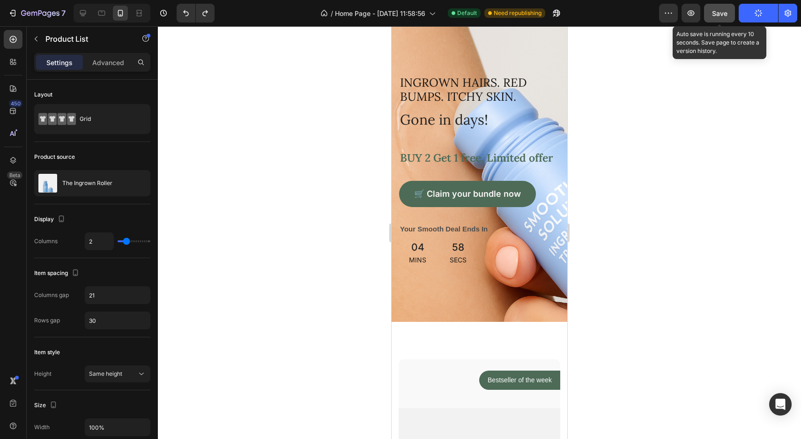
click at [717, 13] on span "Save" at bounding box center [719, 13] width 15 height 8
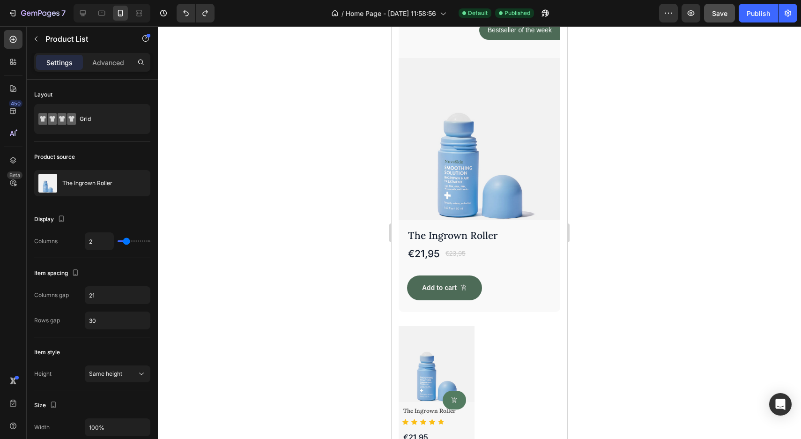
scroll to position [393, 0]
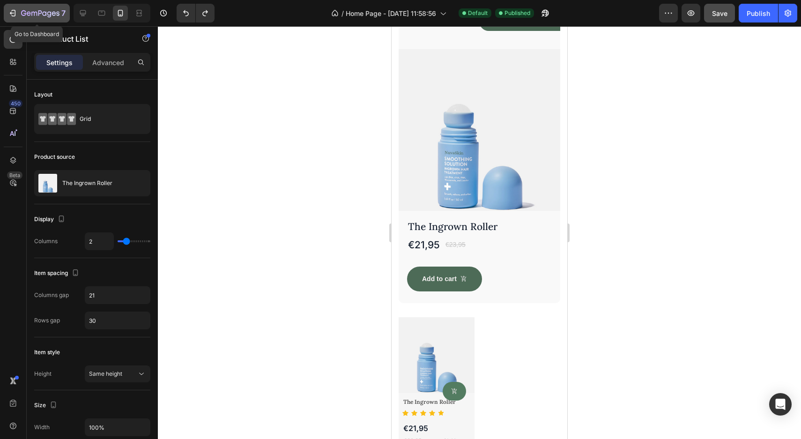
click at [20, 14] on div "7" at bounding box center [37, 12] width 58 height 11
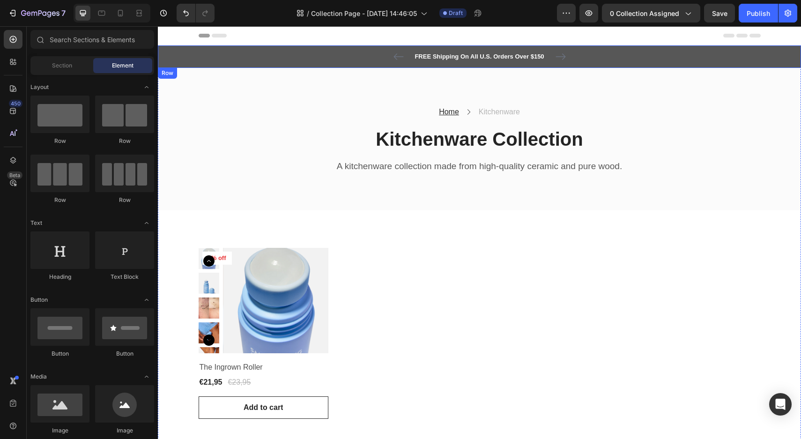
click at [604, 59] on div "FREE Shipping On All U.S. Orders Over $150 Text block 5000+ Text block Icon Ico…" at bounding box center [479, 56] width 629 height 11
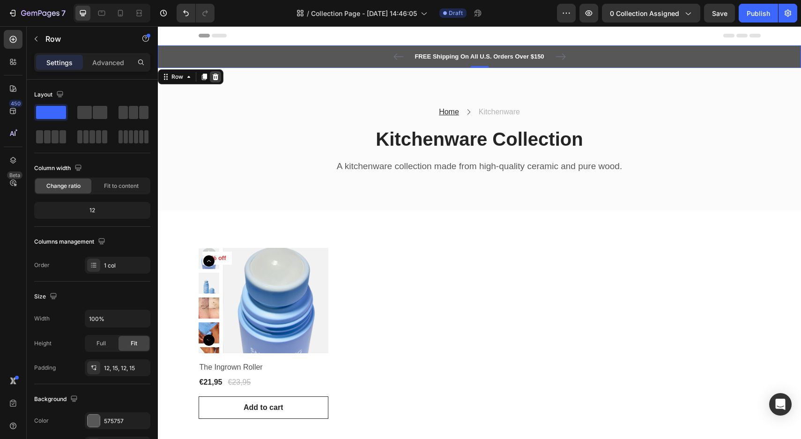
click at [214, 77] on icon at bounding box center [216, 76] width 6 height 7
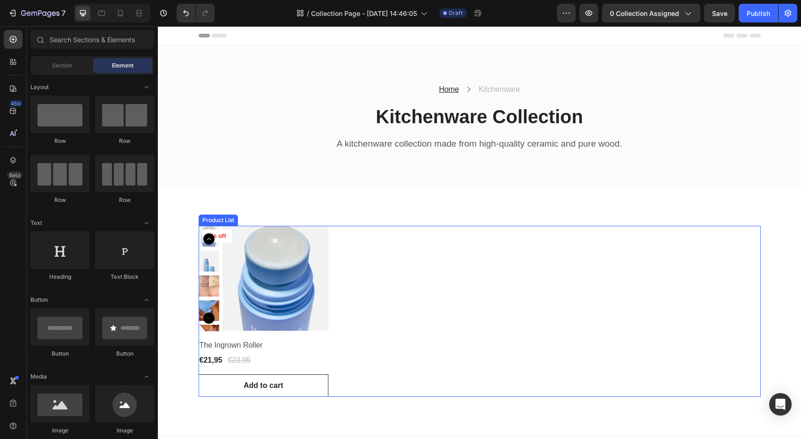
click at [360, 282] on div "Product Images 8% off Product Badge Row The Ingrown Roller Product Title €21,95…" at bounding box center [480, 311] width 562 height 171
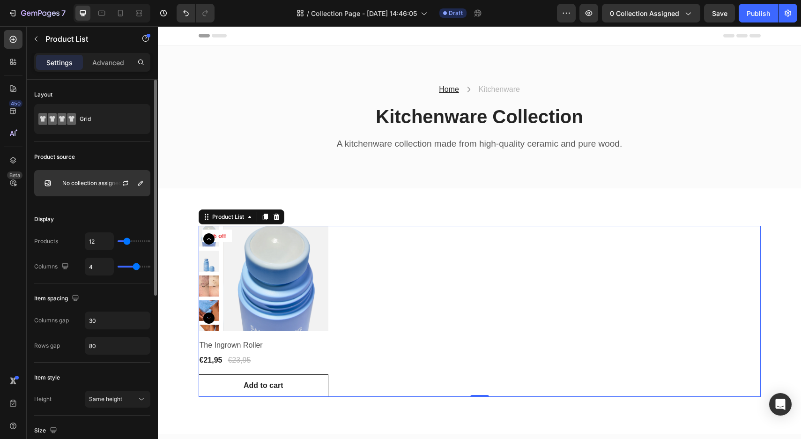
click at [93, 182] on p "No collection assigned" at bounding box center [91, 183] width 59 height 7
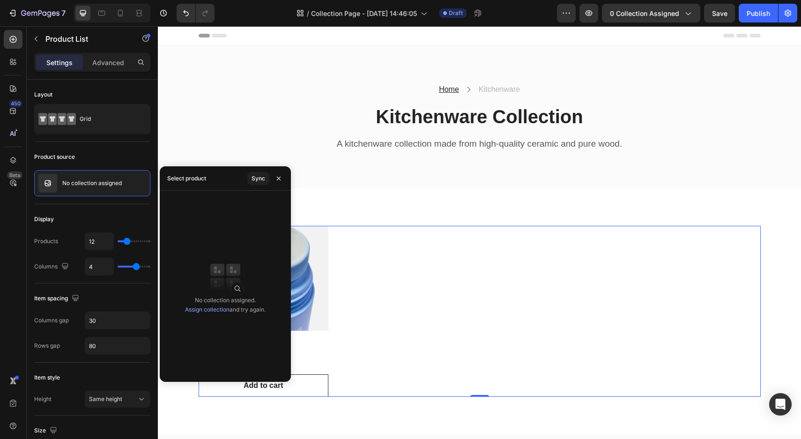
click at [216, 310] on link "Assign collection" at bounding box center [207, 309] width 45 height 7
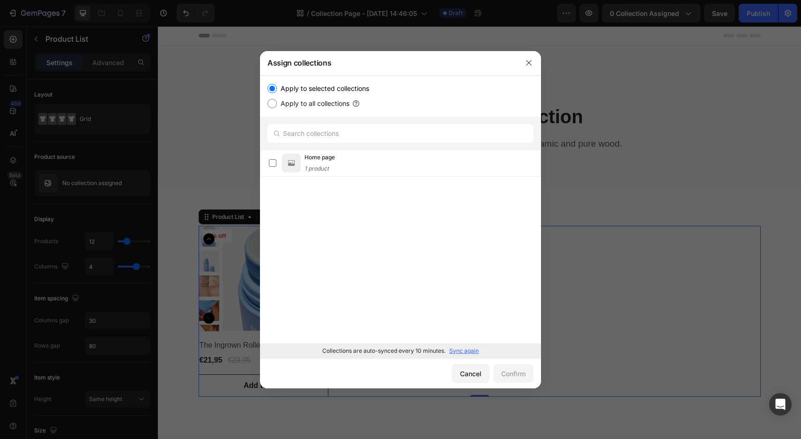
click at [316, 108] on label "Apply to all collections" at bounding box center [313, 103] width 73 height 11
click at [277, 108] on input "Apply to all collections" at bounding box center [272, 103] width 9 height 9
radio input "true"
click at [307, 84] on label "Apply to selected collections" at bounding box center [323, 88] width 92 height 11
click at [277, 84] on input "Apply to selected collections" at bounding box center [272, 88] width 9 height 9
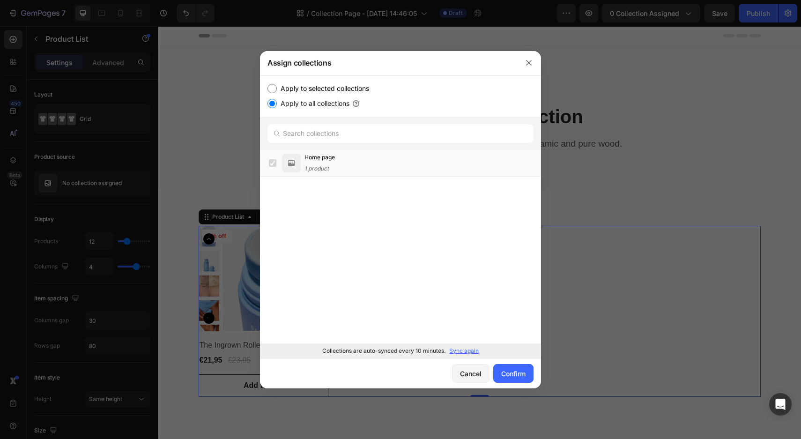
radio input "true"
click at [527, 68] on button "button" at bounding box center [528, 62] width 15 height 15
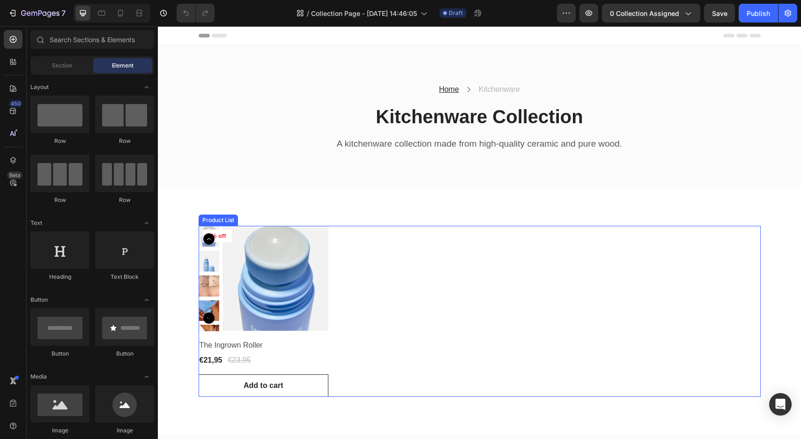
click at [429, 253] on div "Product Images 8% off Product Badge Row The Ingrown Roller Product Title €21,95…" at bounding box center [480, 311] width 562 height 171
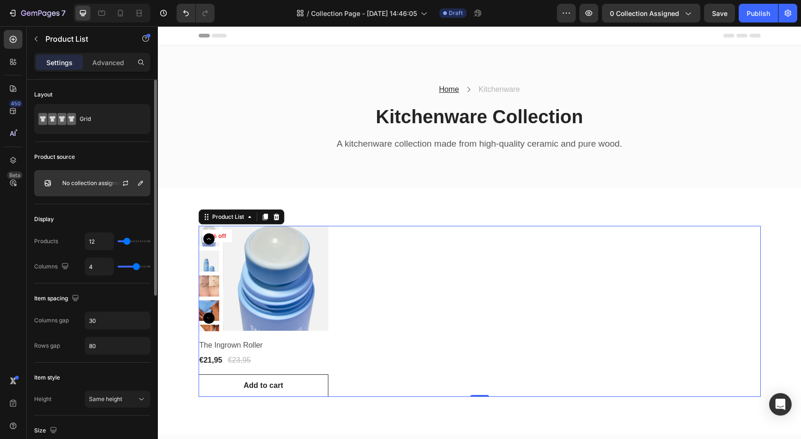
click at [99, 177] on div "No collection assigned" at bounding box center [92, 183] width 116 height 26
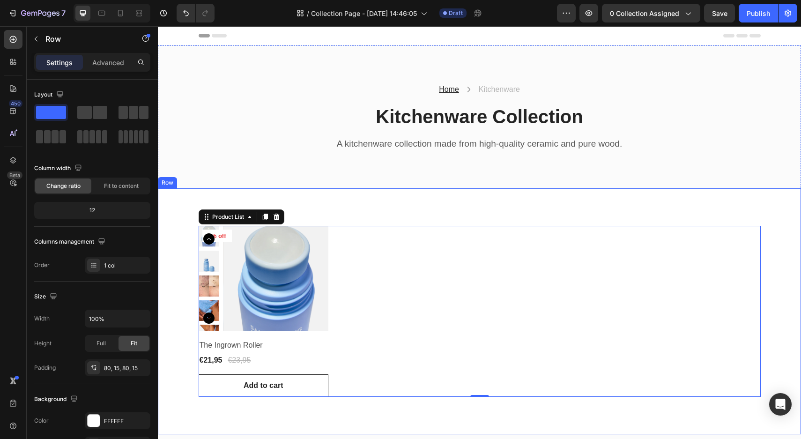
click at [338, 205] on div "Product Images 8% off Product Badge Row The Ingrown Roller Product Title €21,95…" at bounding box center [479, 311] width 643 height 246
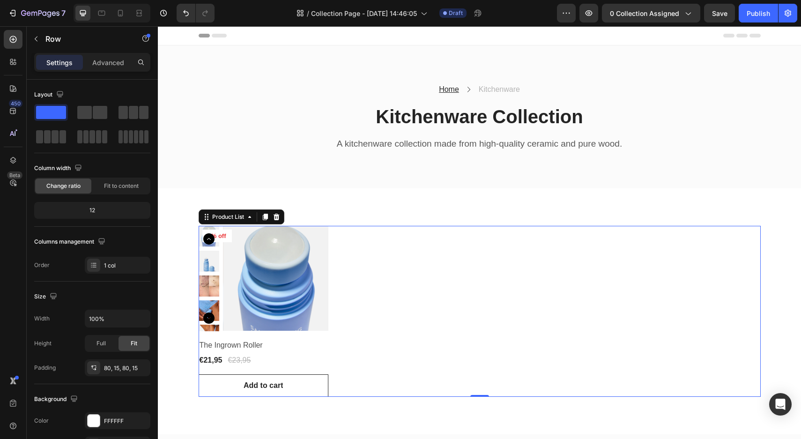
click at [370, 266] on div "Product Images 8% off Product Badge Row The Ingrown Roller Product Title €21,95…" at bounding box center [480, 311] width 562 height 171
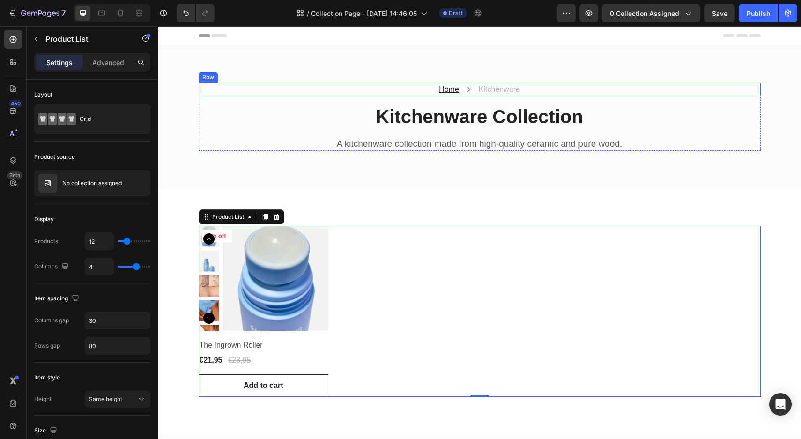
click at [555, 89] on div "Home Text block Icon Kitchenware Text block Row" at bounding box center [480, 89] width 562 height 13
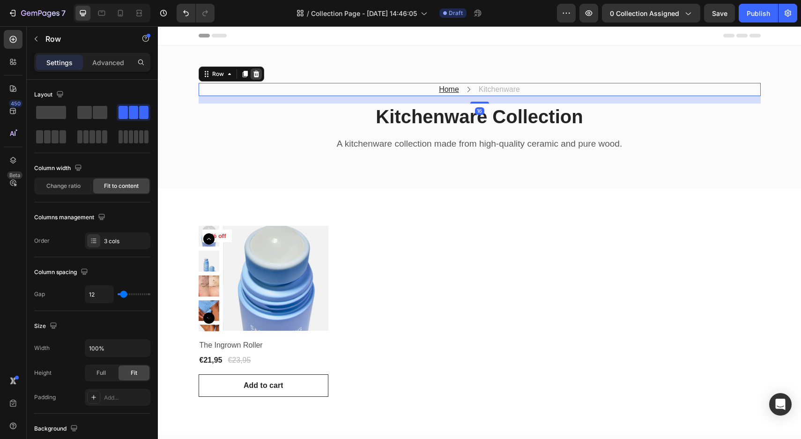
click at [261, 74] on div at bounding box center [256, 73] width 11 height 11
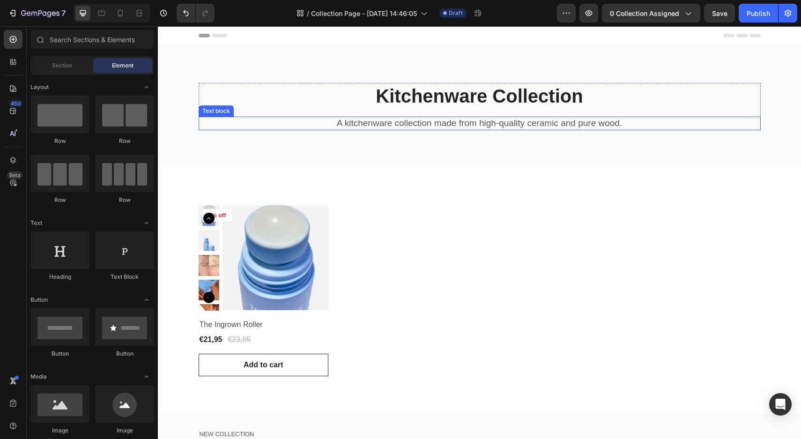
click at [474, 123] on p "A kitchenware collection made from high-quality ceramic and pure wood." at bounding box center [480, 124] width 560 height 12
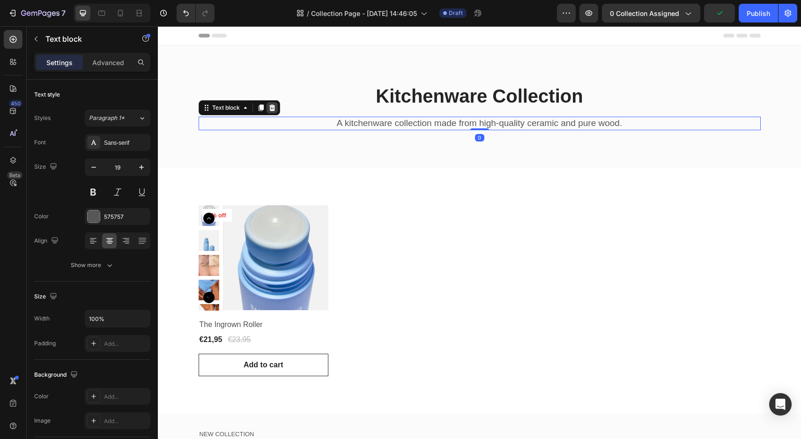
click at [272, 105] on icon at bounding box center [271, 107] width 7 height 7
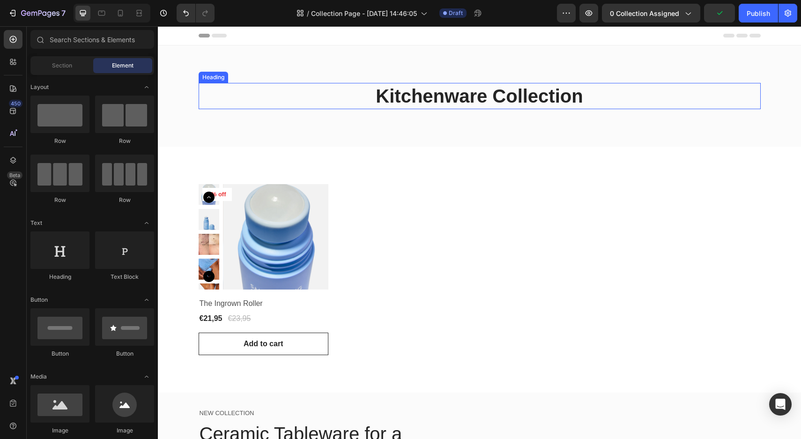
click at [424, 99] on p "Kitchenware Collection" at bounding box center [480, 96] width 560 height 24
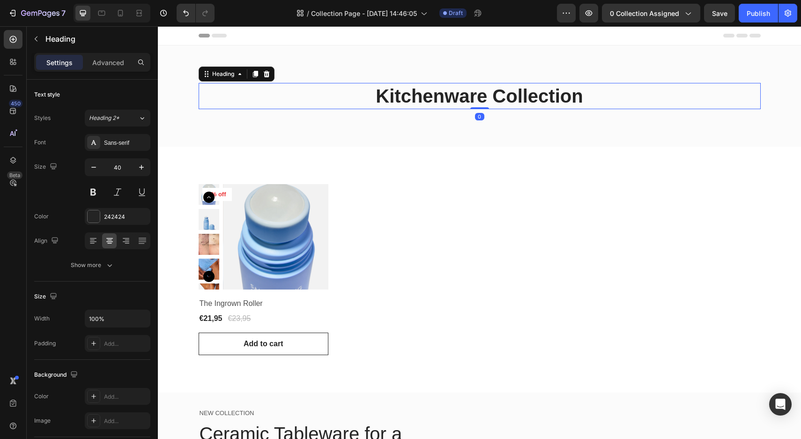
click at [426, 97] on p "Kitchenware Collection" at bounding box center [480, 96] width 560 height 24
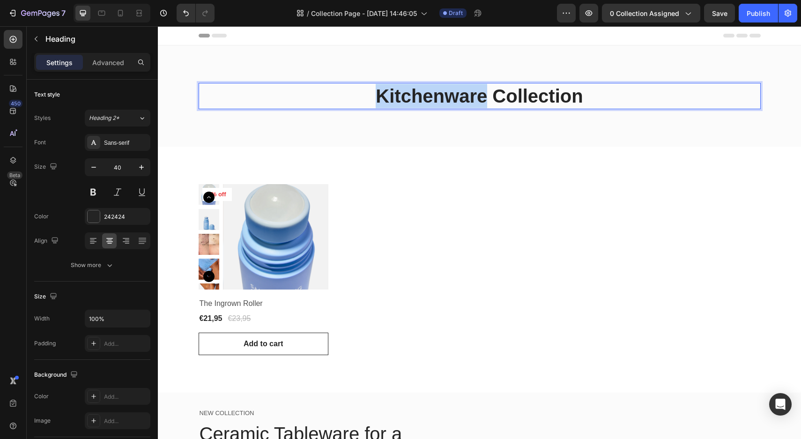
click at [426, 97] on p "Kitchenware Collection" at bounding box center [480, 96] width 560 height 24
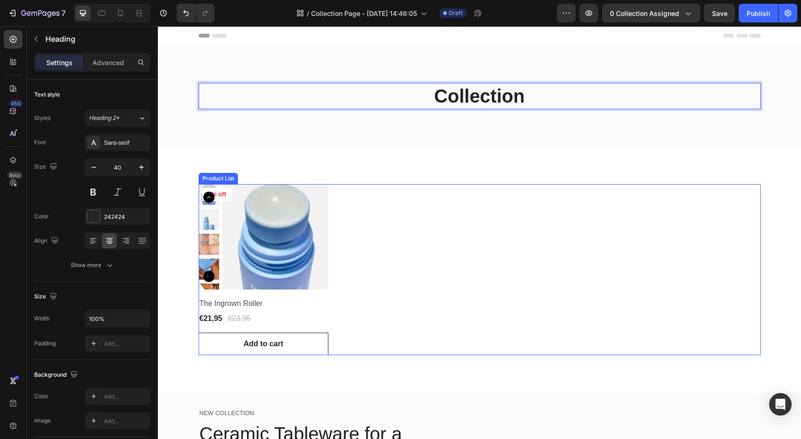
click at [449, 218] on div "Product Images 8% off Product Badge Row The Ingrown Roller Product Title €21,95…" at bounding box center [480, 269] width 562 height 171
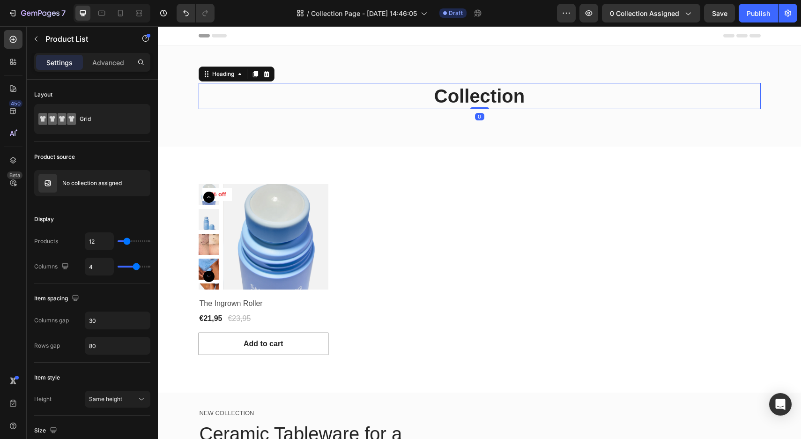
click at [475, 103] on p "Collection" at bounding box center [480, 96] width 560 height 24
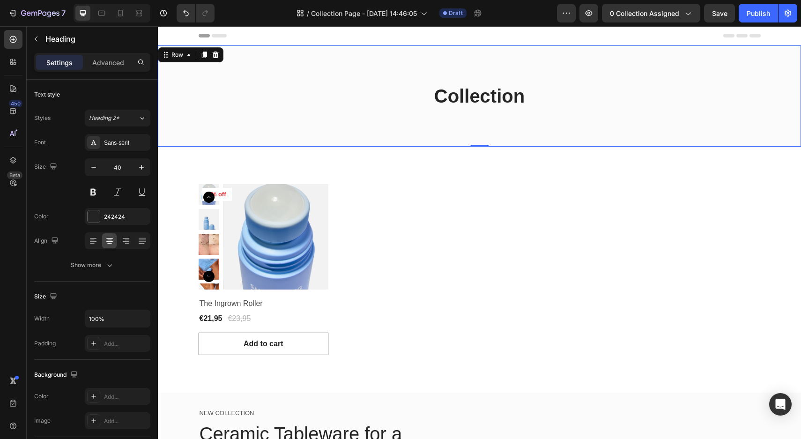
click at [434, 124] on div "Collection Heading Row Row Row 0" at bounding box center [479, 95] width 643 height 101
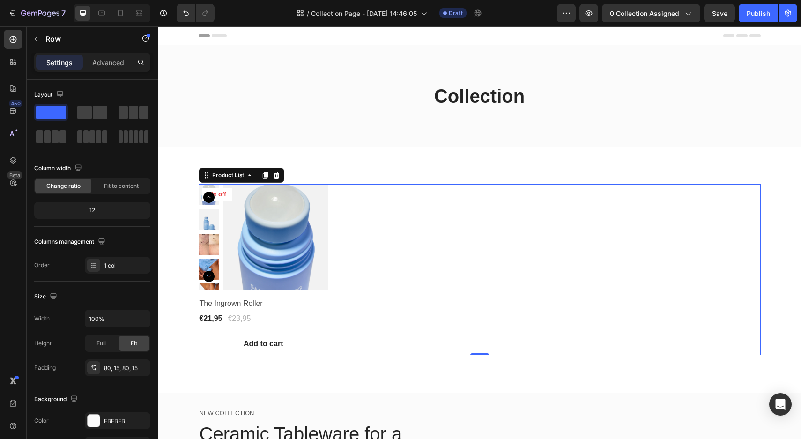
click at [447, 187] on div "Product Images 8% off Product Badge Row The Ingrown Roller Product Title €21,95…" at bounding box center [480, 269] width 562 height 171
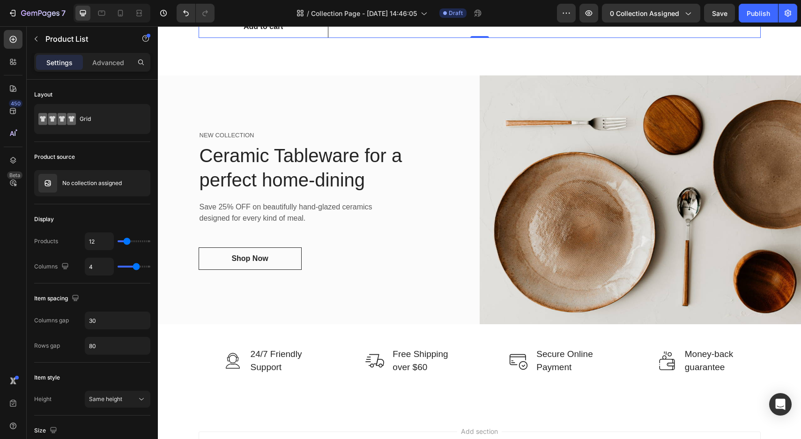
scroll to position [318, 0]
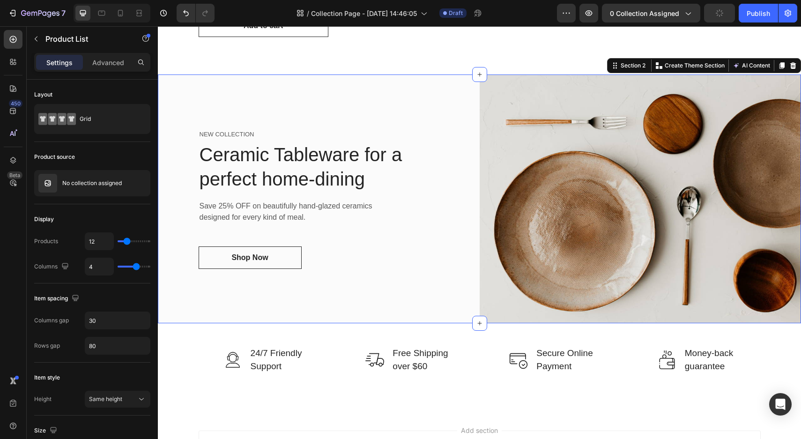
click at [314, 105] on div "NEW COLLECTION Text block Ceramic Tableware for a perfect home-dining Heading S…" at bounding box center [319, 198] width 322 height 249
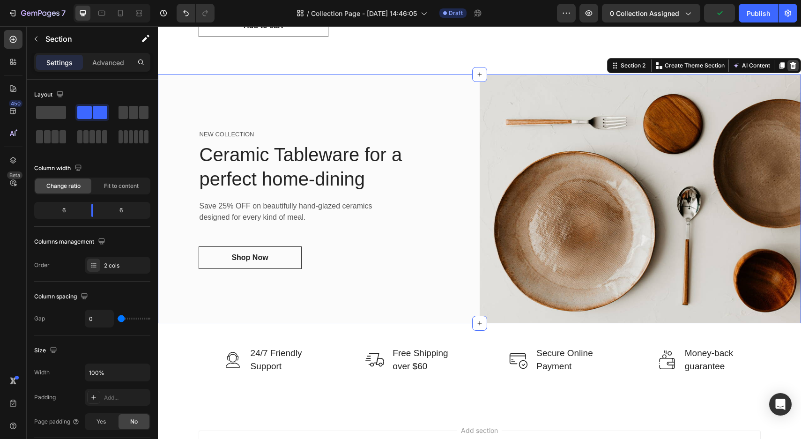
click at [794, 66] on icon at bounding box center [793, 65] width 6 height 7
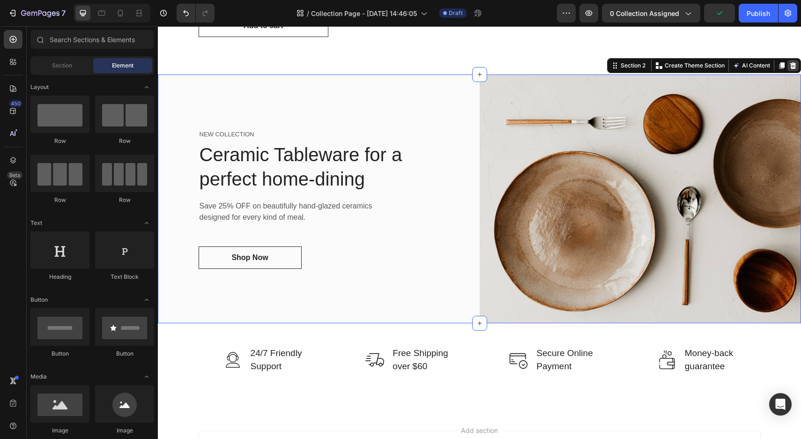
scroll to position [177, 0]
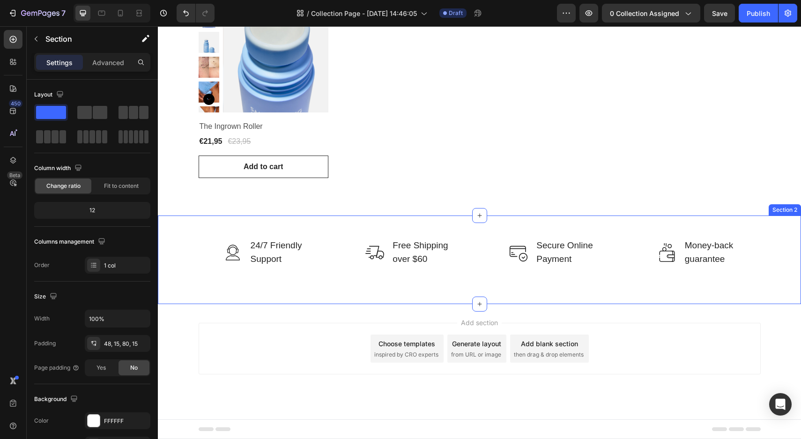
click at [196, 227] on div "Image 24/7 Friendly Support Text block Row Image Free Shipping over $60 Text bl…" at bounding box center [479, 260] width 643 height 89
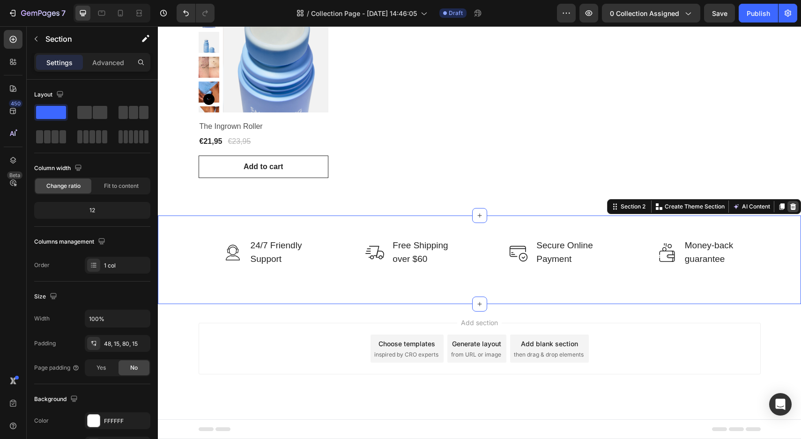
click at [794, 206] on icon at bounding box center [793, 206] width 6 height 7
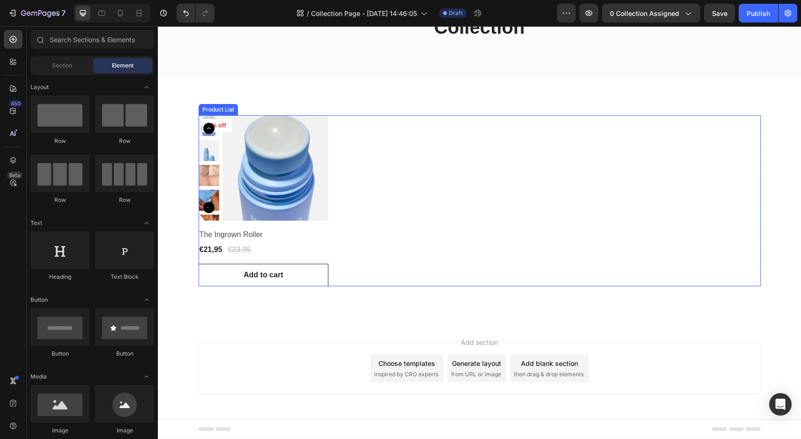
scroll to position [0, 0]
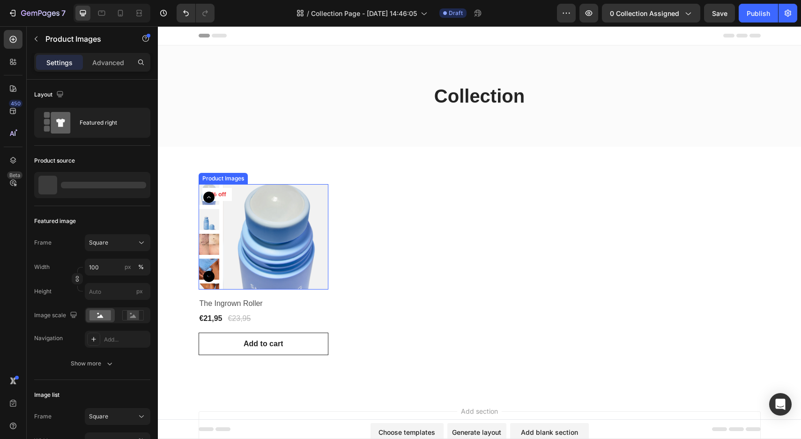
click at [210, 199] on icon "Carousel Back Arrow" at bounding box center [208, 197] width 11 height 11
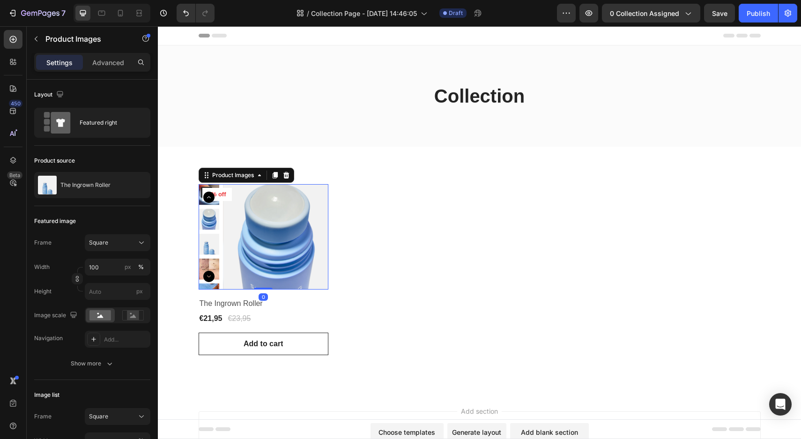
click at [210, 199] on icon "Carousel Back Arrow" at bounding box center [208, 197] width 11 height 11
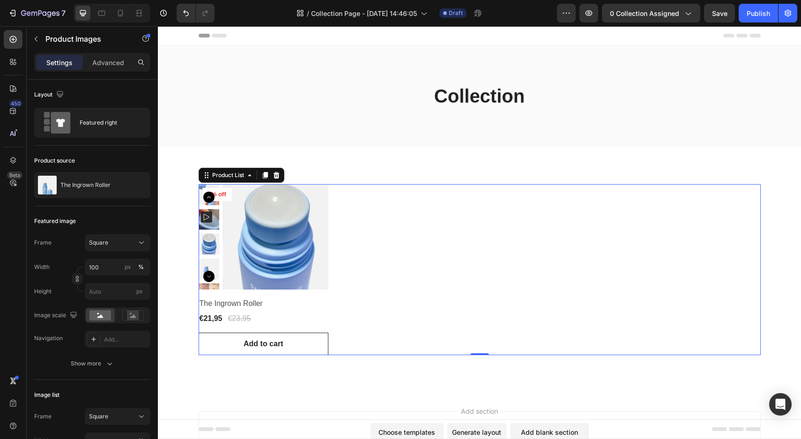
click at [449, 245] on div "Product Images 8% off Product Badge Row The Ingrown Roller Product Title €21,95…" at bounding box center [480, 269] width 562 height 171
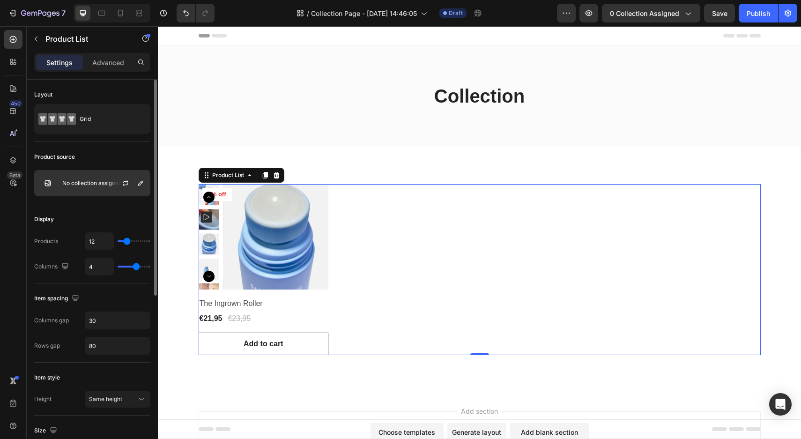
click at [110, 182] on div at bounding box center [129, 183] width 41 height 25
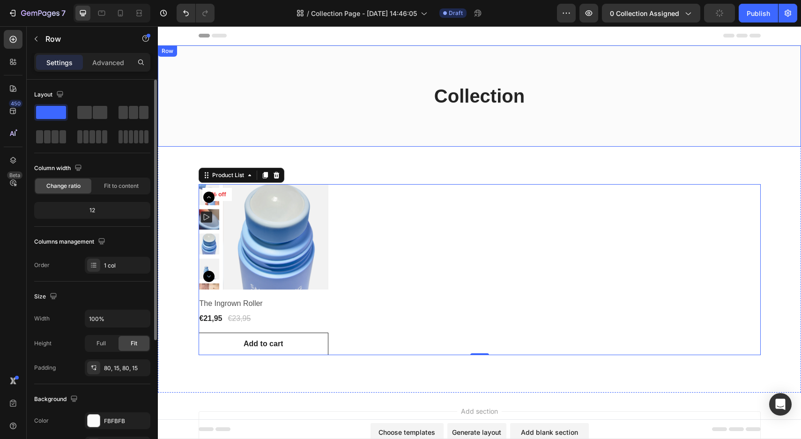
click at [184, 121] on div "Collection Heading Row Row Row" at bounding box center [479, 95] width 643 height 101
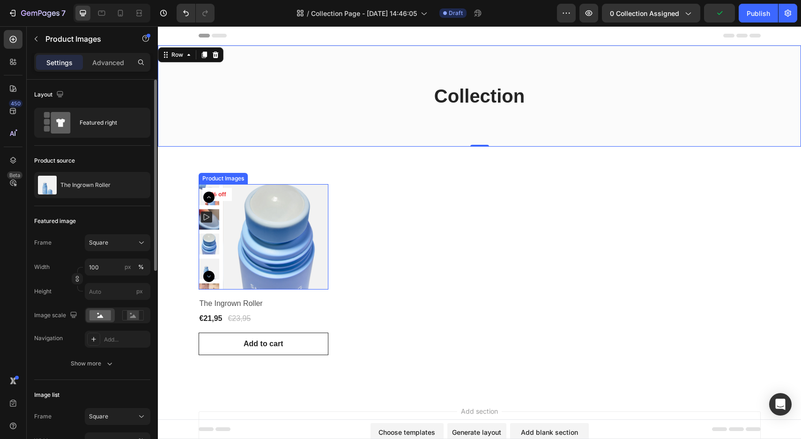
click at [253, 247] on img at bounding box center [275, 236] width 105 height 105
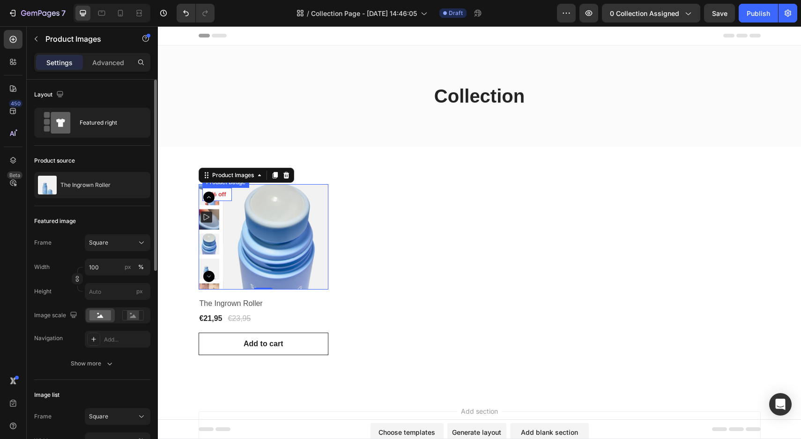
click at [210, 190] on pre "8% off" at bounding box center [217, 194] width 30 height 13
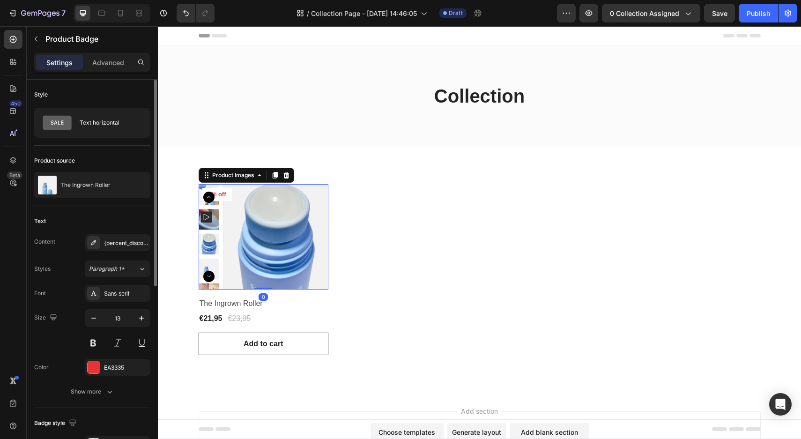
click at [316, 238] on img at bounding box center [275, 236] width 105 height 105
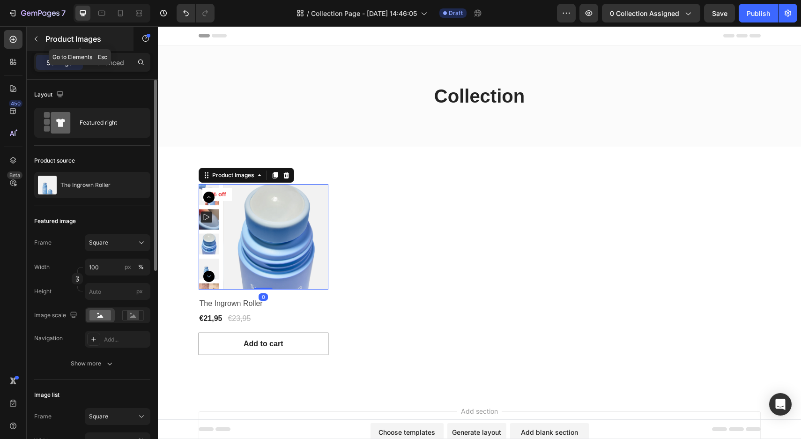
click at [29, 41] on button "button" at bounding box center [36, 38] width 15 height 15
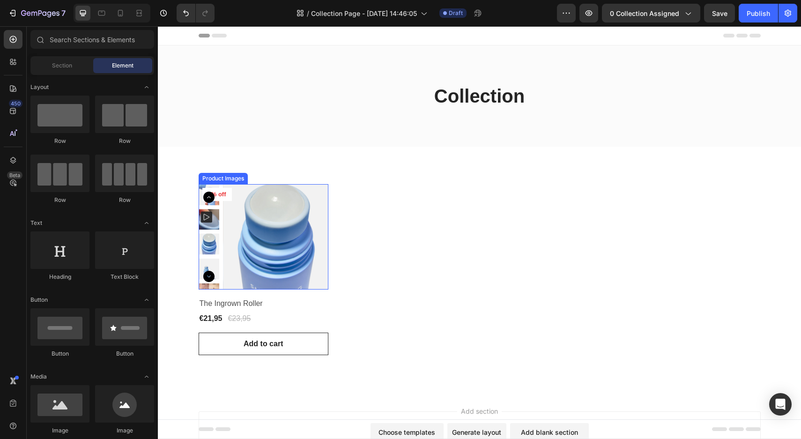
click at [289, 201] on img at bounding box center [275, 236] width 105 height 105
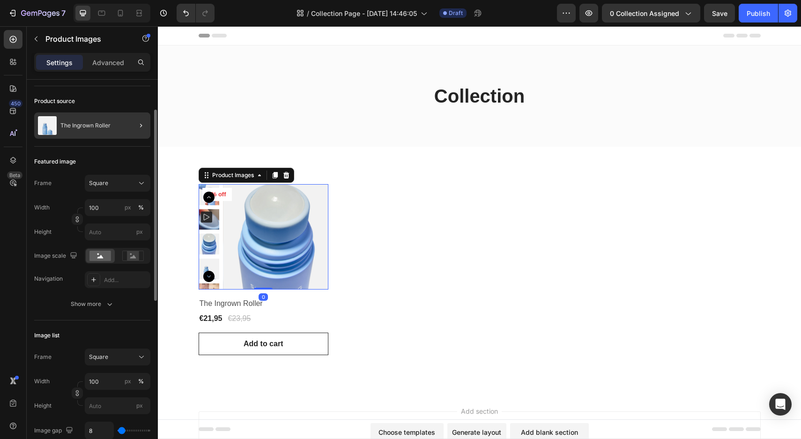
scroll to position [60, 0]
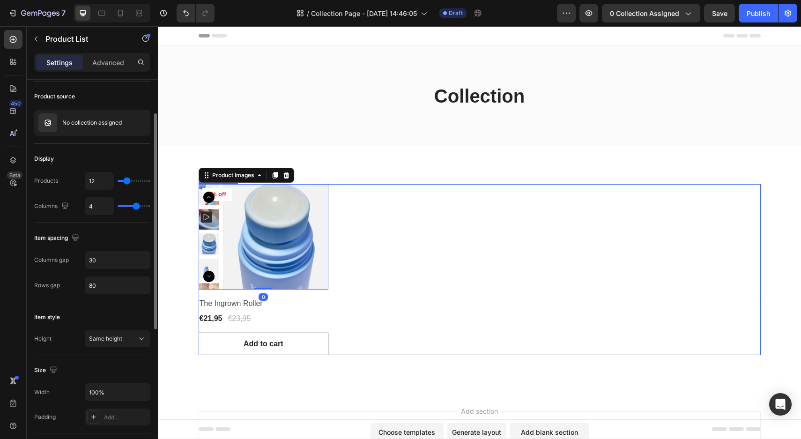
click at [387, 205] on div "Product Images 0 8% off Product Badge Row The Ingrown Roller Product Title €21,…" at bounding box center [480, 269] width 562 height 171
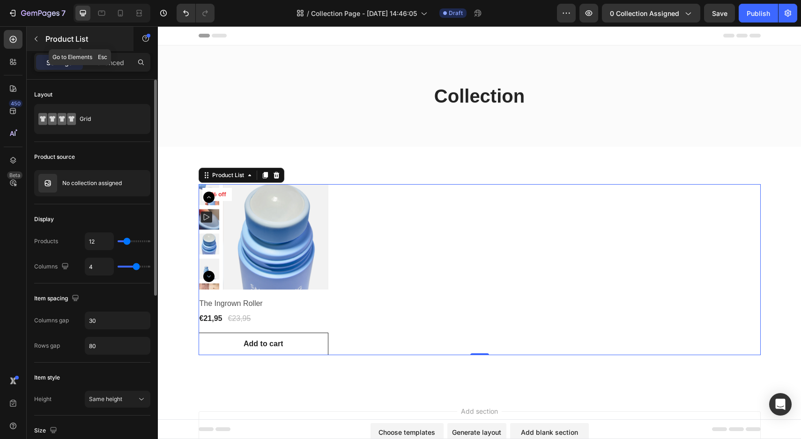
click at [40, 40] on button "button" at bounding box center [36, 38] width 15 height 15
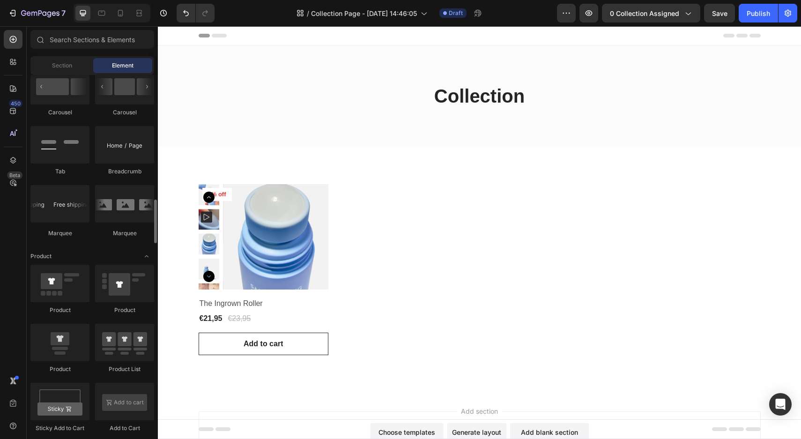
scroll to position [1023, 0]
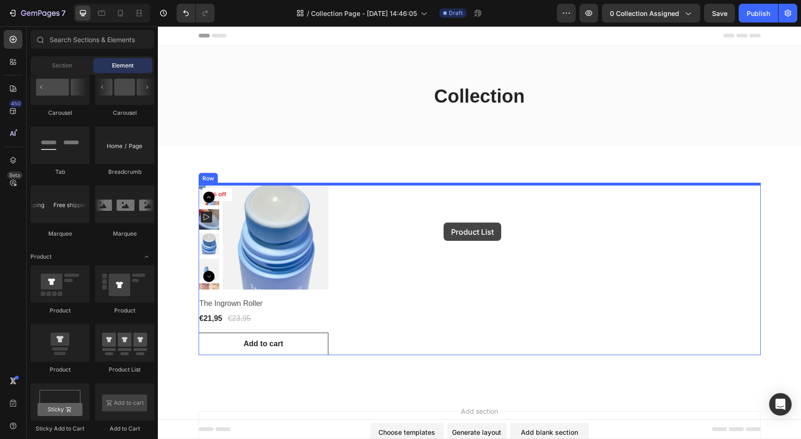
drag, startPoint x: 272, startPoint y: 372, endPoint x: 443, endPoint y: 223, distance: 226.2
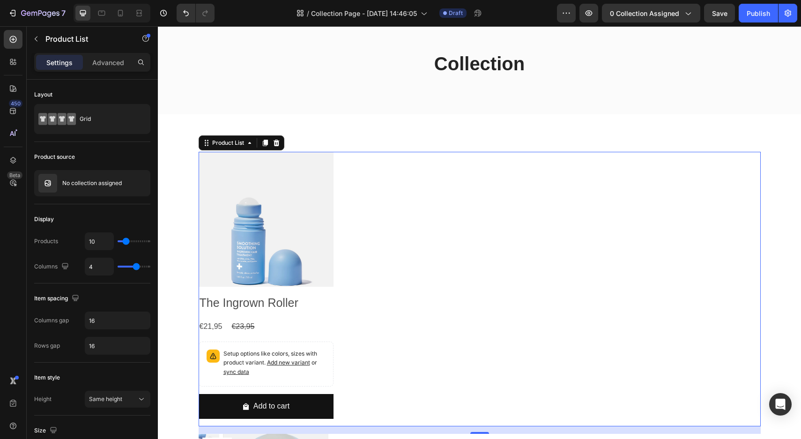
scroll to position [0, 0]
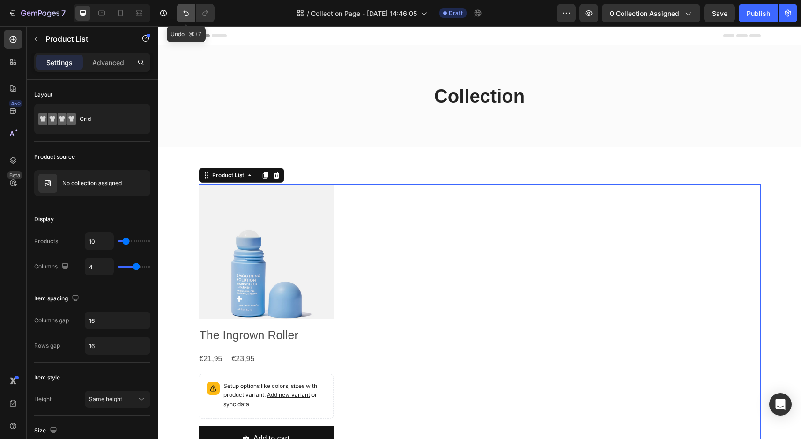
click at [188, 18] on button "Undo/Redo" at bounding box center [186, 13] width 19 height 19
type input "4"
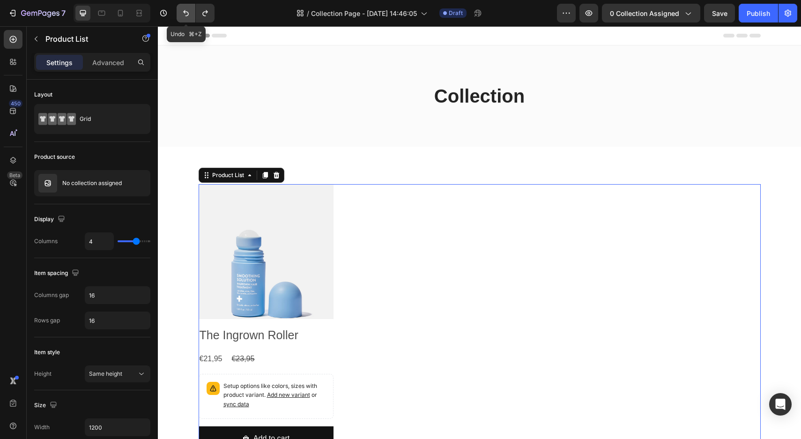
click at [182, 10] on icon "Undo/Redo" at bounding box center [185, 12] width 9 height 9
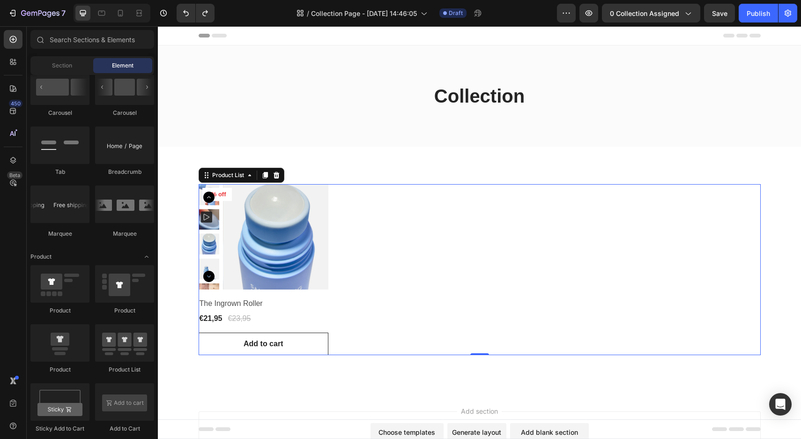
click at [428, 246] on div "Product Images 8% off Product Badge Row The Ingrown Roller Product Title €21,95…" at bounding box center [480, 269] width 562 height 171
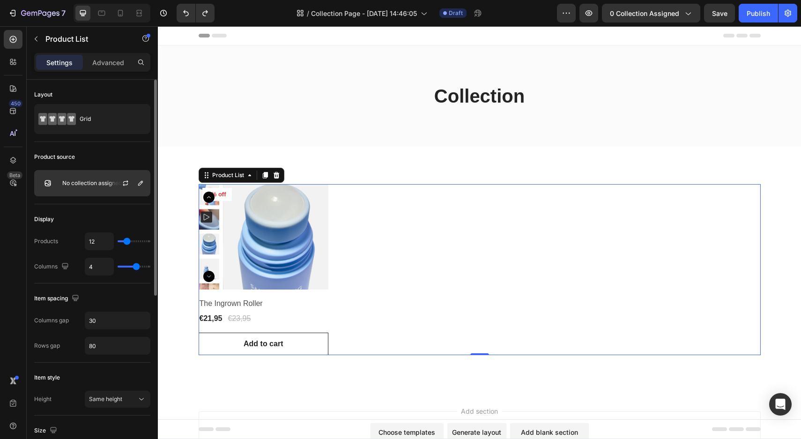
click at [98, 184] on p "No collection assigned" at bounding box center [91, 183] width 59 height 7
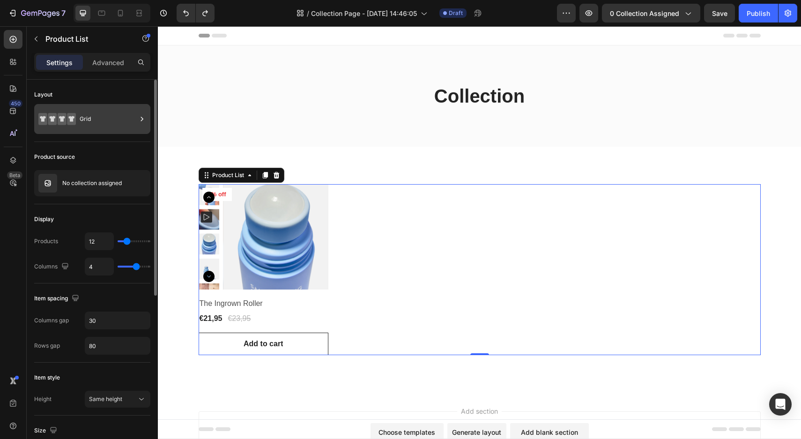
click at [126, 115] on div "Grid" at bounding box center [108, 119] width 57 height 22
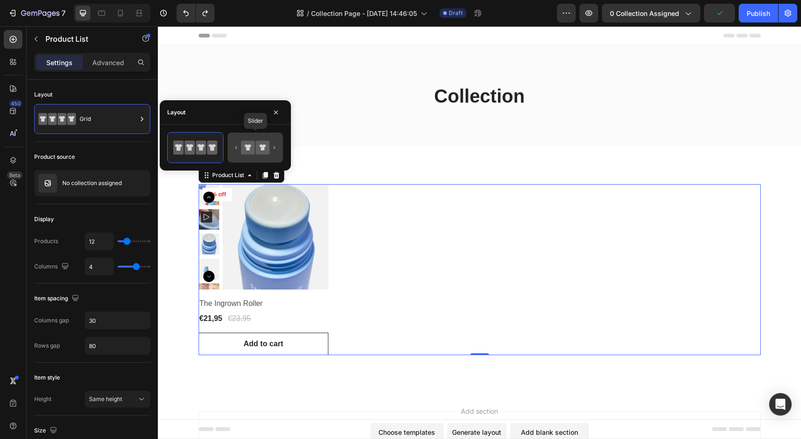
click at [267, 155] on icon at bounding box center [255, 147] width 44 height 19
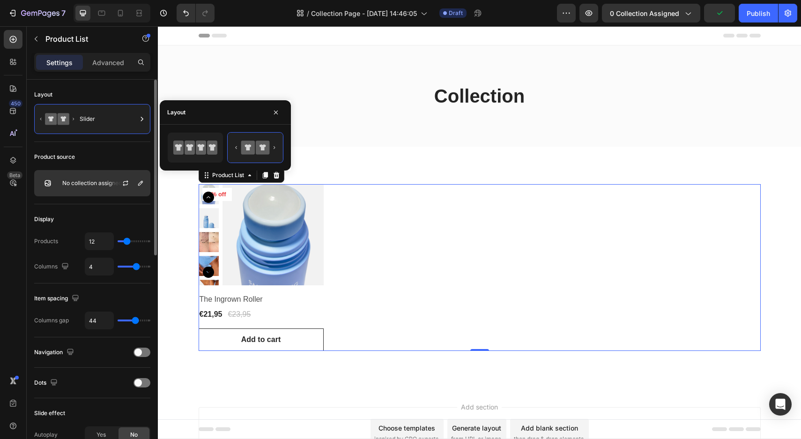
click at [118, 173] on div at bounding box center [129, 183] width 41 height 25
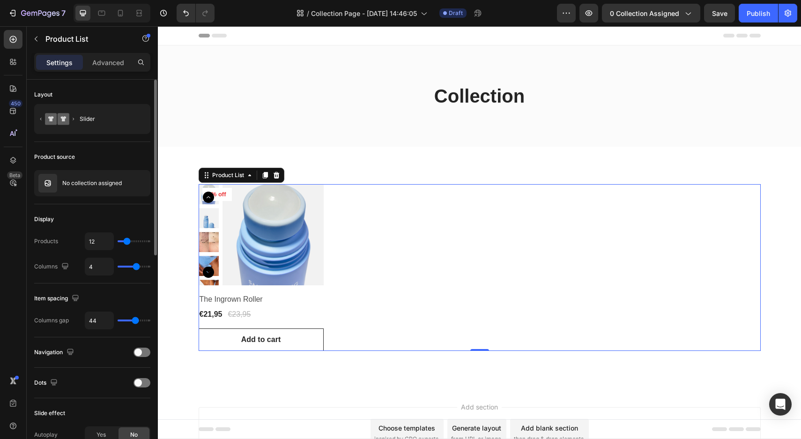
click at [133, 204] on div "Layout Slider" at bounding box center [92, 243] width 116 height 79
click at [134, 116] on div "Slider" at bounding box center [108, 119] width 57 height 22
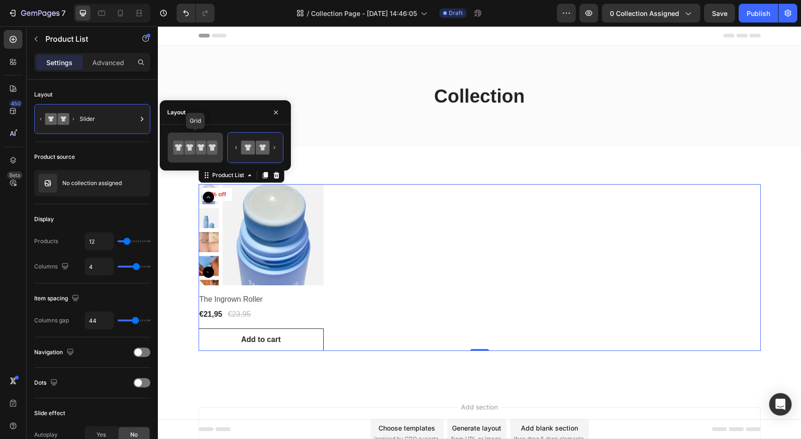
click at [213, 140] on icon at bounding box center [195, 147] width 44 height 19
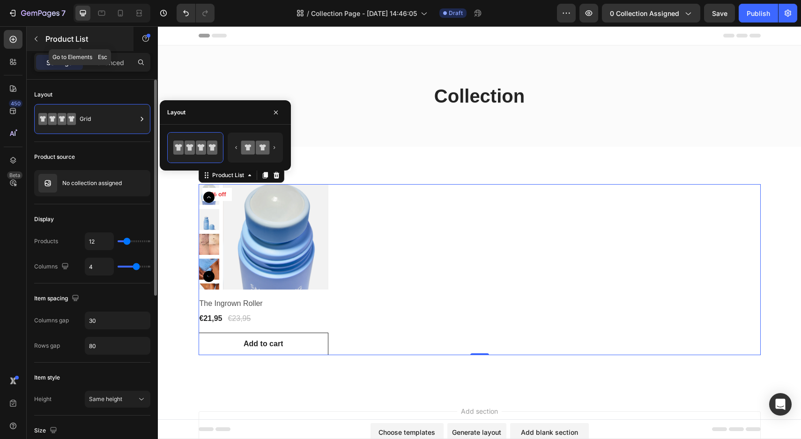
click at [45, 38] on p "Product List" at bounding box center [85, 38] width 80 height 11
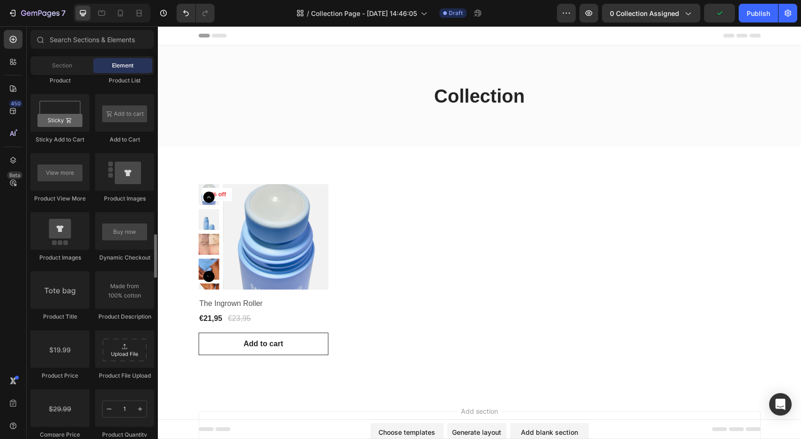
scroll to position [1313, 0]
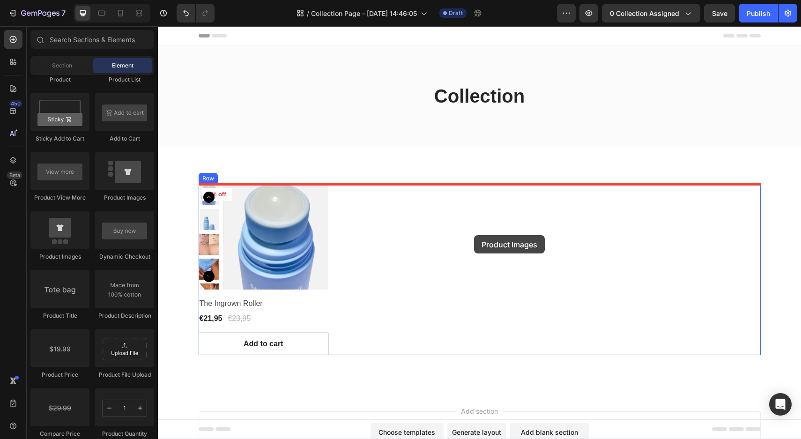
drag, startPoint x: 208, startPoint y: 261, endPoint x: 474, endPoint y: 235, distance: 267.8
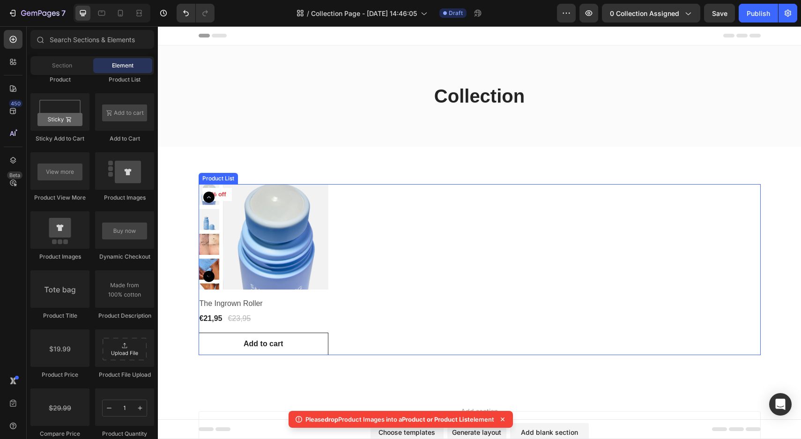
click at [359, 230] on div "Product Images 8% off Product Badge Row The Ingrown Roller Product Title €21,95…" at bounding box center [480, 269] width 562 height 171
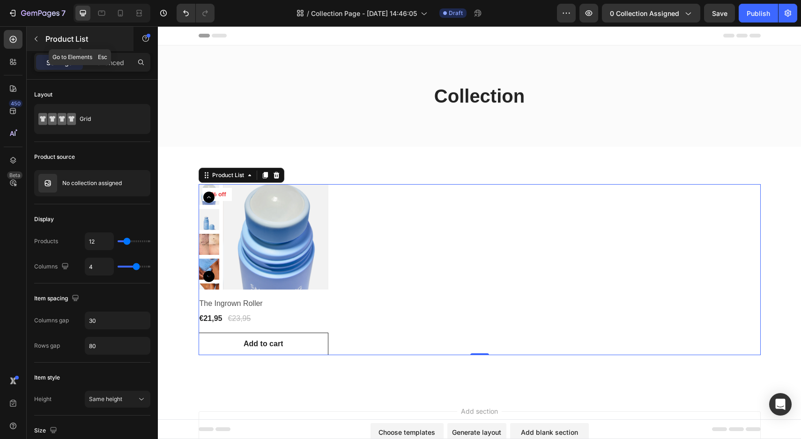
click at [38, 30] on div "Product List" at bounding box center [80, 39] width 107 height 24
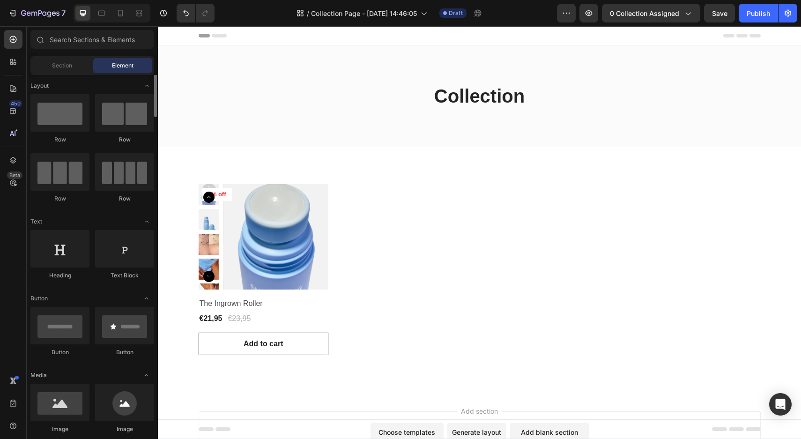
scroll to position [0, 0]
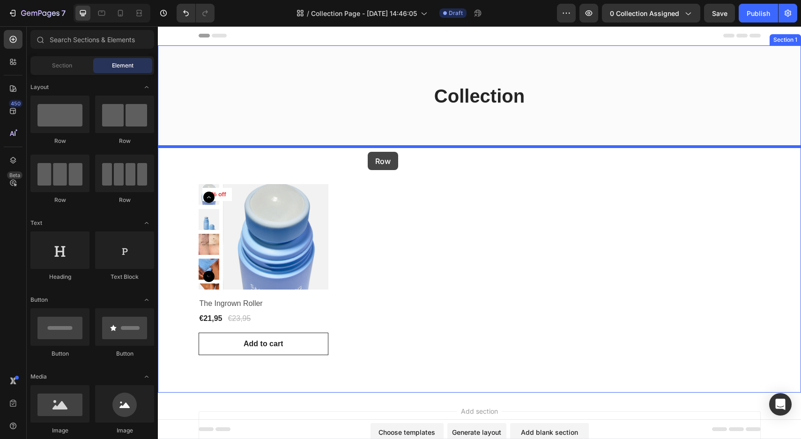
drag, startPoint x: 225, startPoint y: 143, endPoint x: 368, endPoint y: 152, distance: 143.1
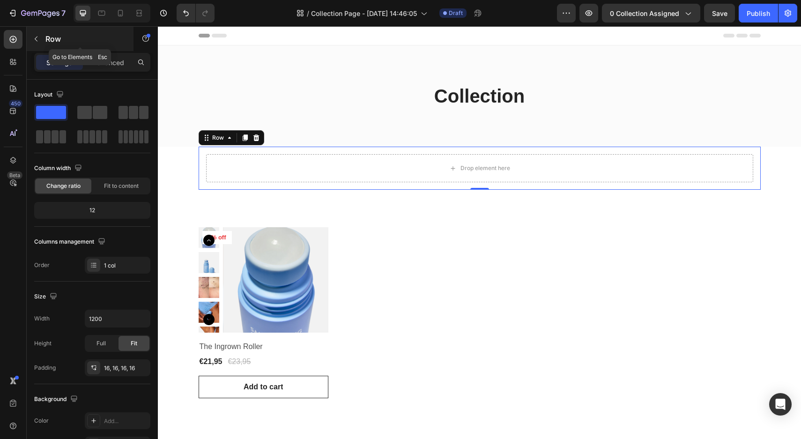
click at [43, 37] on button "button" at bounding box center [36, 38] width 15 height 15
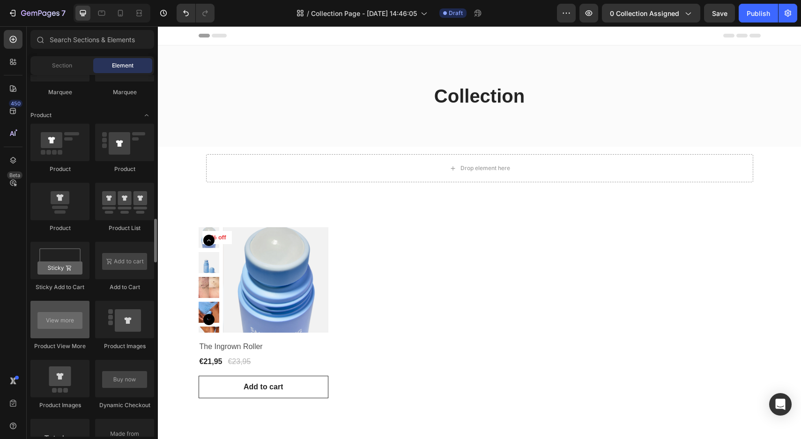
scroll to position [1204, 0]
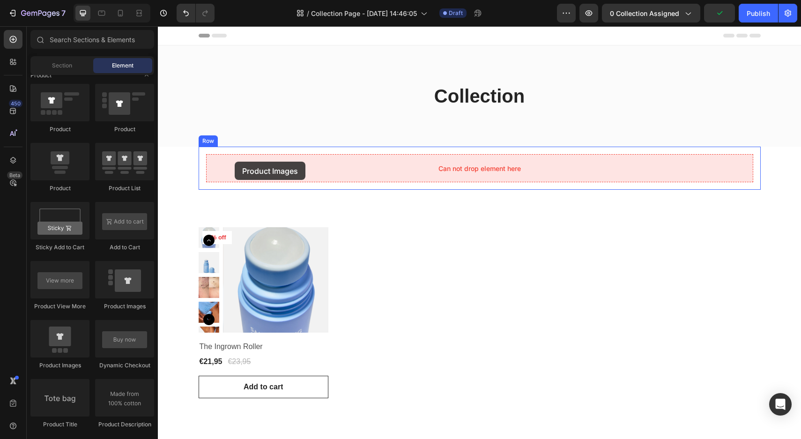
drag, startPoint x: 214, startPoint y: 369, endPoint x: 235, endPoint y: 162, distance: 208.1
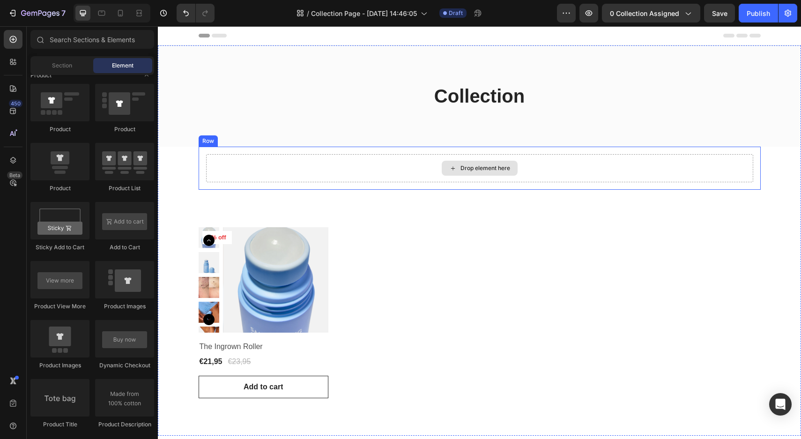
click at [296, 169] on div "Drop element here" at bounding box center [479, 168] width 547 height 28
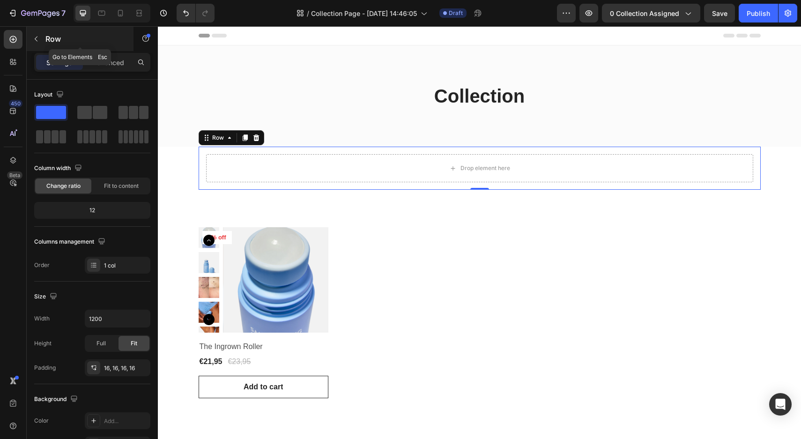
click at [47, 41] on p "Row" at bounding box center [85, 38] width 80 height 11
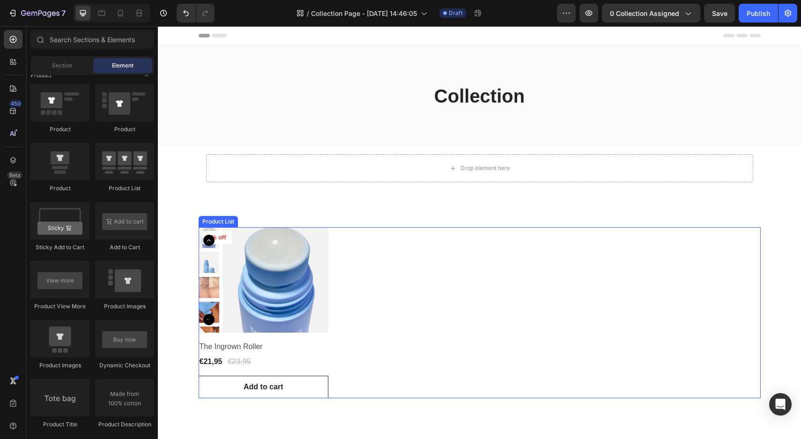
click at [362, 282] on div "Product Images 8% off Product Badge Row The Ingrown Roller Product Title €21,95…" at bounding box center [480, 312] width 562 height 171
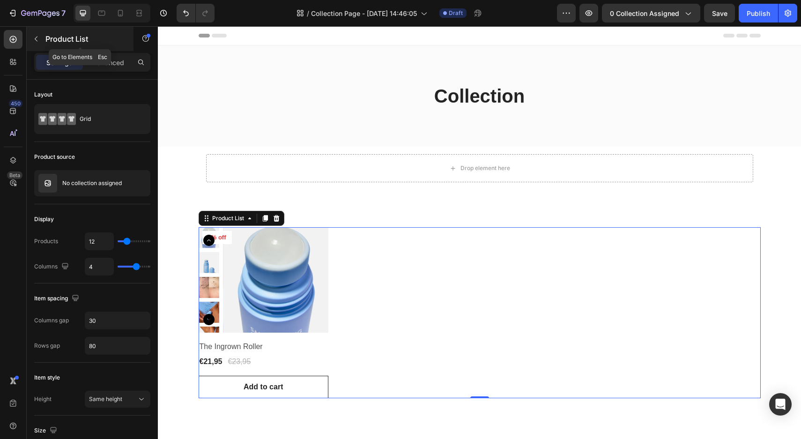
click at [40, 41] on button "button" at bounding box center [36, 38] width 15 height 15
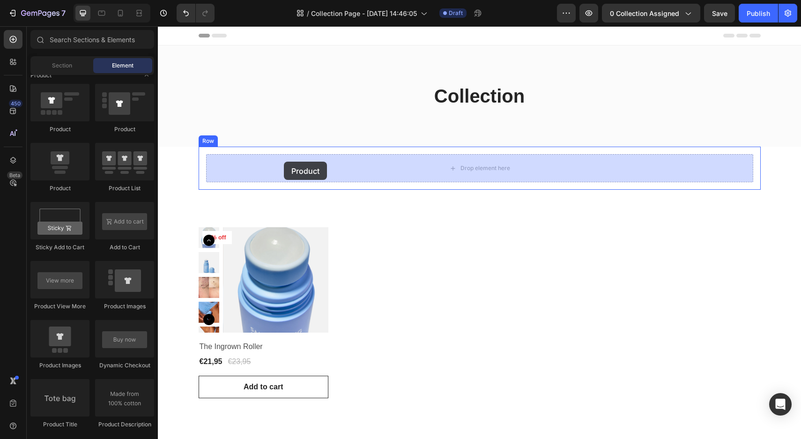
drag, startPoint x: 237, startPoint y: 201, endPoint x: 284, endPoint y: 162, distance: 61.6
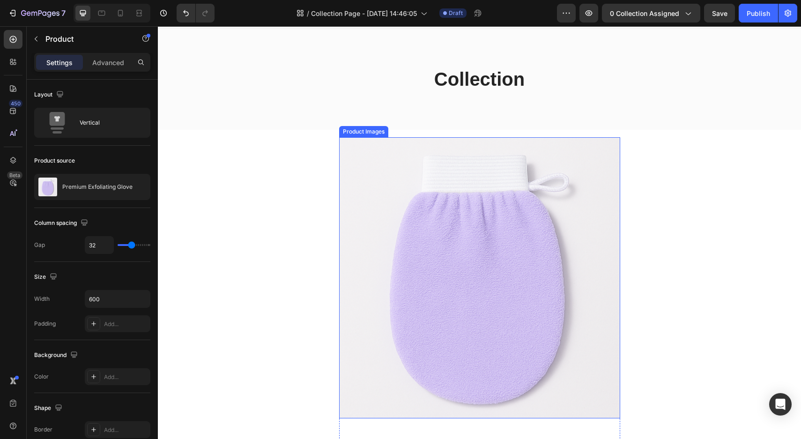
scroll to position [7, 0]
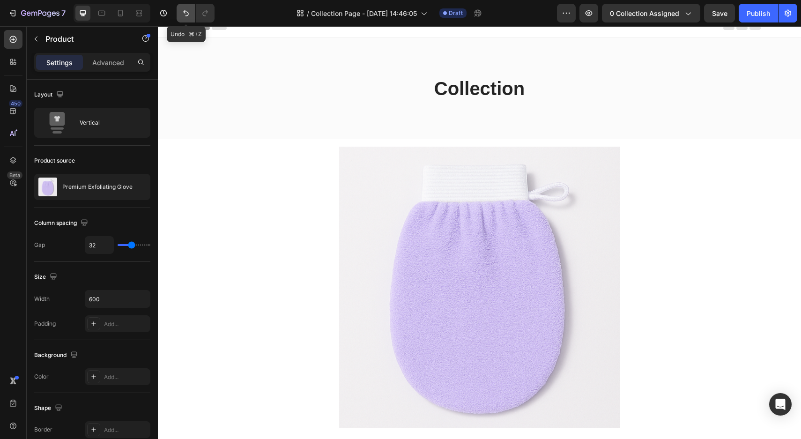
click at [189, 14] on icon "Undo/Redo" at bounding box center [185, 12] width 9 height 9
click at [15, 8] on icon "button" at bounding box center [12, 12] width 9 height 9
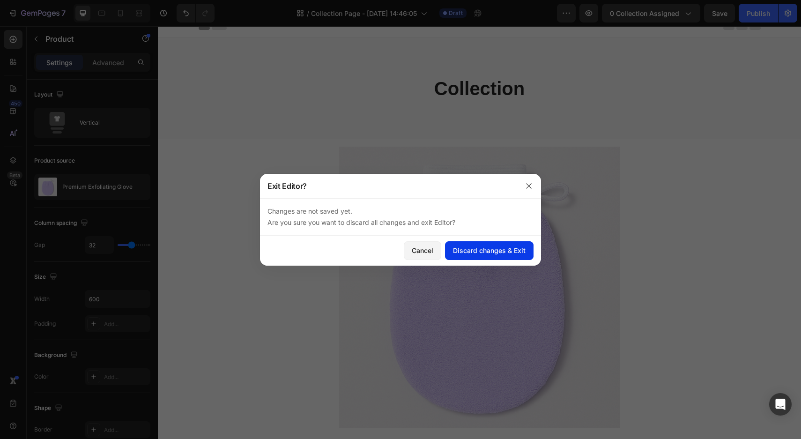
click at [484, 249] on div "Discard changes & Exit" at bounding box center [489, 250] width 73 height 10
